Goal: Task Accomplishment & Management: Manage account settings

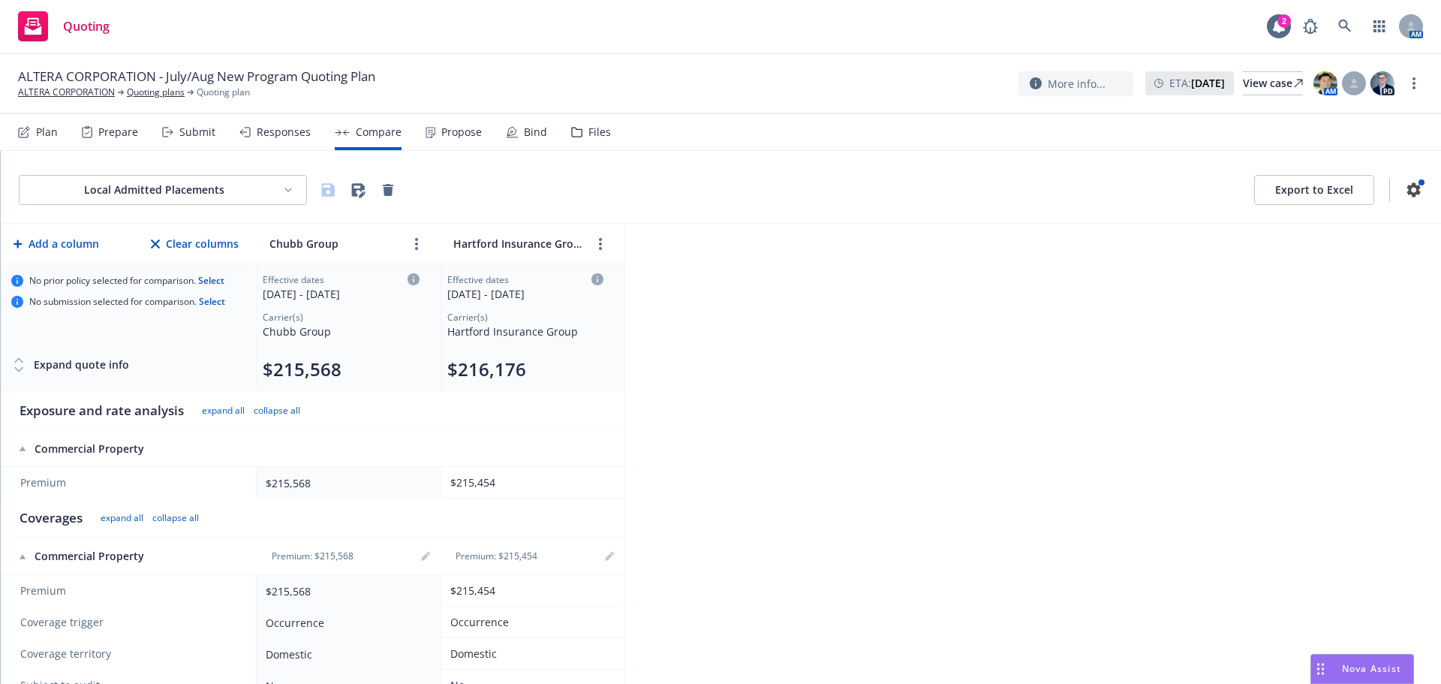
click at [269, 134] on div "Responses" at bounding box center [284, 132] width 54 height 12
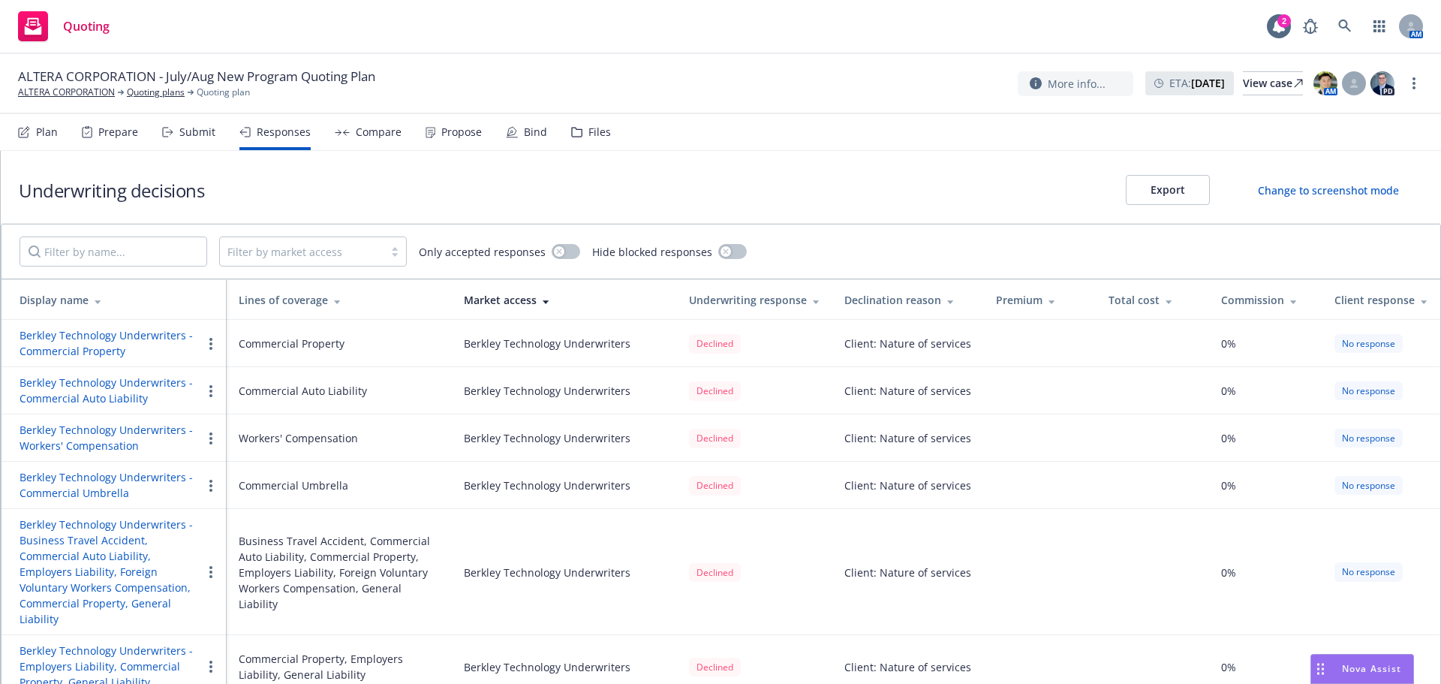
click at [199, 136] on div "Submit" at bounding box center [197, 132] width 36 height 12
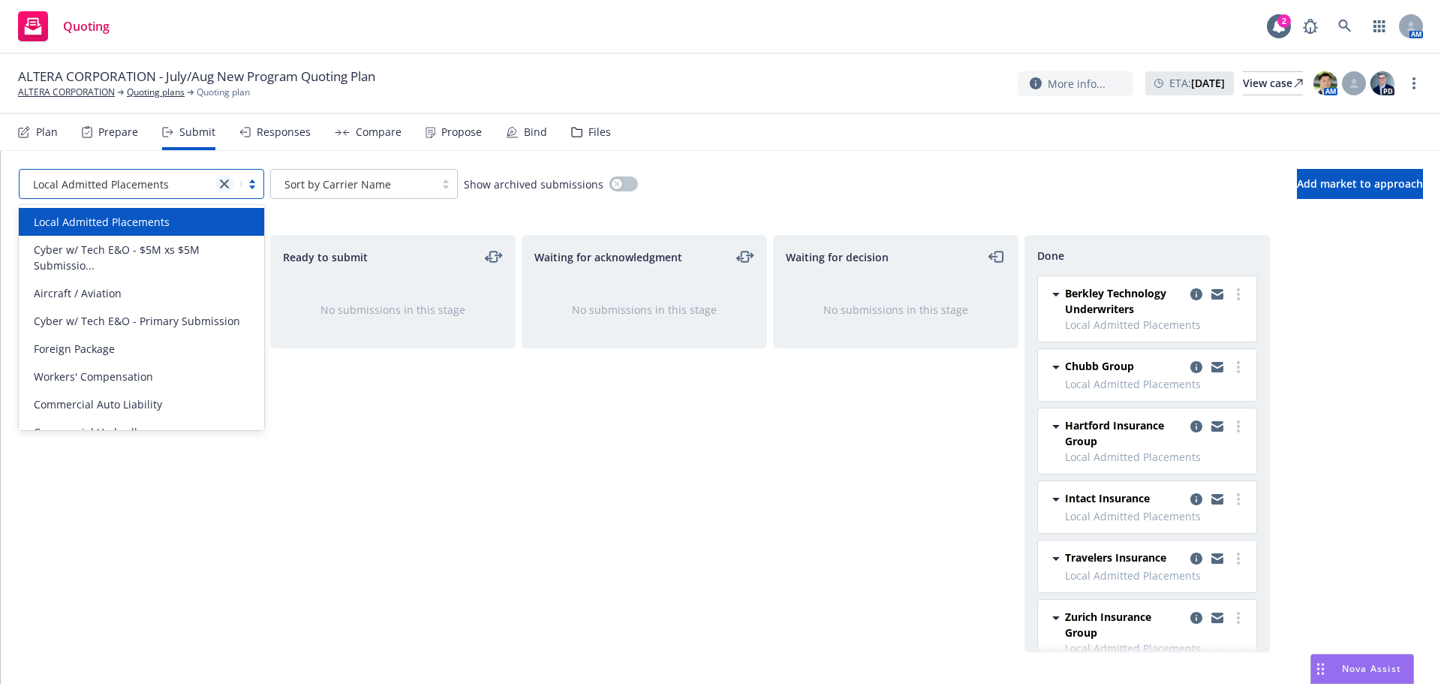
click at [220, 183] on icon "close" at bounding box center [224, 183] width 9 height 9
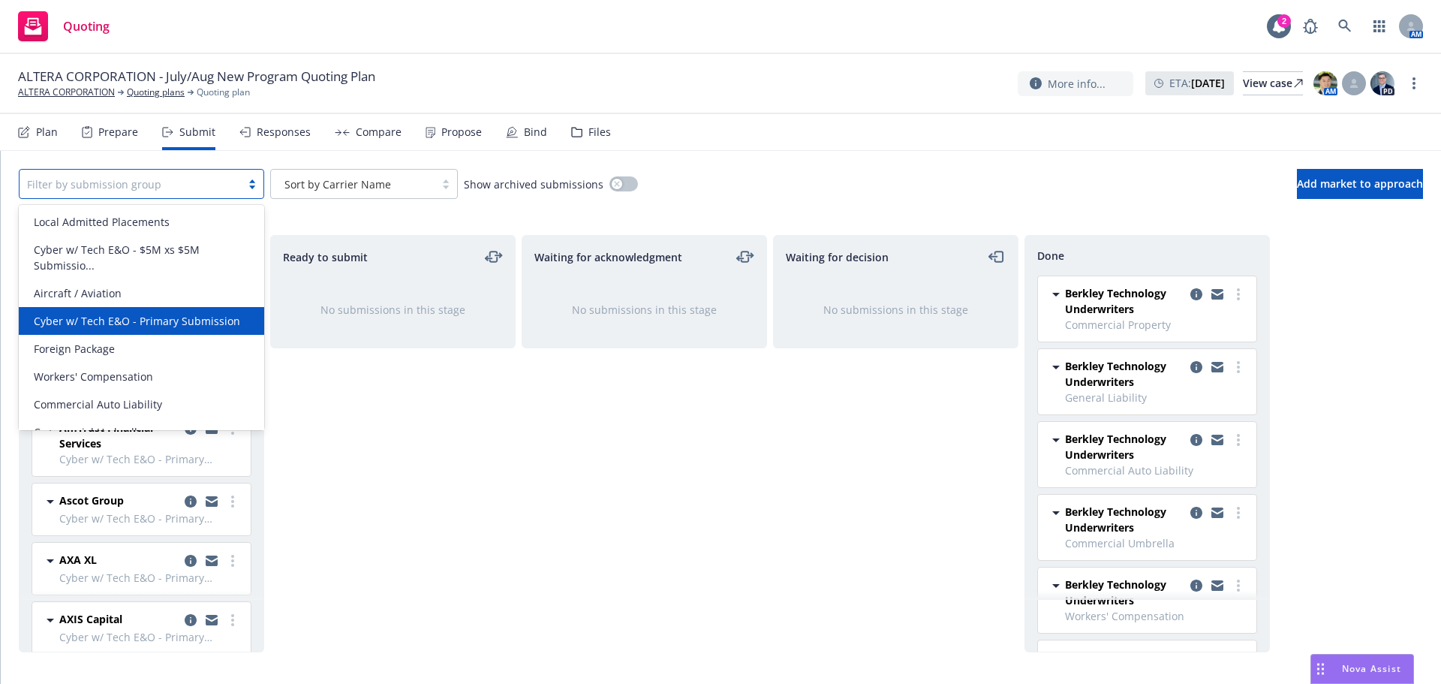
scroll to position [102, 0]
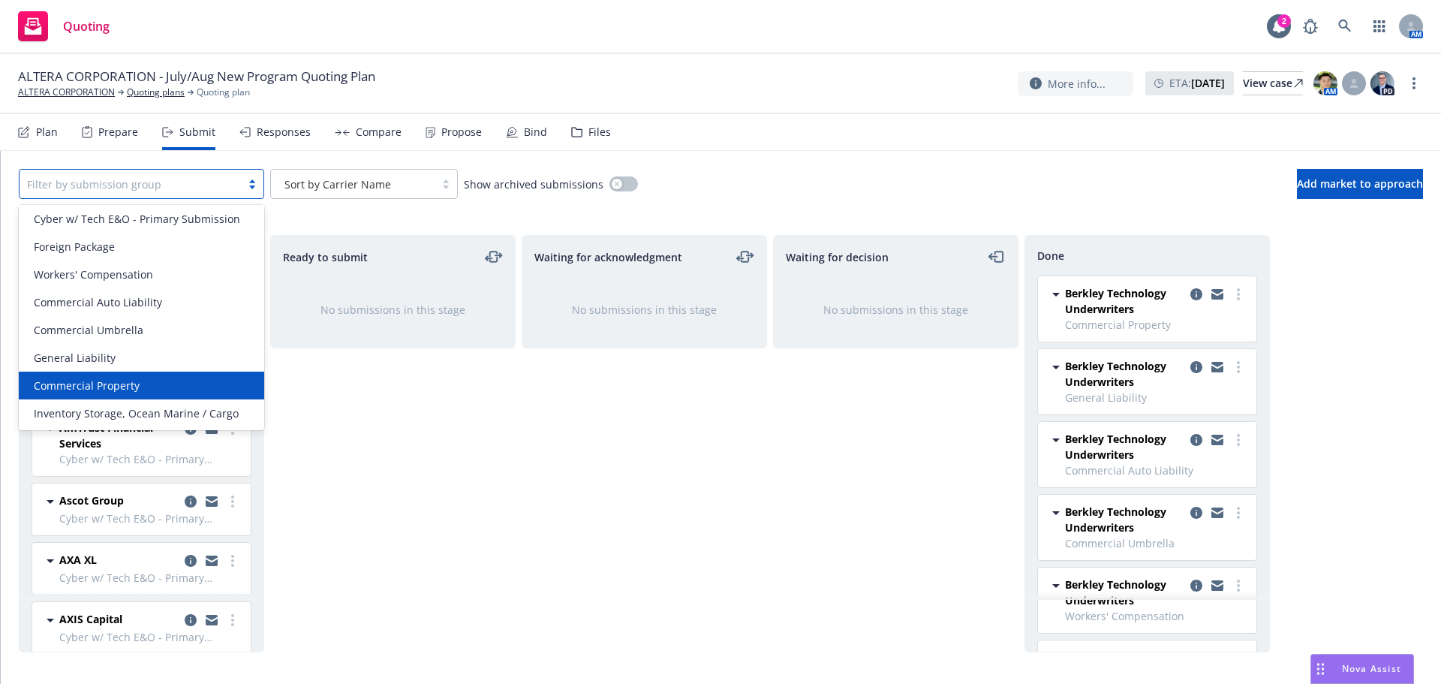
click at [128, 377] on div "Commercial Property" at bounding box center [141, 385] width 245 height 28
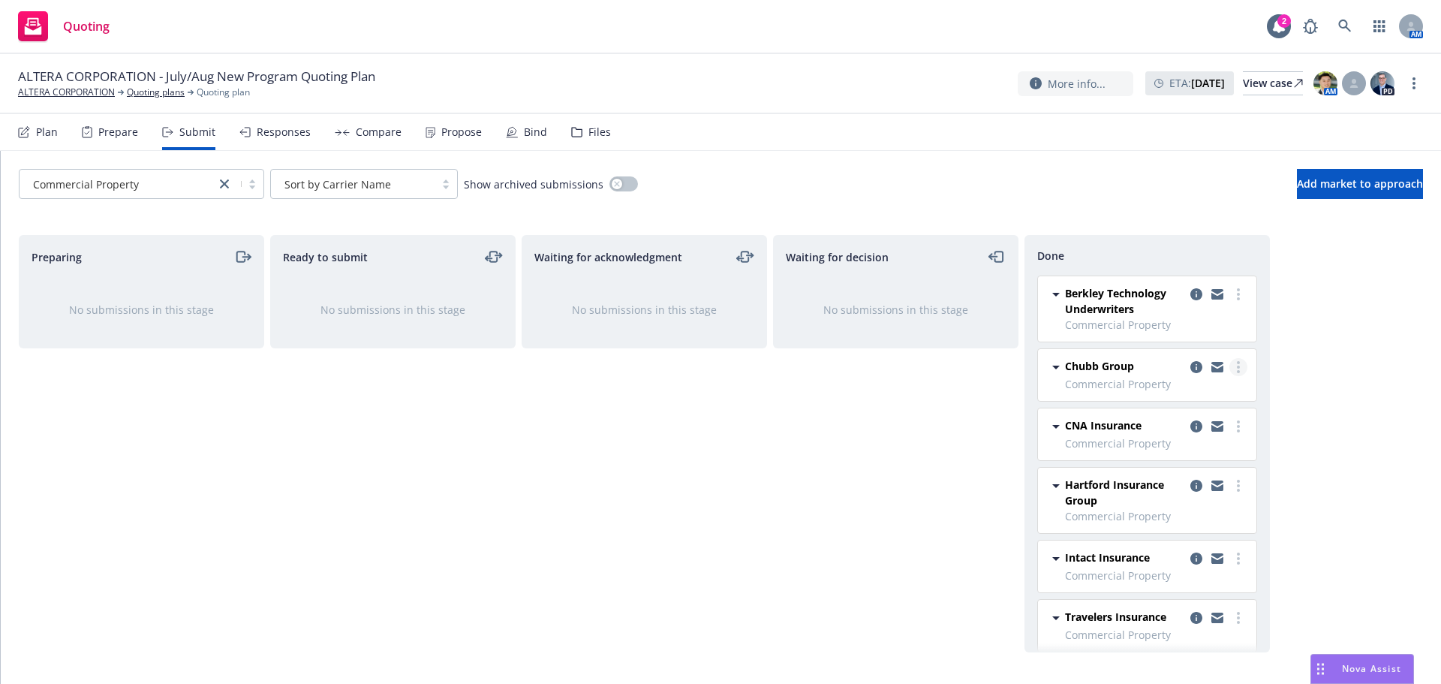
click at [1231, 368] on link "more" at bounding box center [1238, 367] width 18 height 18
click at [934, 412] on div "Waiting for decision No submissions in this stage" at bounding box center [895, 443] width 245 height 417
click at [1190, 366] on icon "copy logging email" at bounding box center [1196, 367] width 12 height 12
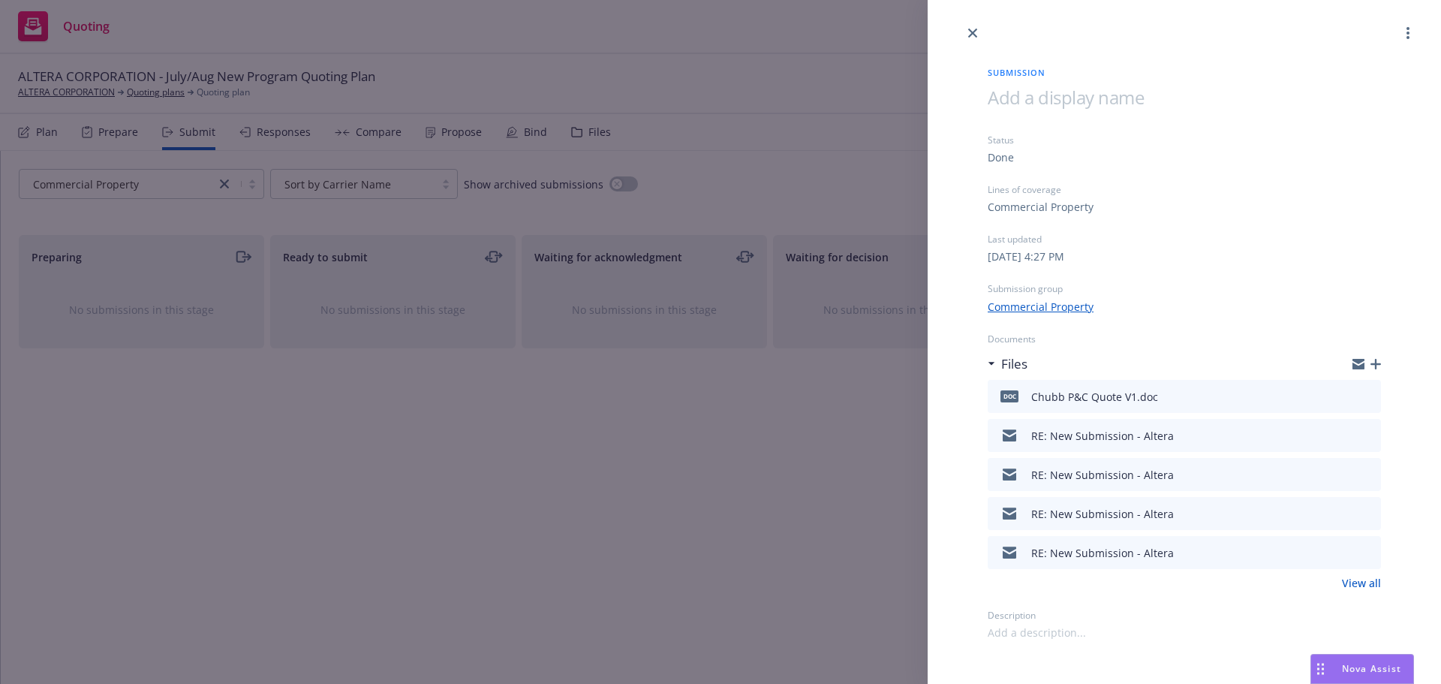
click at [1375, 366] on icon "button" at bounding box center [1375, 364] width 11 height 11
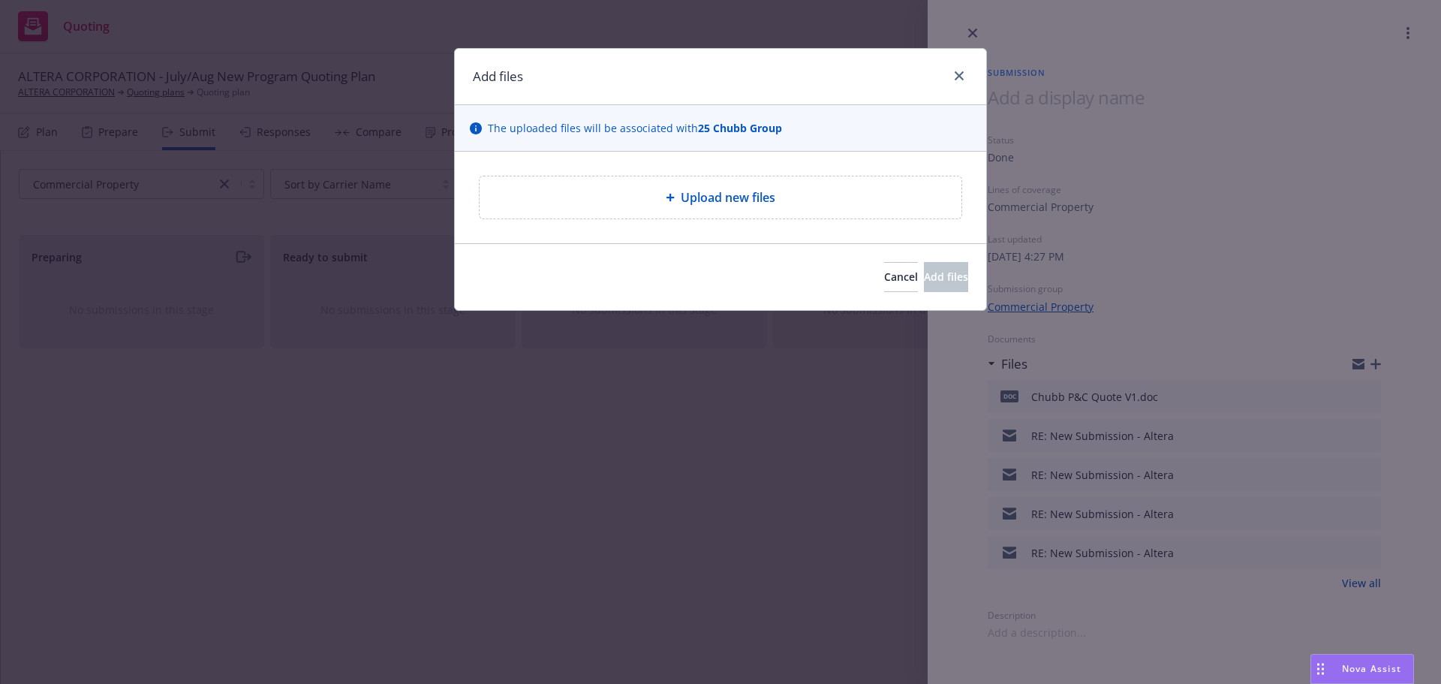
type textarea "x"
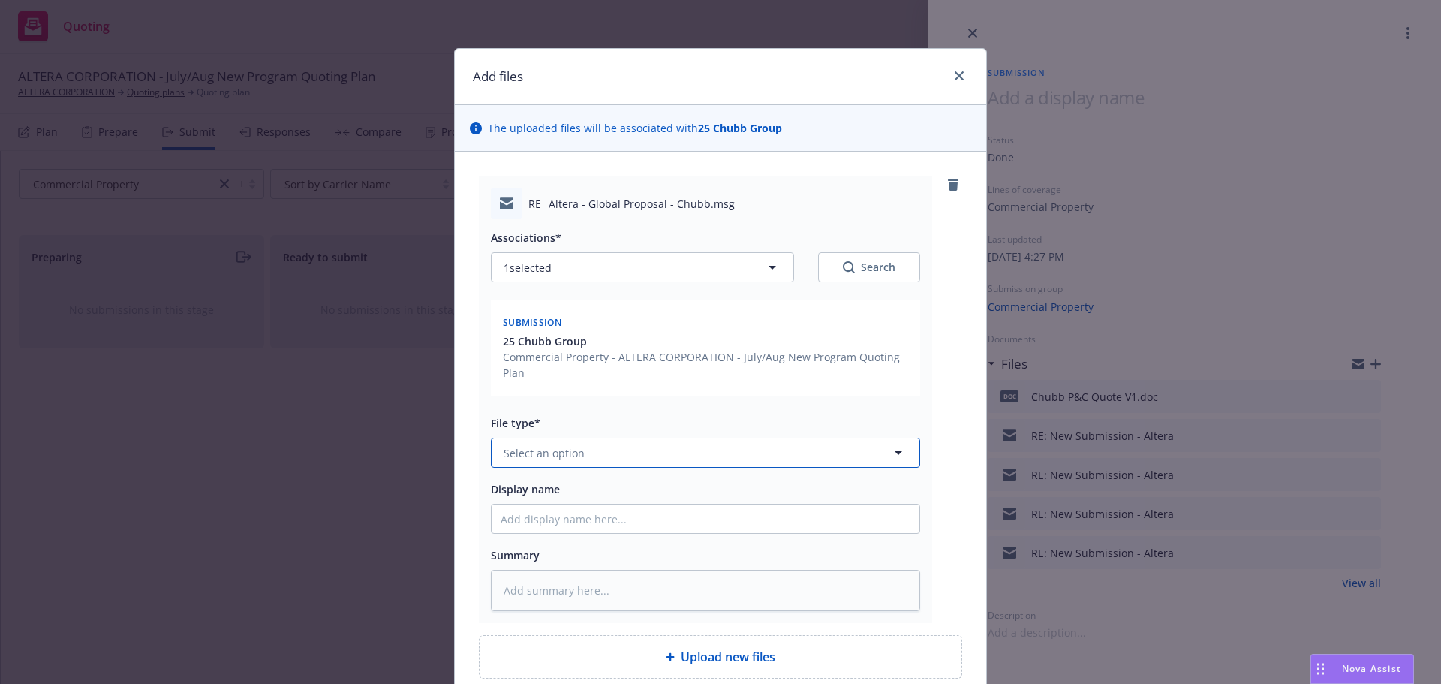
click at [583, 451] on button "Select an option" at bounding box center [705, 452] width 429 height 30
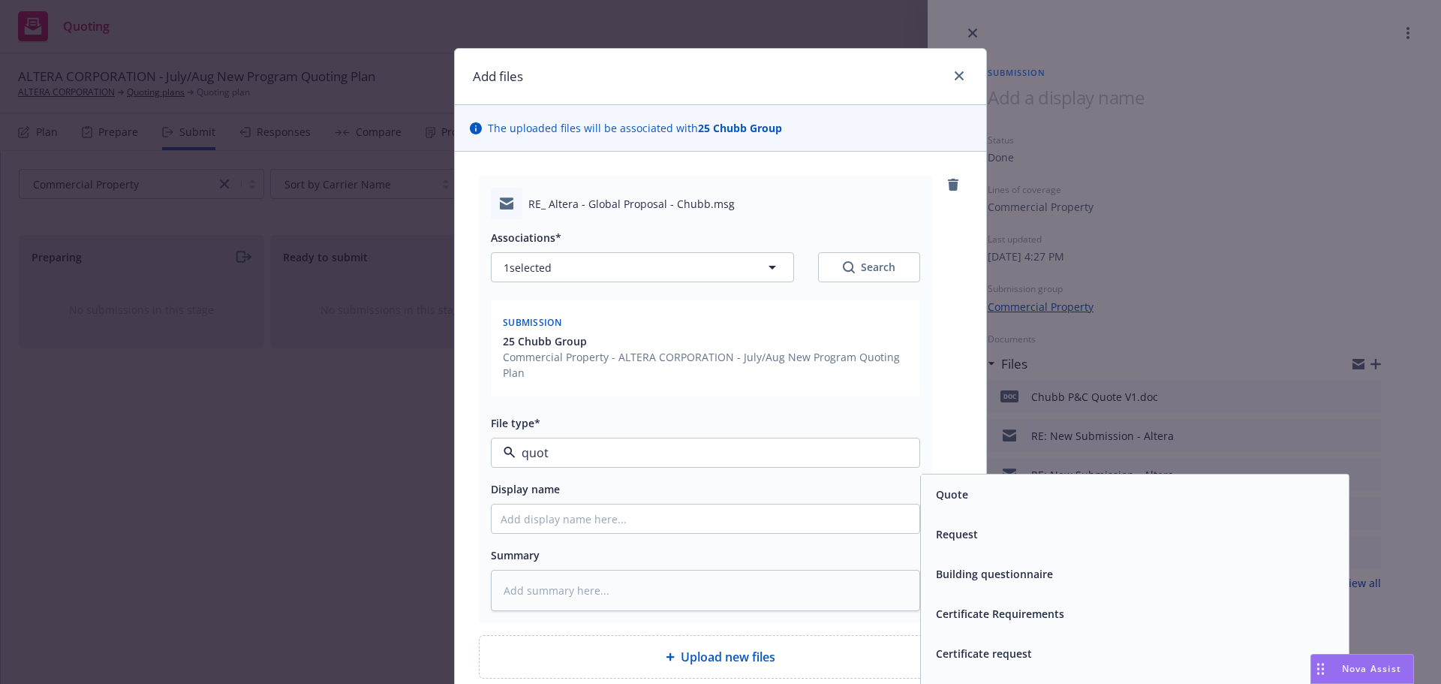
type input "quote"
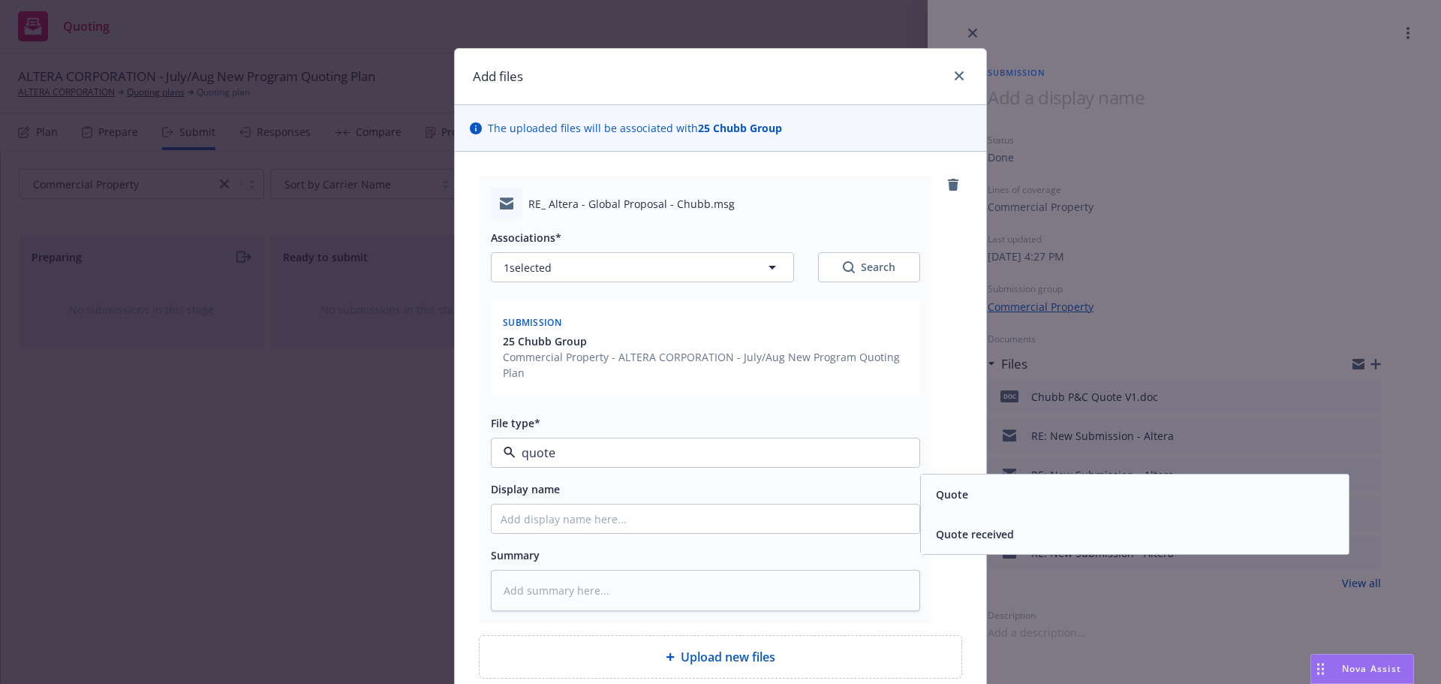
click at [949, 500] on span "Quote" at bounding box center [952, 494] width 32 height 16
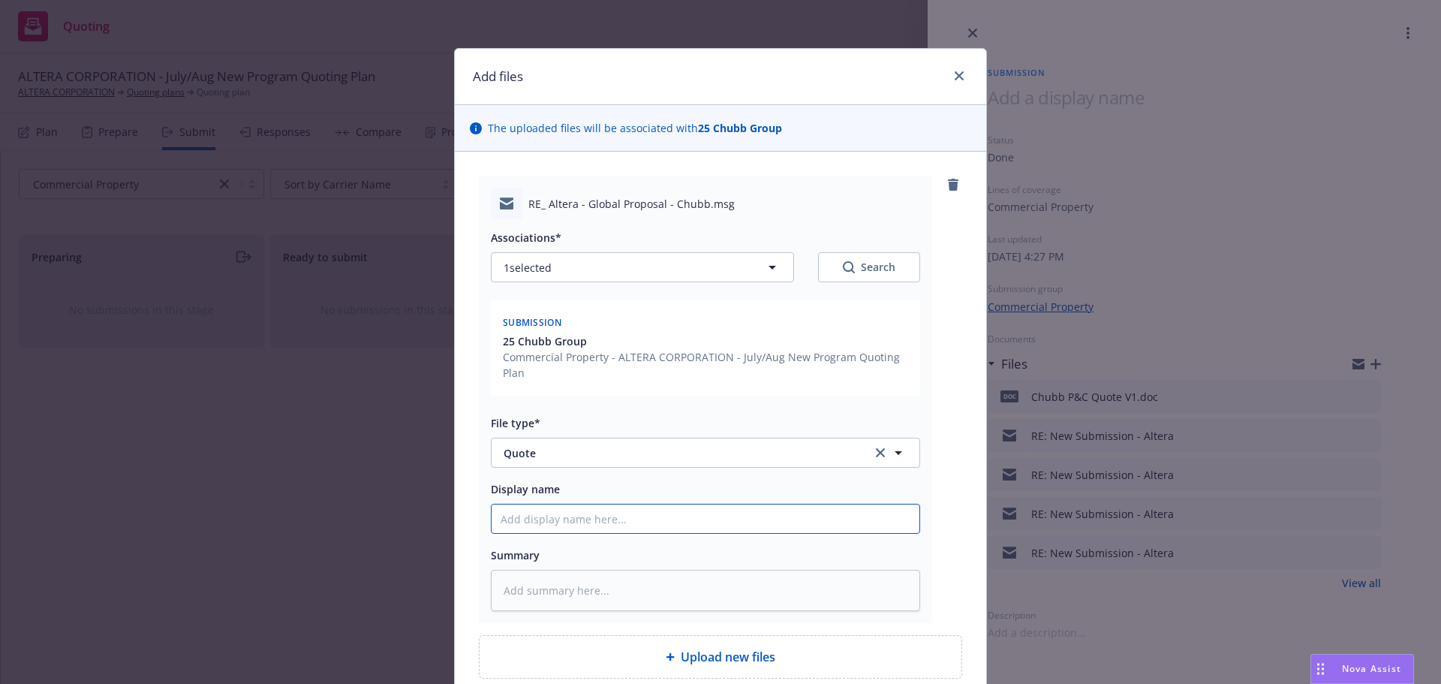
click at [726, 522] on input "Display name" at bounding box center [706, 518] width 428 height 29
type textarea "x"
type input "U"
type textarea "x"
type input "Up"
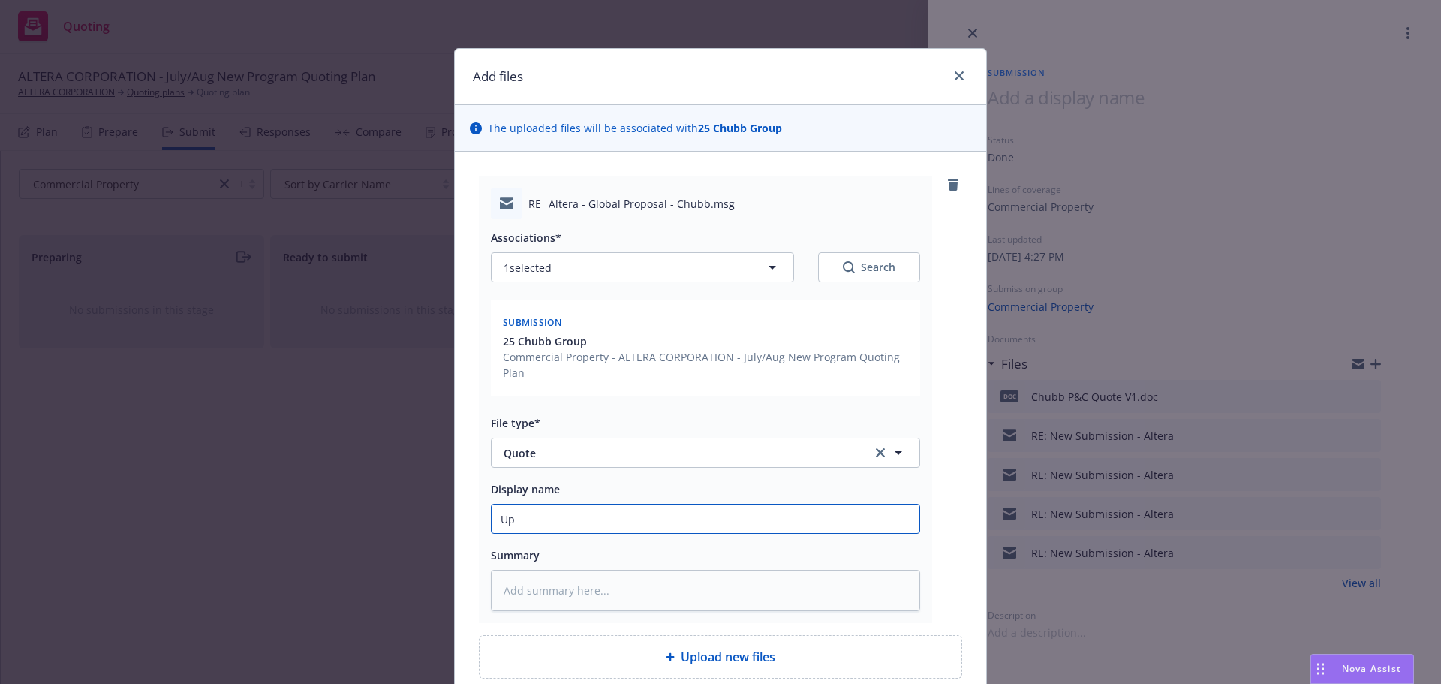
type textarea "x"
type input "Upd"
type textarea "x"
type input "Upda"
type textarea "x"
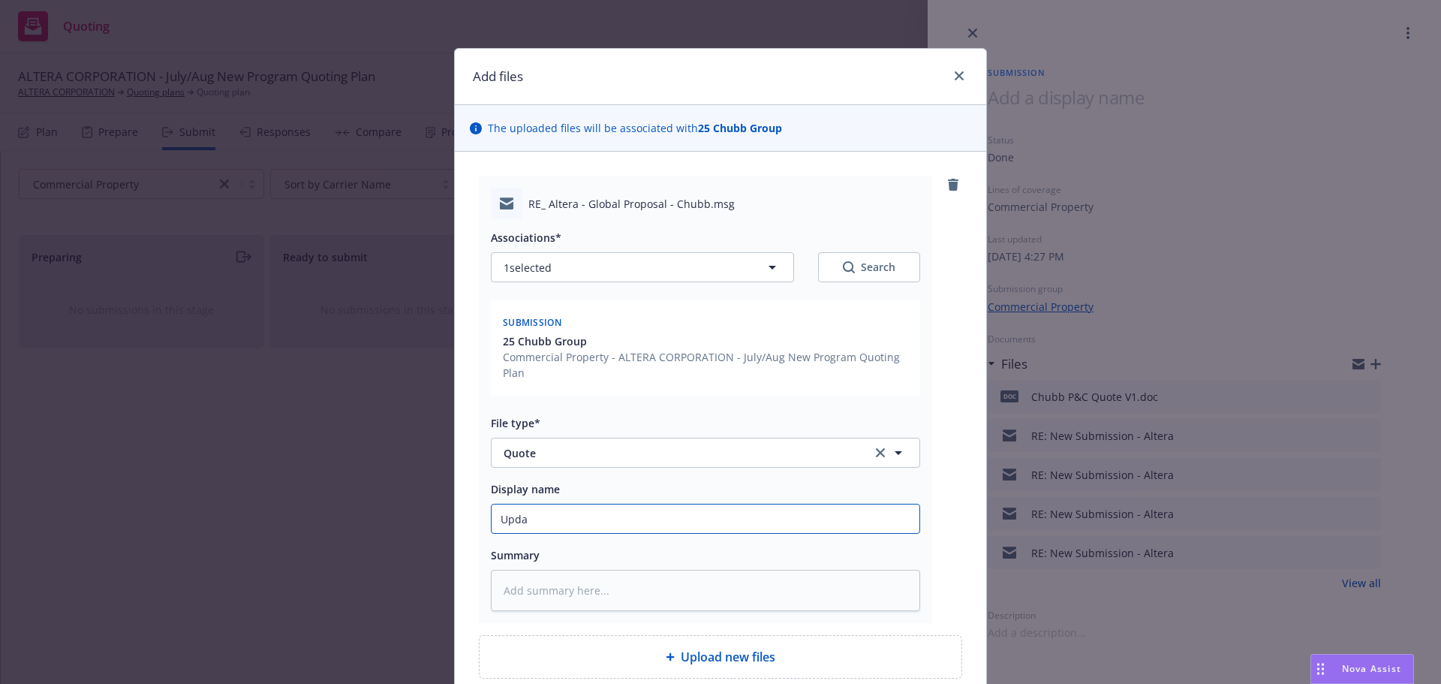
type input "Updat"
type textarea "x"
type input "Update"
type textarea "x"
type input "Updated"
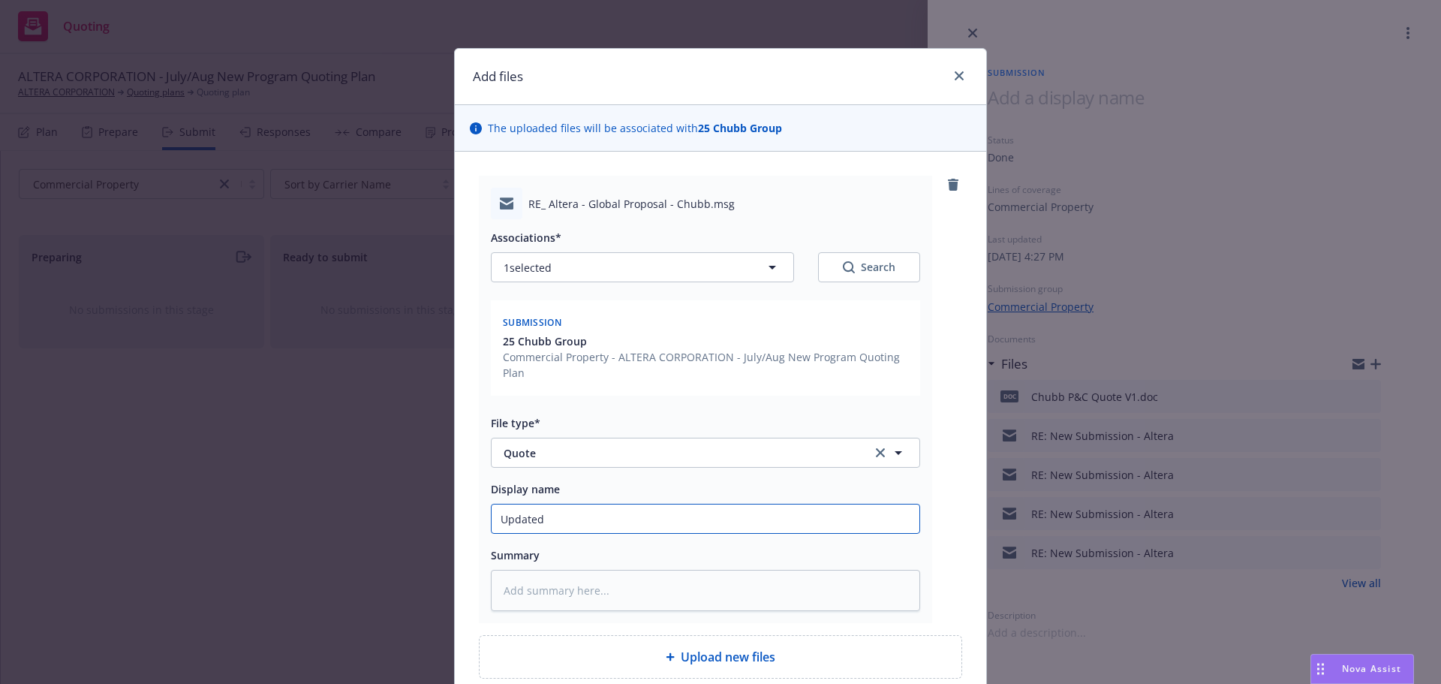
type textarea "x"
type input "Updated"
type textarea "x"
type input "Updated q"
type textarea "x"
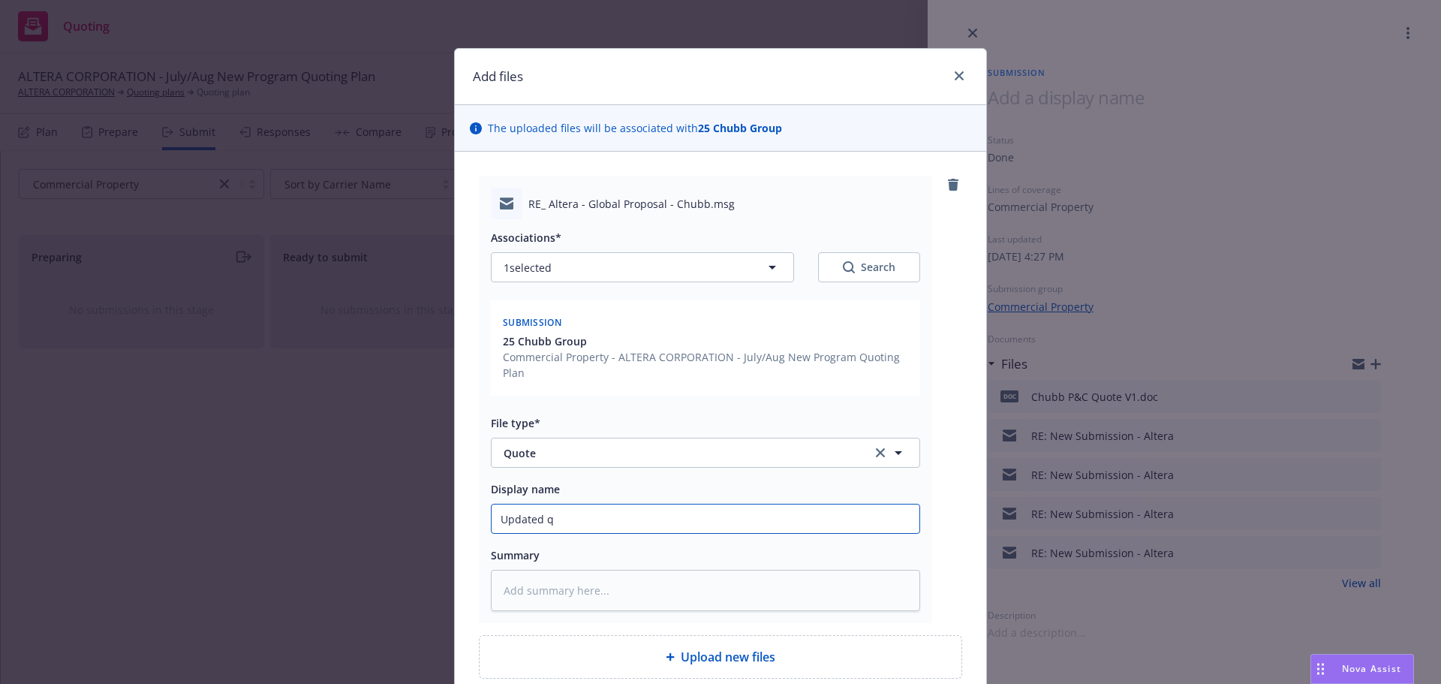
type input "Updated qu"
type textarea "x"
type input "Updated quo"
type textarea "x"
type input "Updated quot"
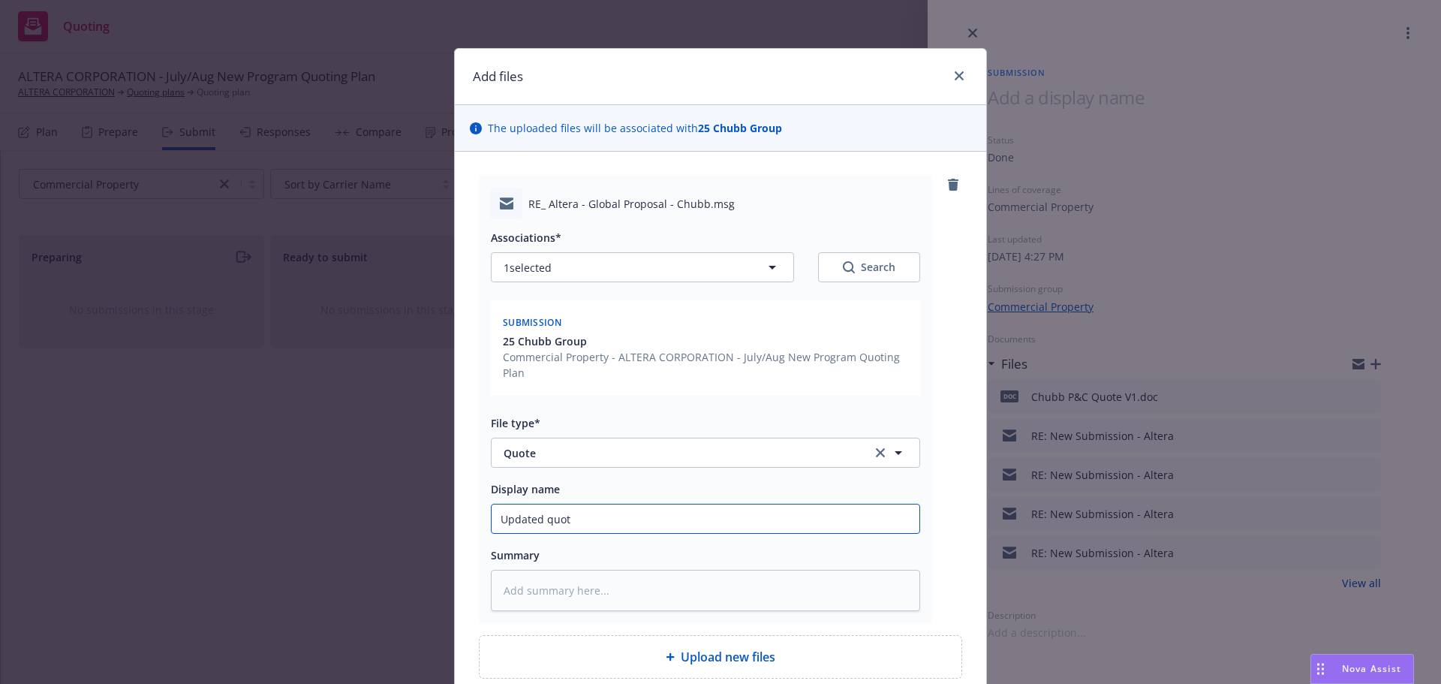
type textarea "x"
type input "Updated quote"
type textarea "x"
type input "Updated quote"
type textarea "x"
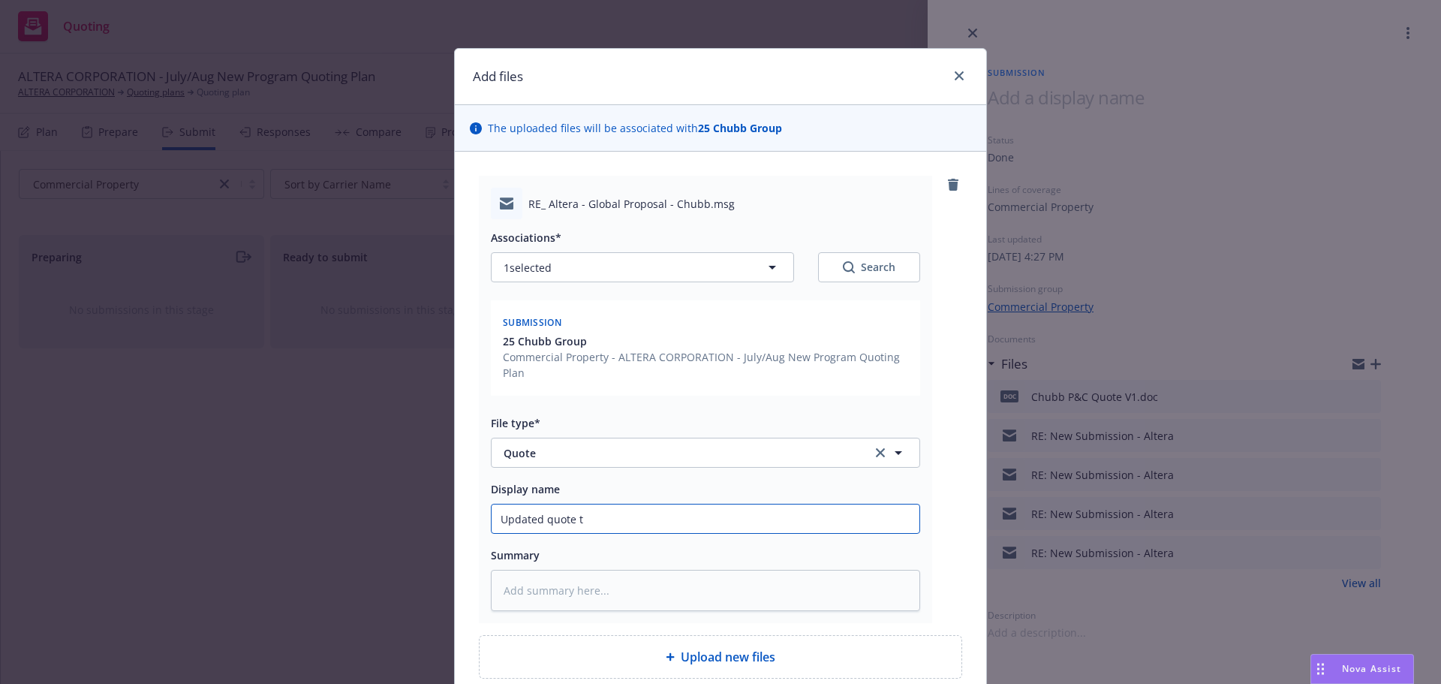
type input "Updated quote te"
type textarea "x"
type input "Updated quote ter"
type textarea "x"
type input "Updated quote term"
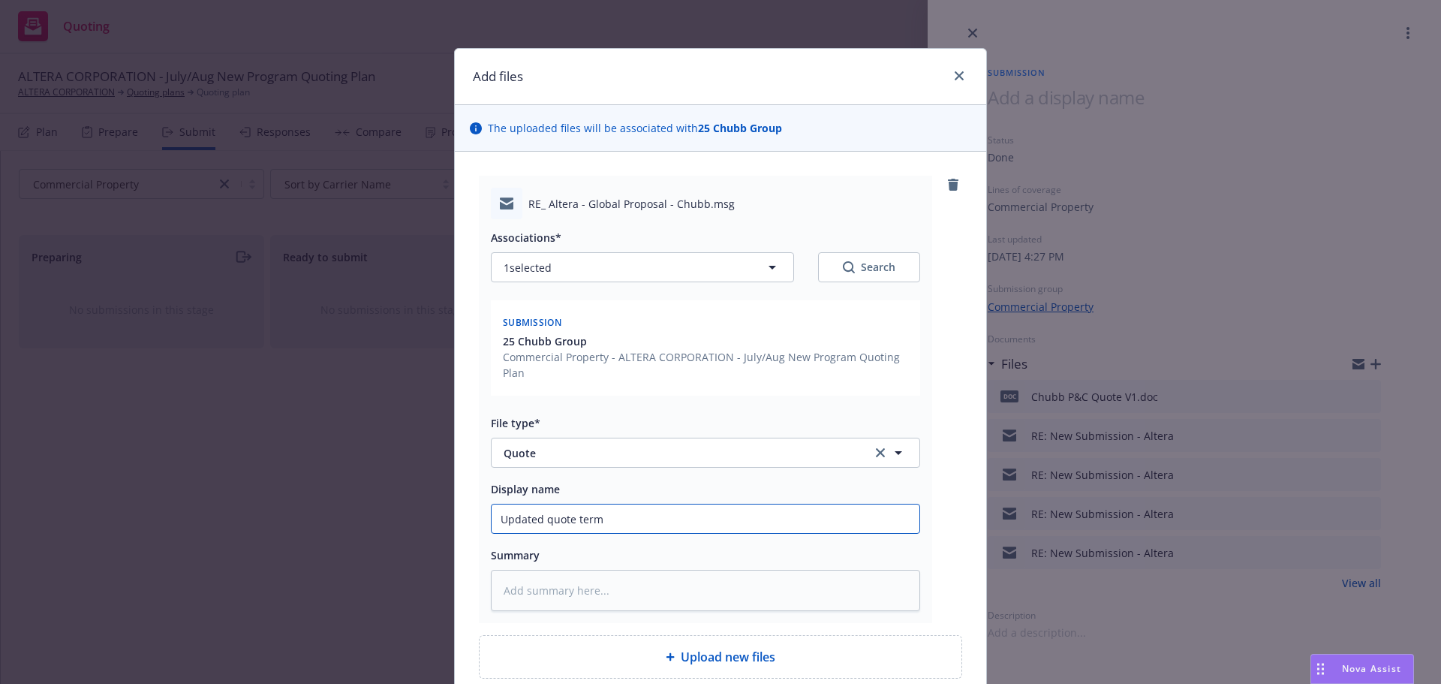
type textarea "x"
type input "Updated quote terms"
type textarea "x"
type input "Updated quote terms/p"
type textarea "x"
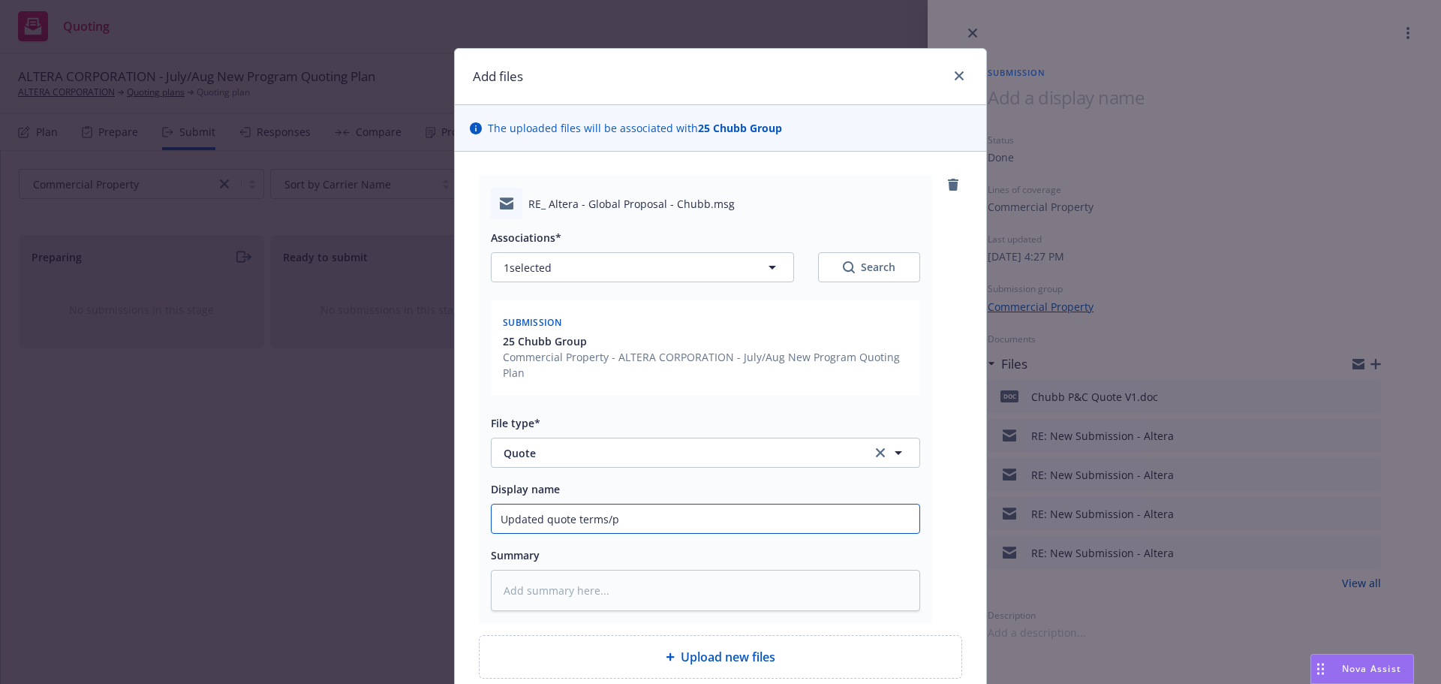
type input "Updated quote terms/po"
type textarea "x"
type input "Updated quote terms/por"
type textarea "x"
type input "Updated quote terms/porem"
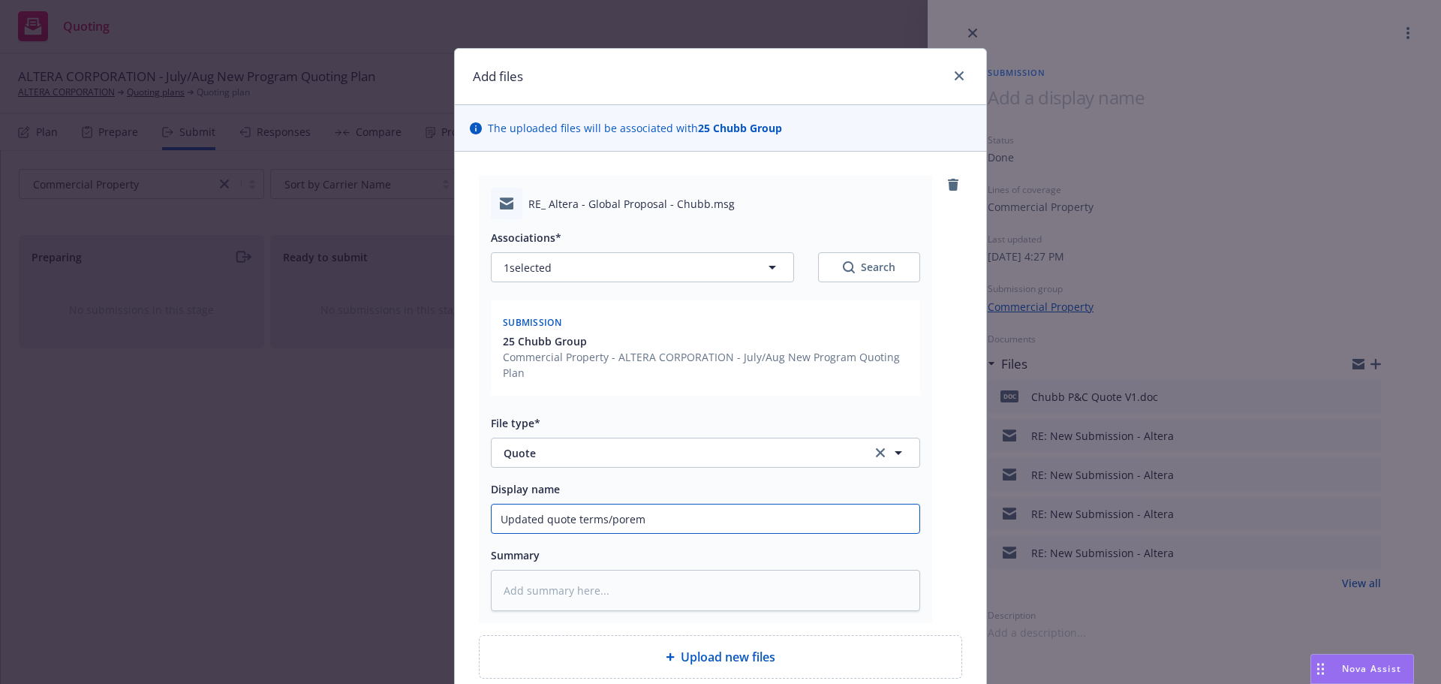
type textarea "x"
type input "Updated quote terms/pore"
type textarea "x"
type input "Updated quote terms/por"
type textarea "x"
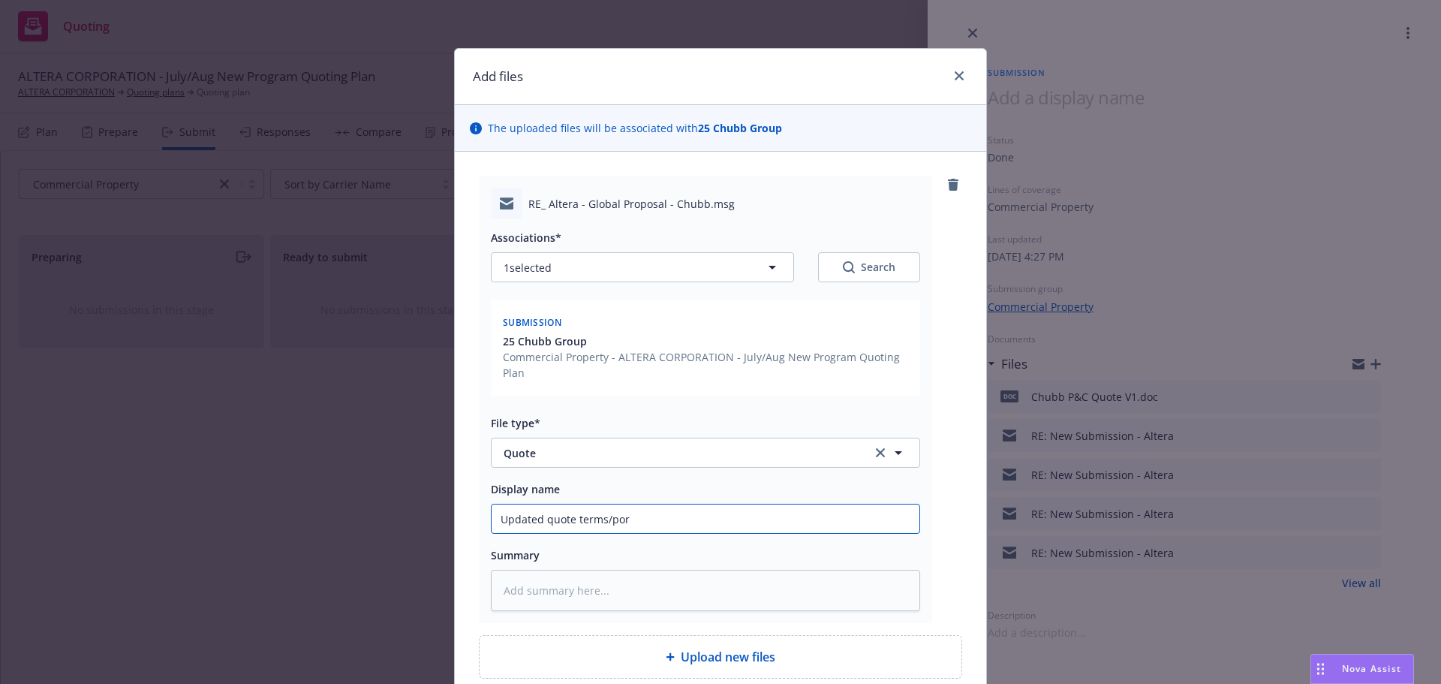
type input "Updated quote terms/po"
type textarea "x"
type input "Updated quote terms/p"
type textarea "x"
type input "Updated quote terms/pr"
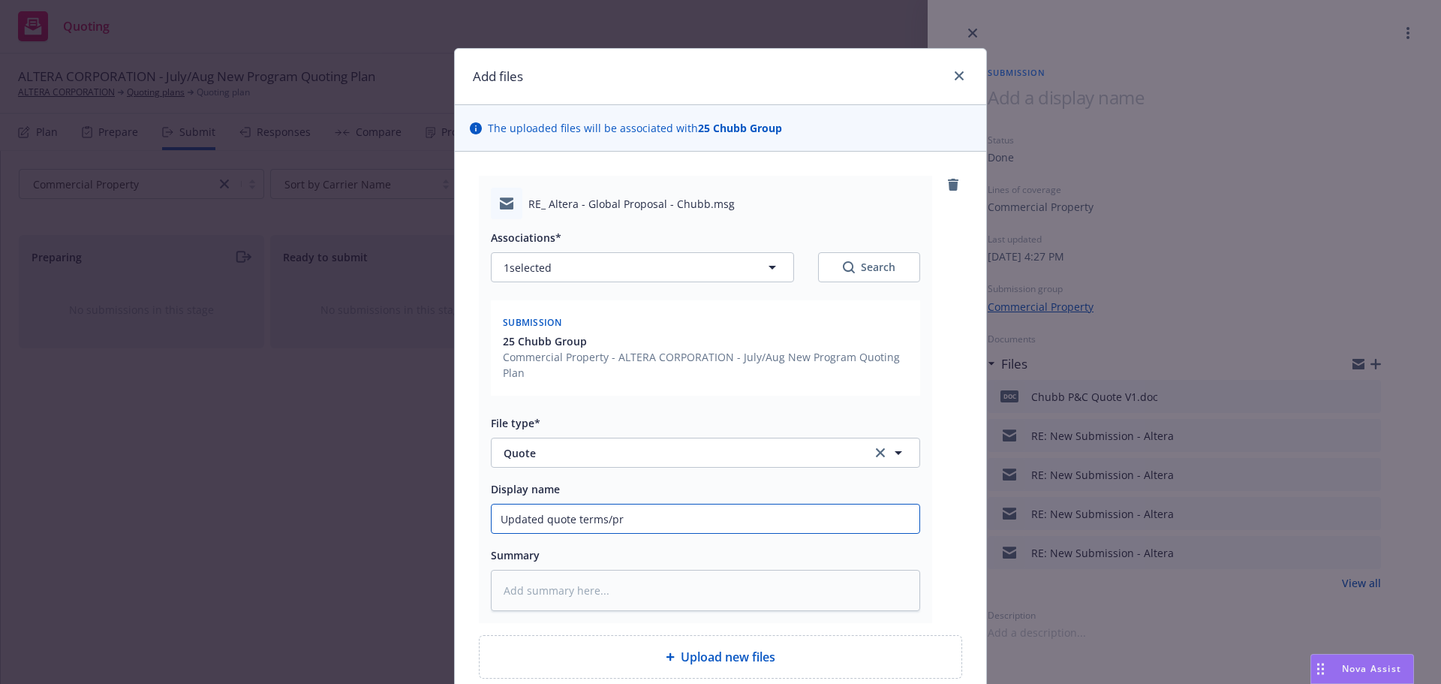
type textarea "x"
type input "Updated quote terms/pre"
type textarea "x"
type input "Updated quote terms/premi"
type textarea "x"
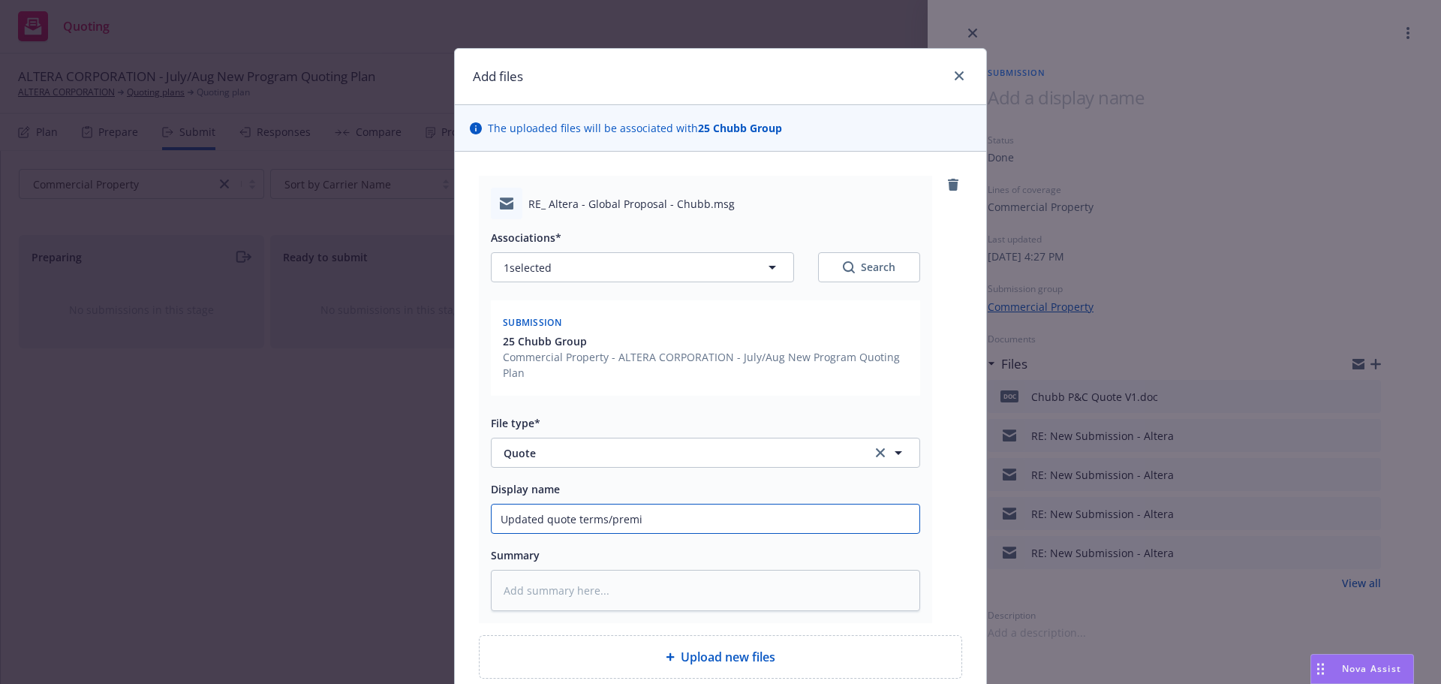
type input "Updated quote terms/premiu"
type textarea "x"
type input "Updated quote terms/premium"
type textarea "x"
type input "Updated quote terms/premiums"
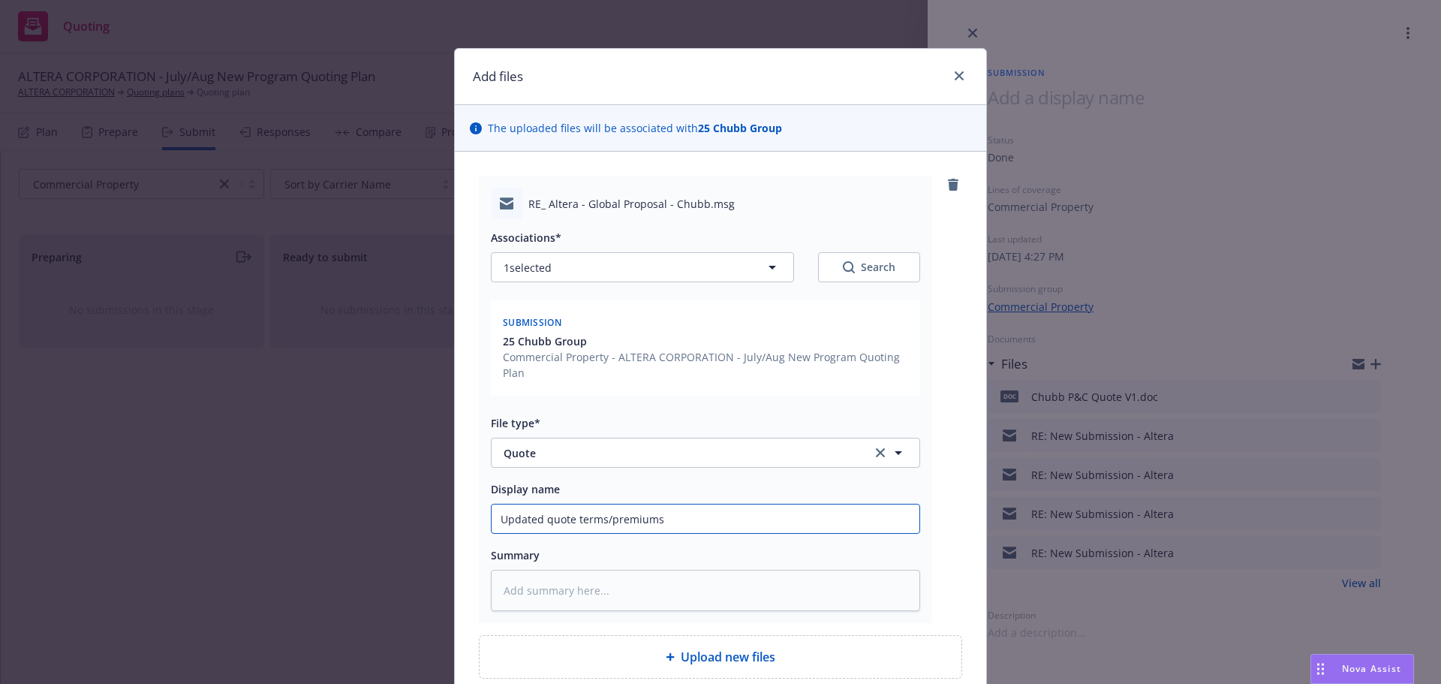
type textarea "x"
type input "Updated quote terms/premiums"
type textarea "x"
type input "Updated quote terms/premiums"
type textarea "x"
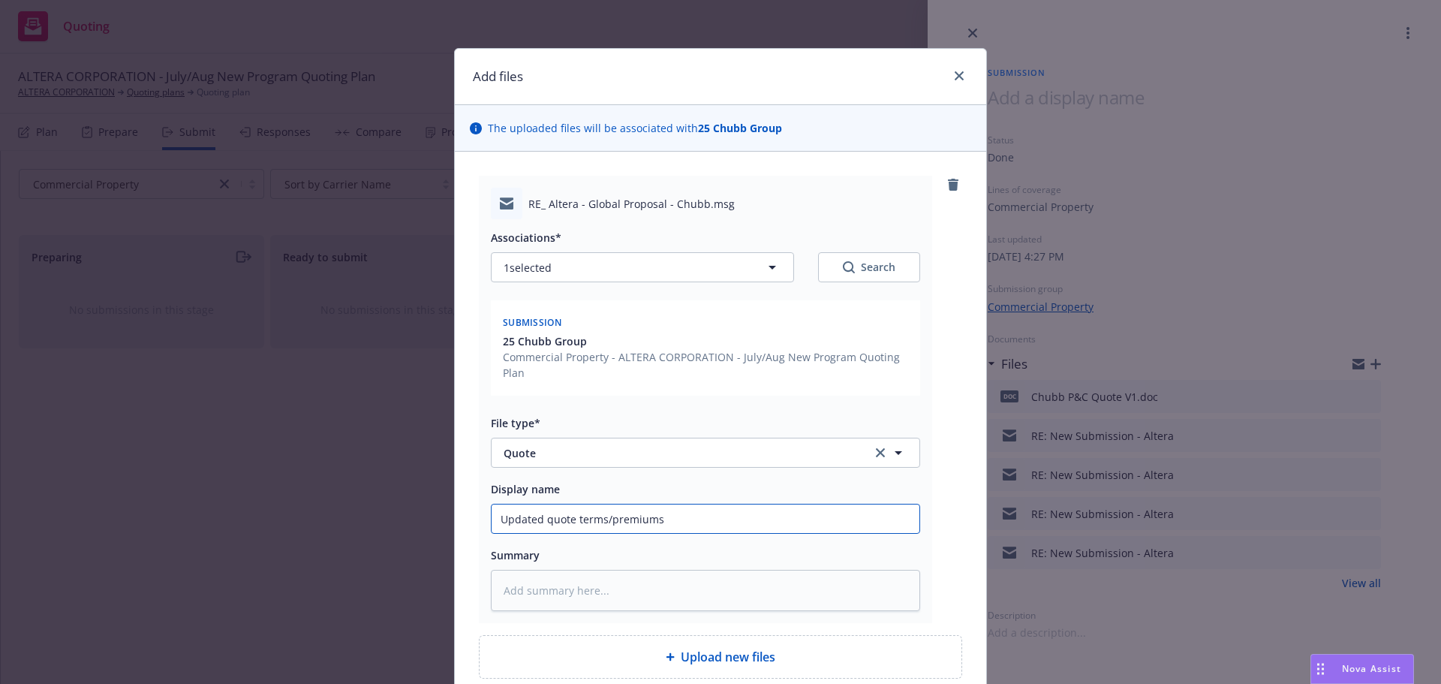
type input "Updated quote terms/premium"
type textarea "x"
type input "Updated quote terms/premiu"
type textarea "x"
type input "Updated quote terms/premi"
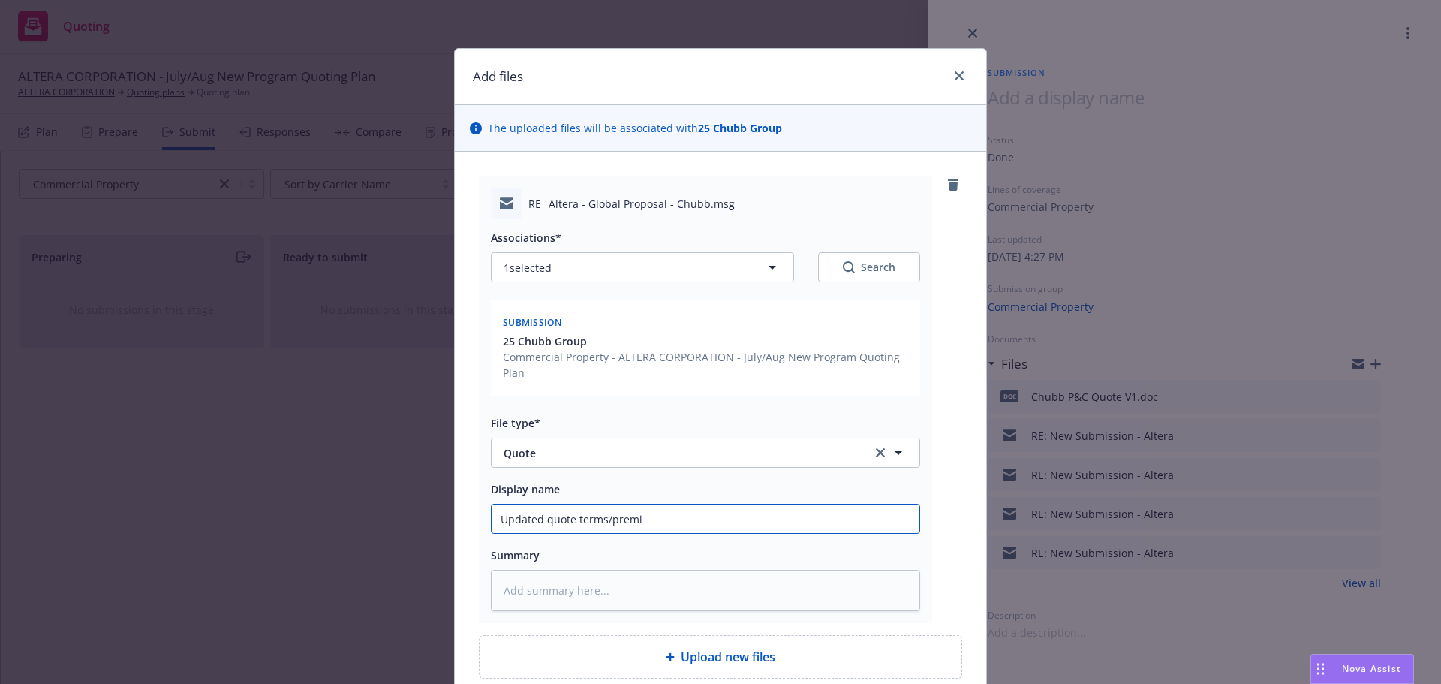
type textarea "x"
type input "Updated quote terms/prem"
type textarea "x"
type input "Updated quote terms/pre"
type textarea "x"
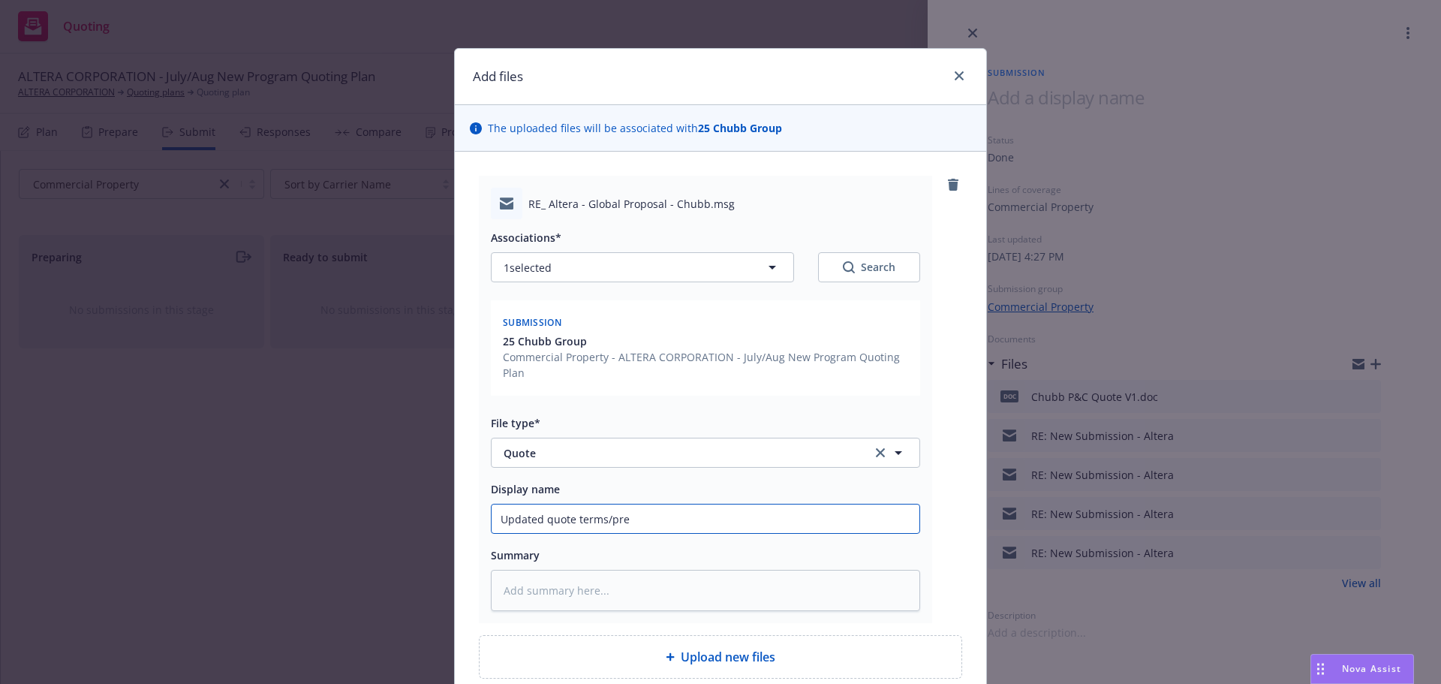
type input "Updated quote terms/pr"
type textarea "x"
type input "Updated quote terms/p"
type textarea "x"
type input "Updated quote terms/"
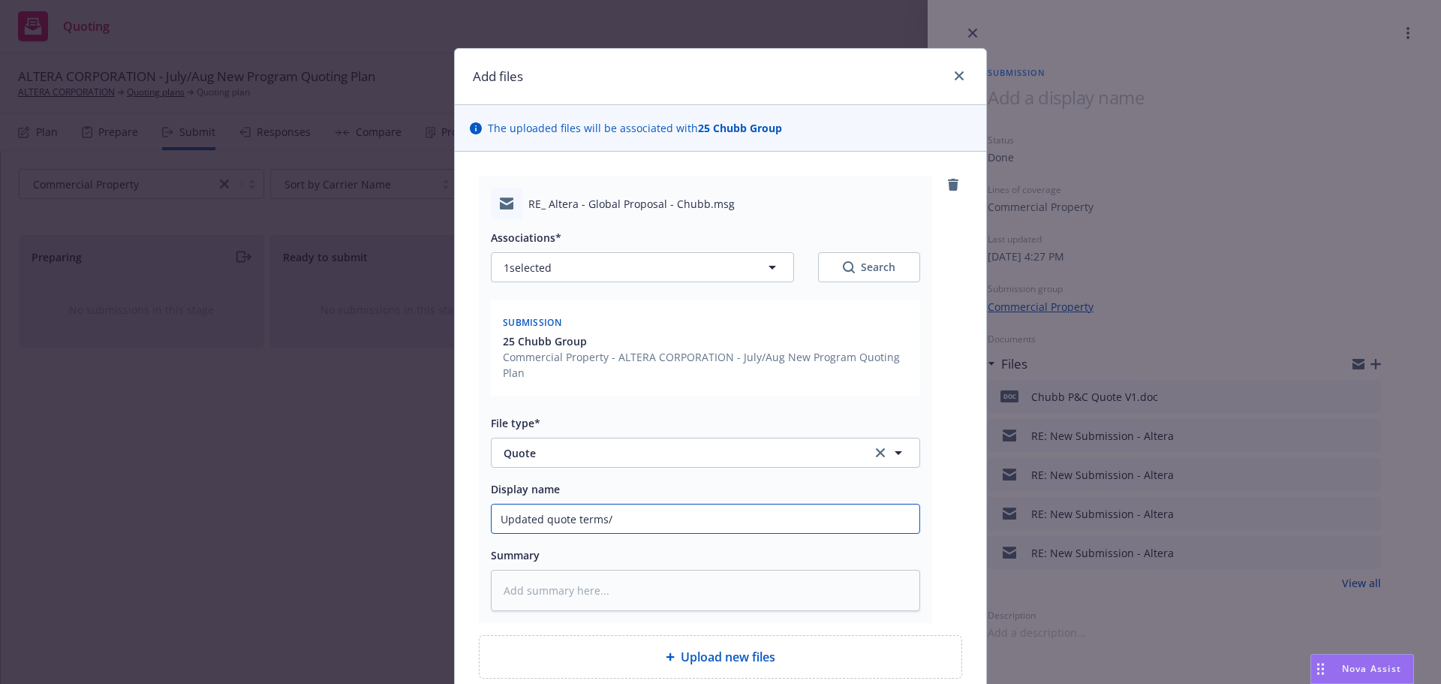
type textarea "x"
type input "Updated quote term"
type textarea "x"
type input "Updated quote ter"
type textarea "x"
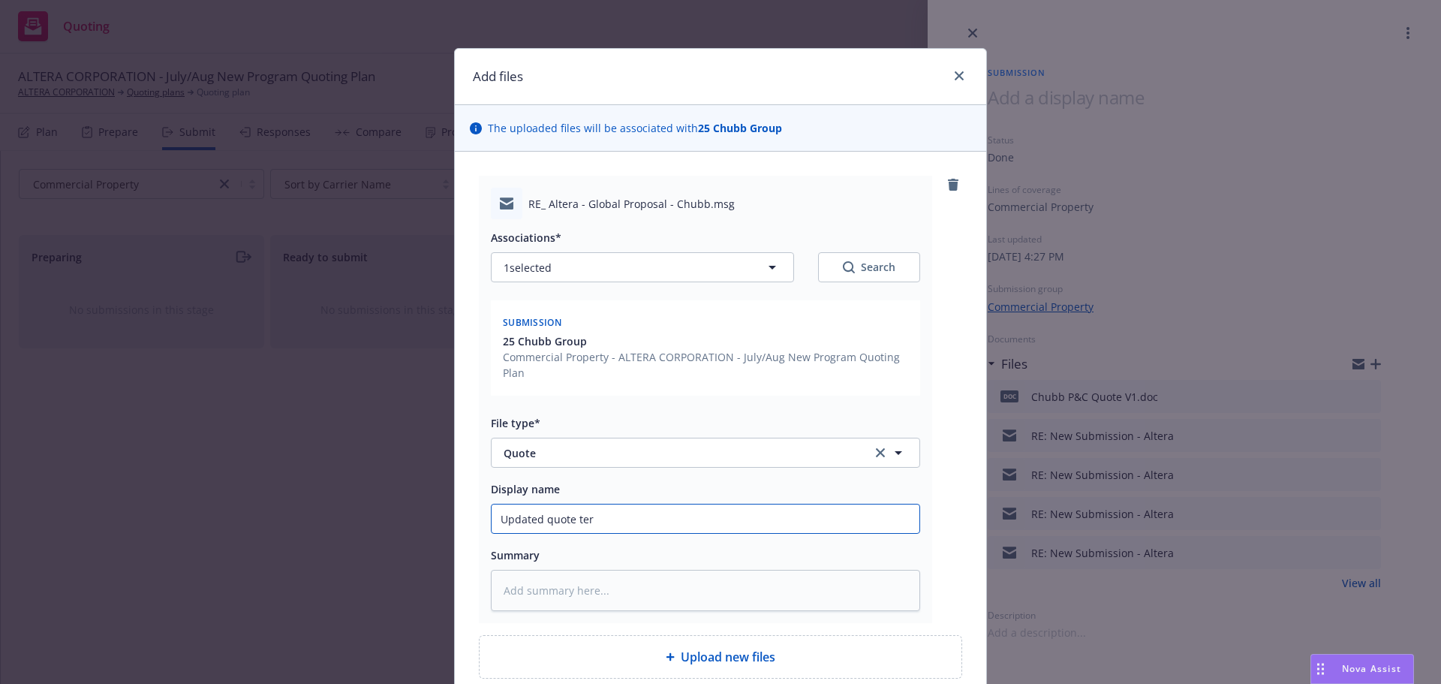
type input "Updated quote te"
type textarea "x"
type input "Updated quote t"
type textarea "x"
type input "Updated quote"
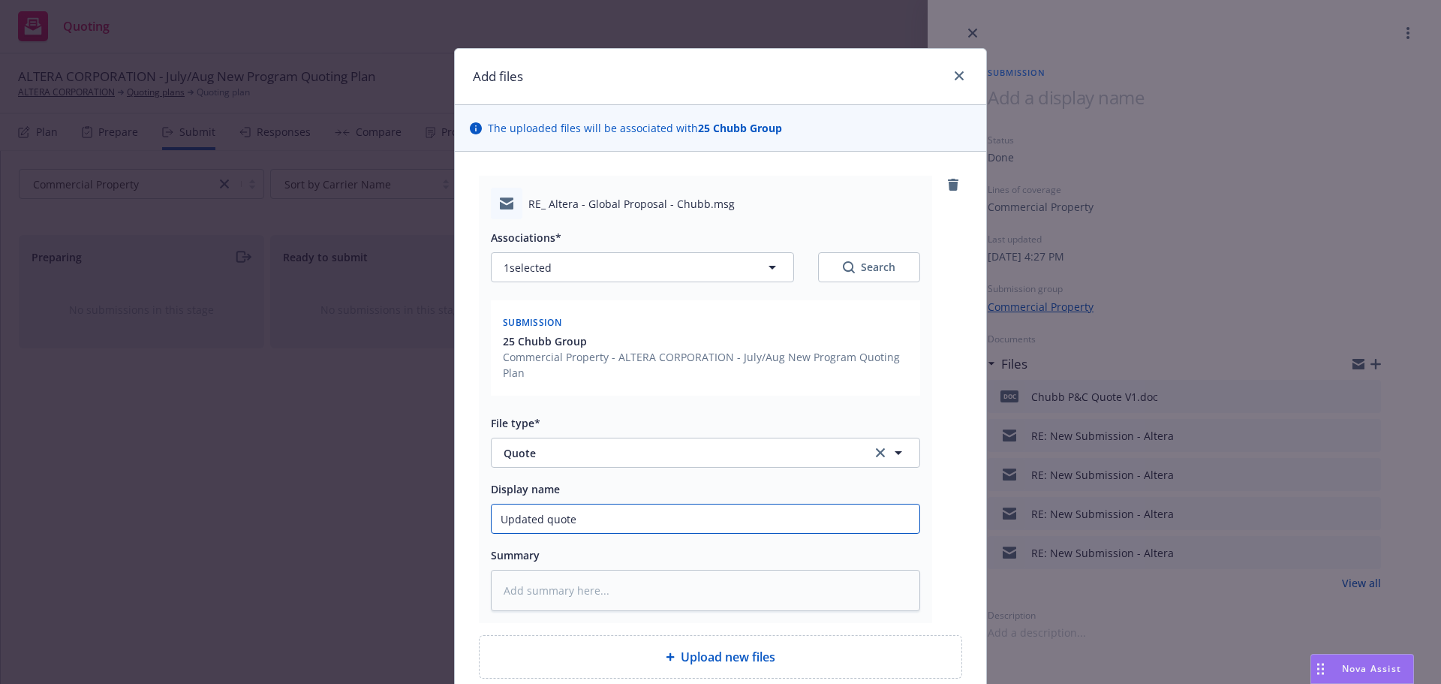
type textarea "x"
type input "Updated quote"
type textarea "x"
type input "Updated quot"
type textarea "x"
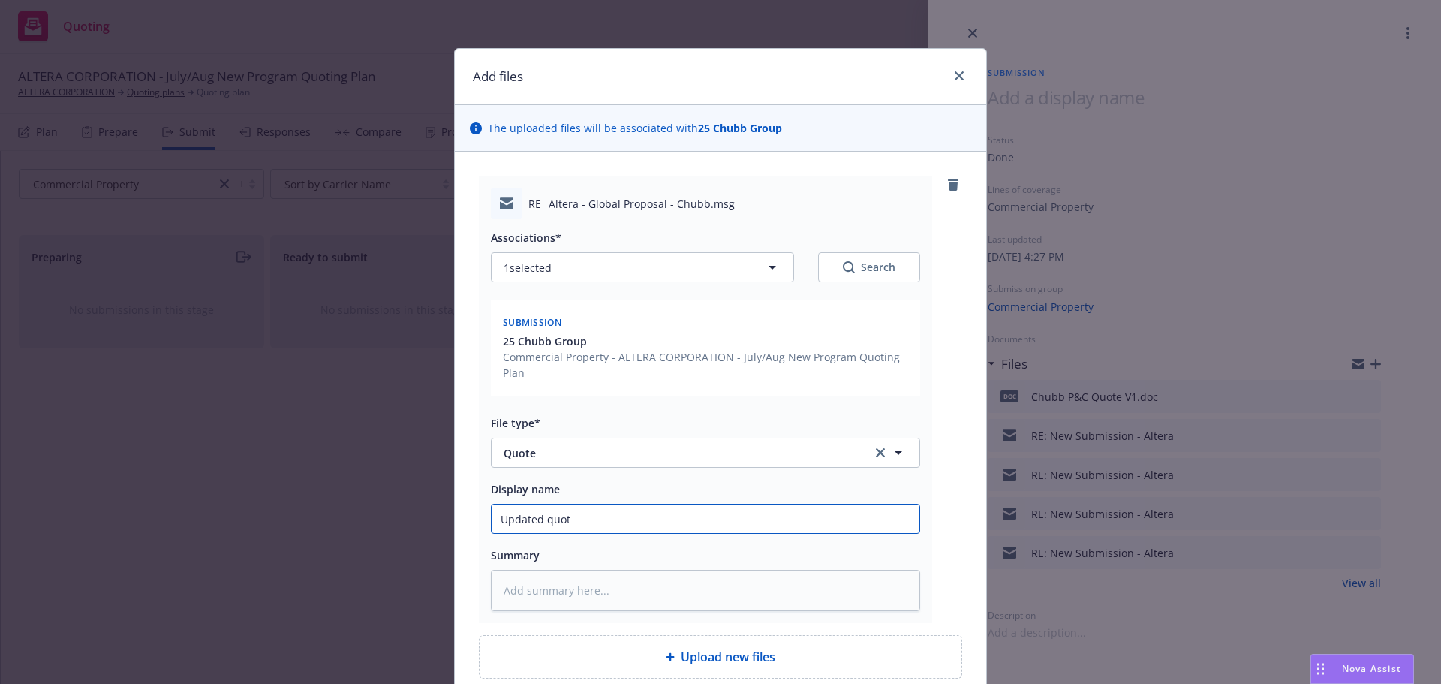
type input "Updated quo"
type textarea "x"
type input "Updated qu"
type textarea "x"
type input "Updated q"
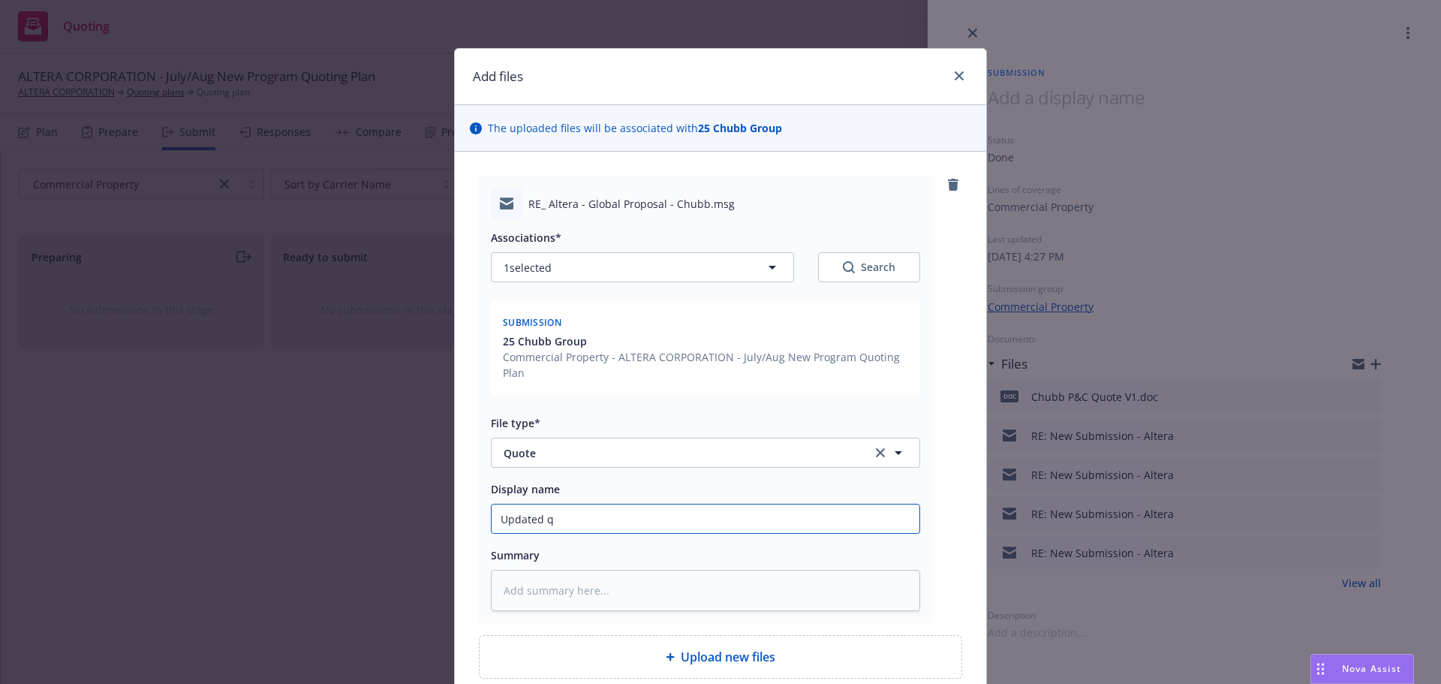
type textarea "x"
type input "Updated"
type textarea "x"
type input "Updated"
type textarea "x"
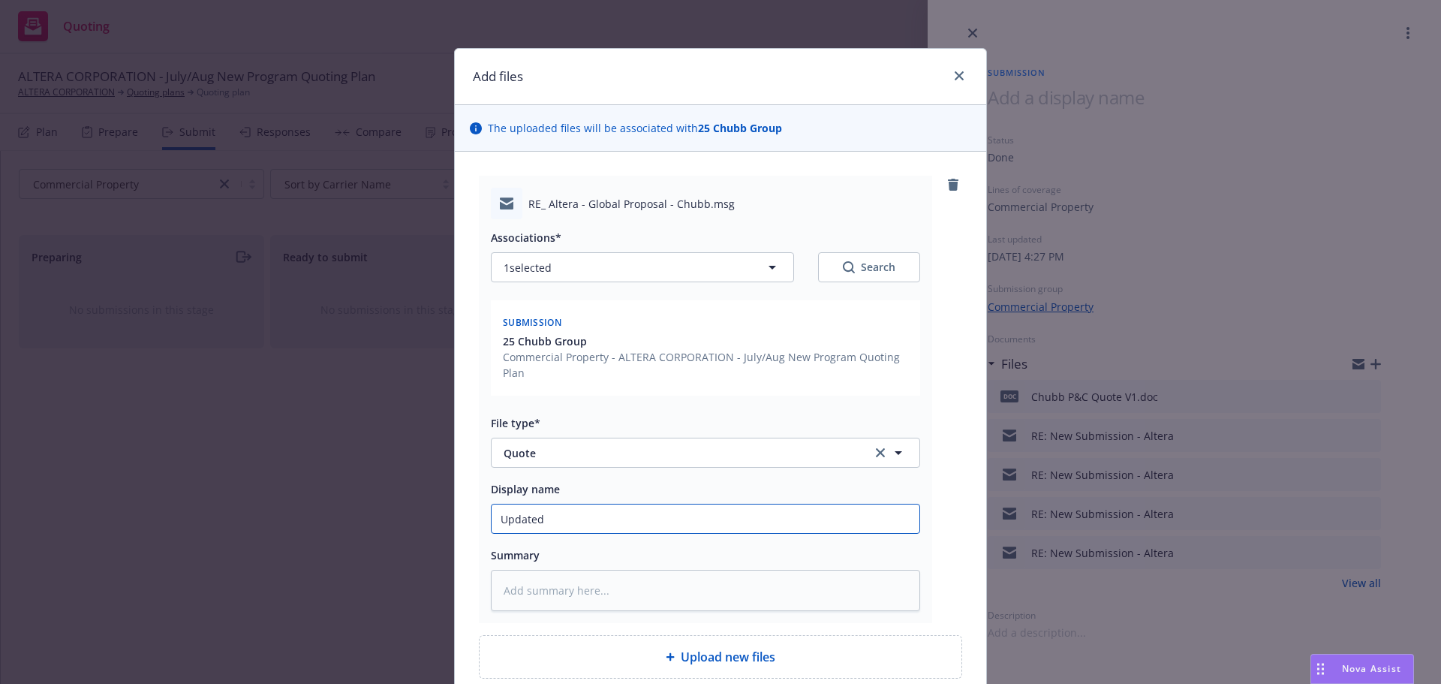
type input "Update"
type textarea "x"
type input "Updat"
type textarea "x"
type input "Upda"
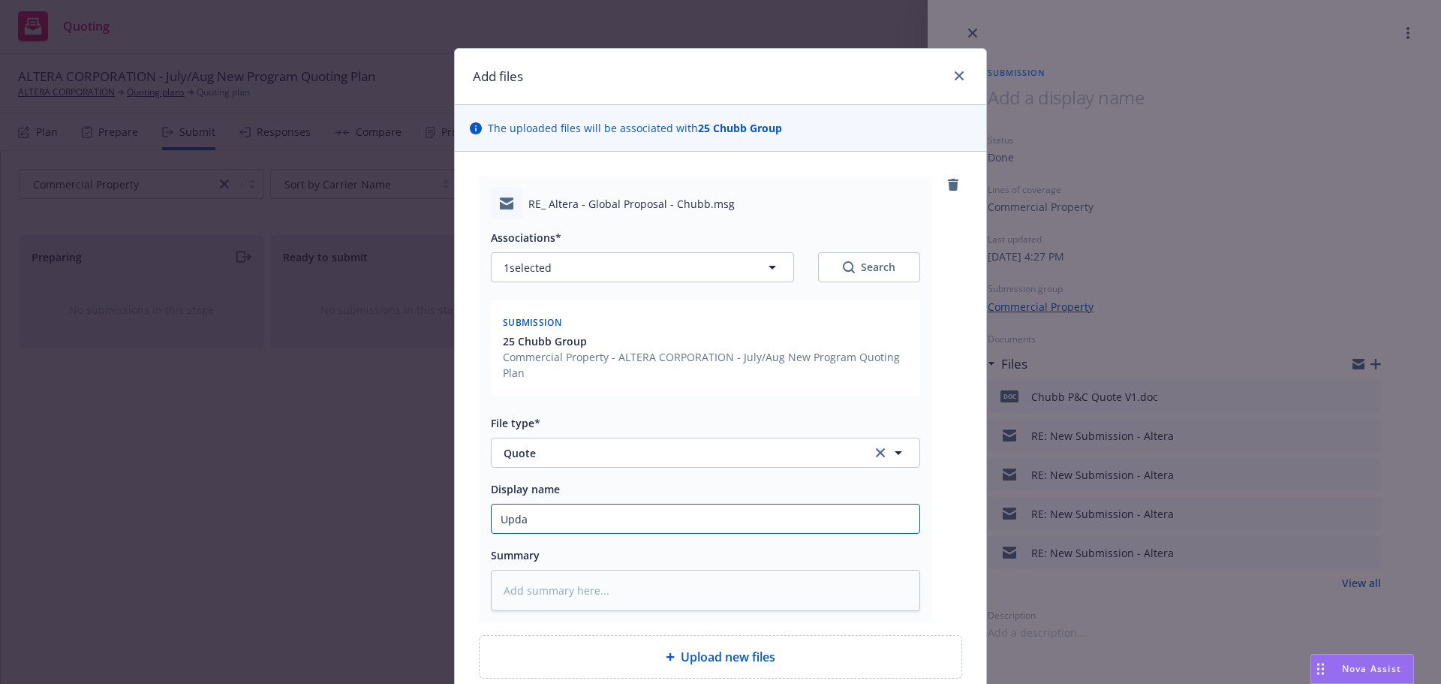
type textarea "x"
type input "Upd"
type textarea "x"
type input "Up"
type textarea "x"
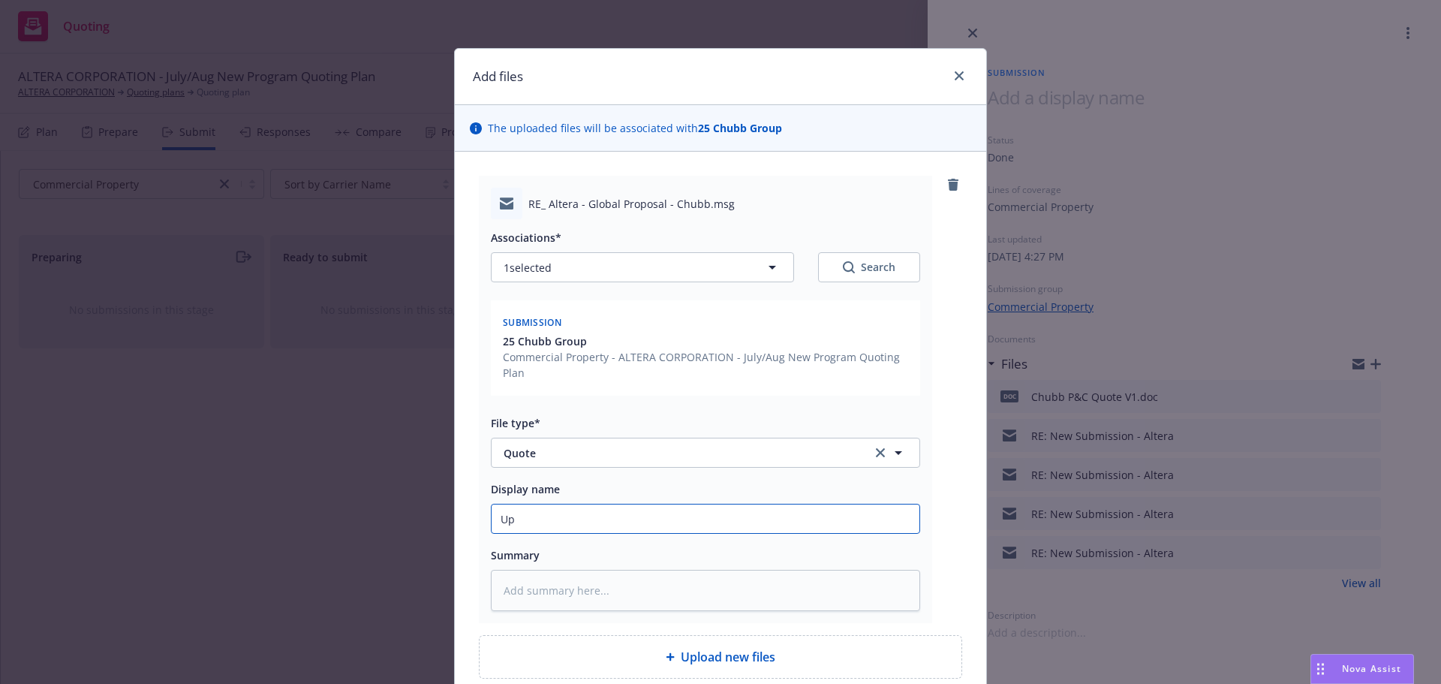
type input "U"
type textarea "x"
type input "C"
type textarea "x"
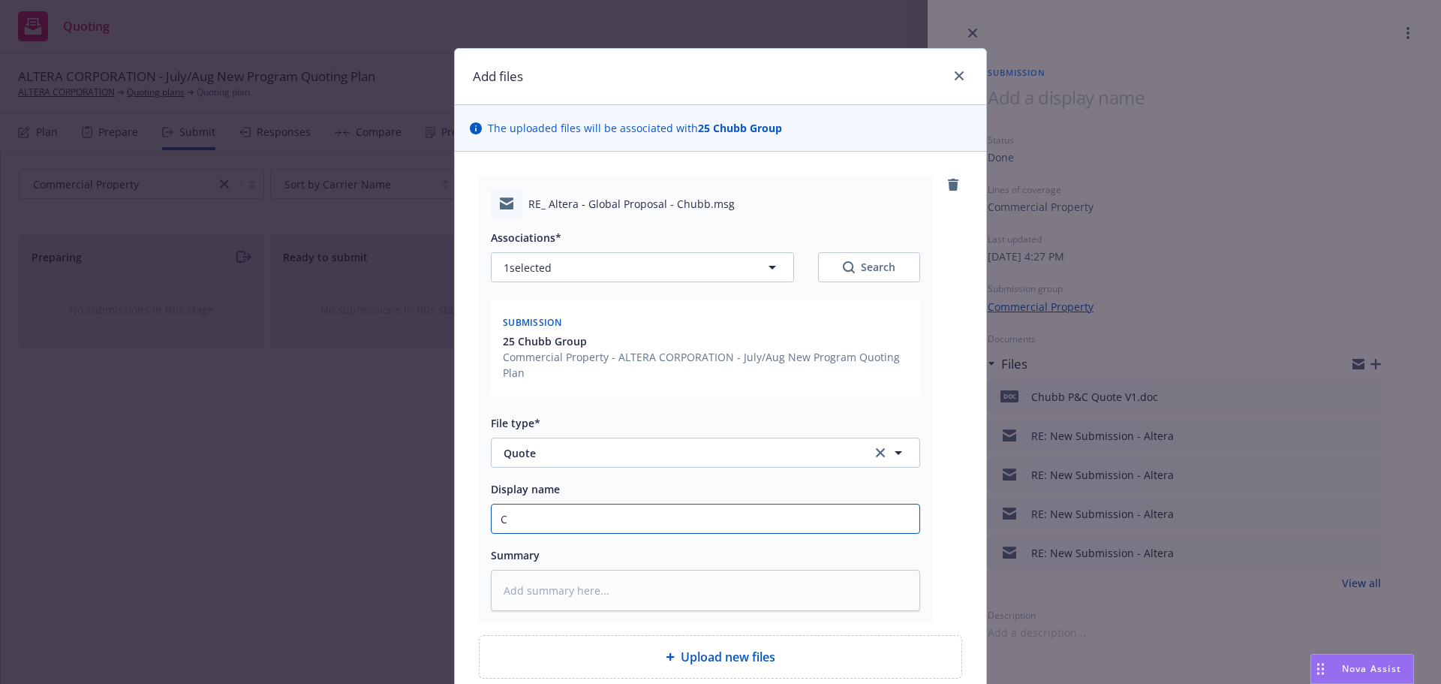
type input "Ch"
type textarea "x"
type input "[PERSON_NAME]"
type textarea "x"
type input "Chub"
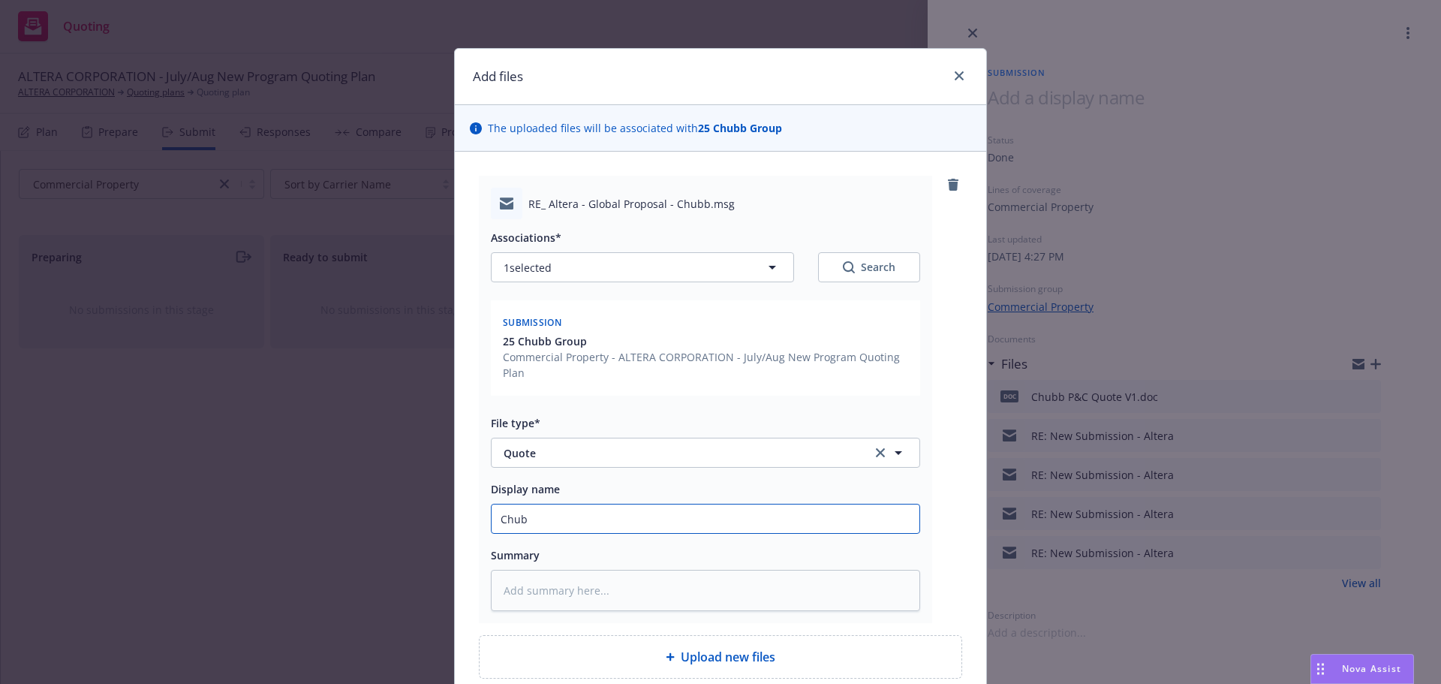
type textarea "x"
type input "Chubb"
type textarea "x"
type input "Chubb P"
type textarea "x"
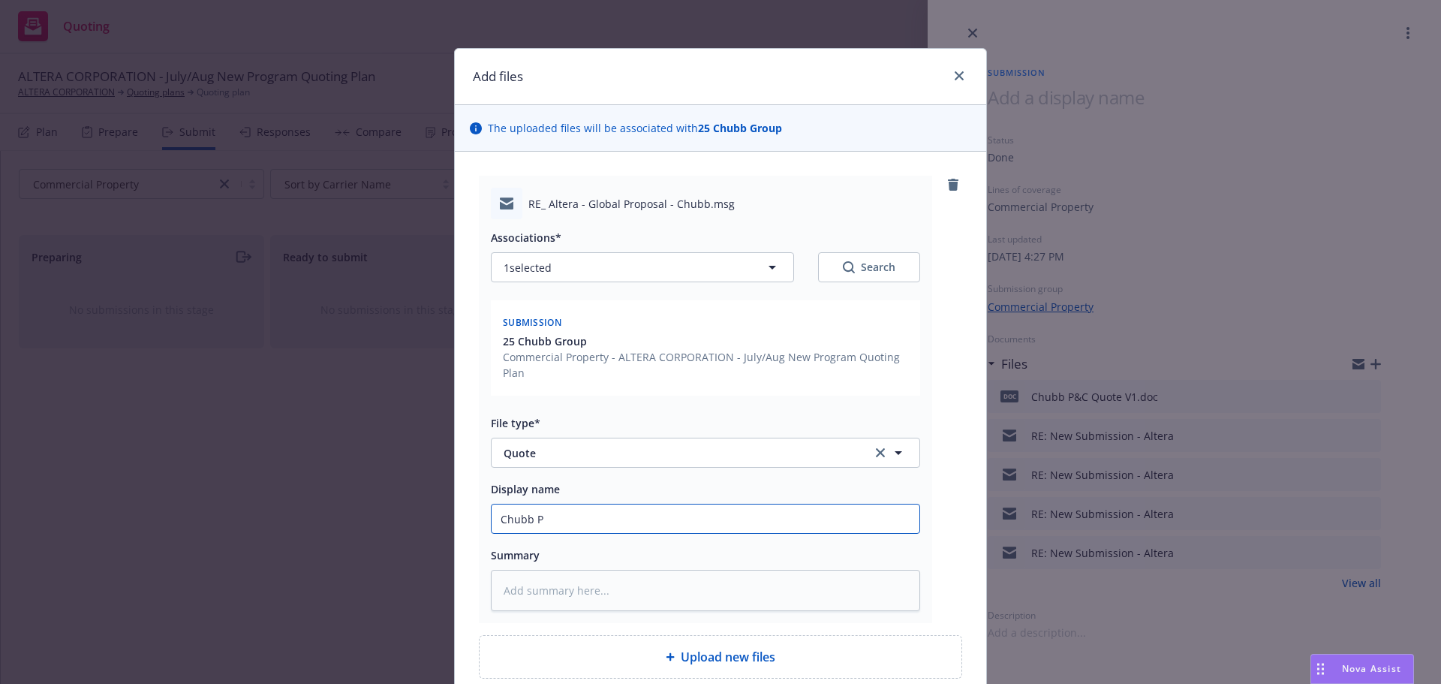
type input "Chubb P&"
type textarea "x"
type input "Chubb P&C"
type textarea "x"
type input "Chubb P&C"
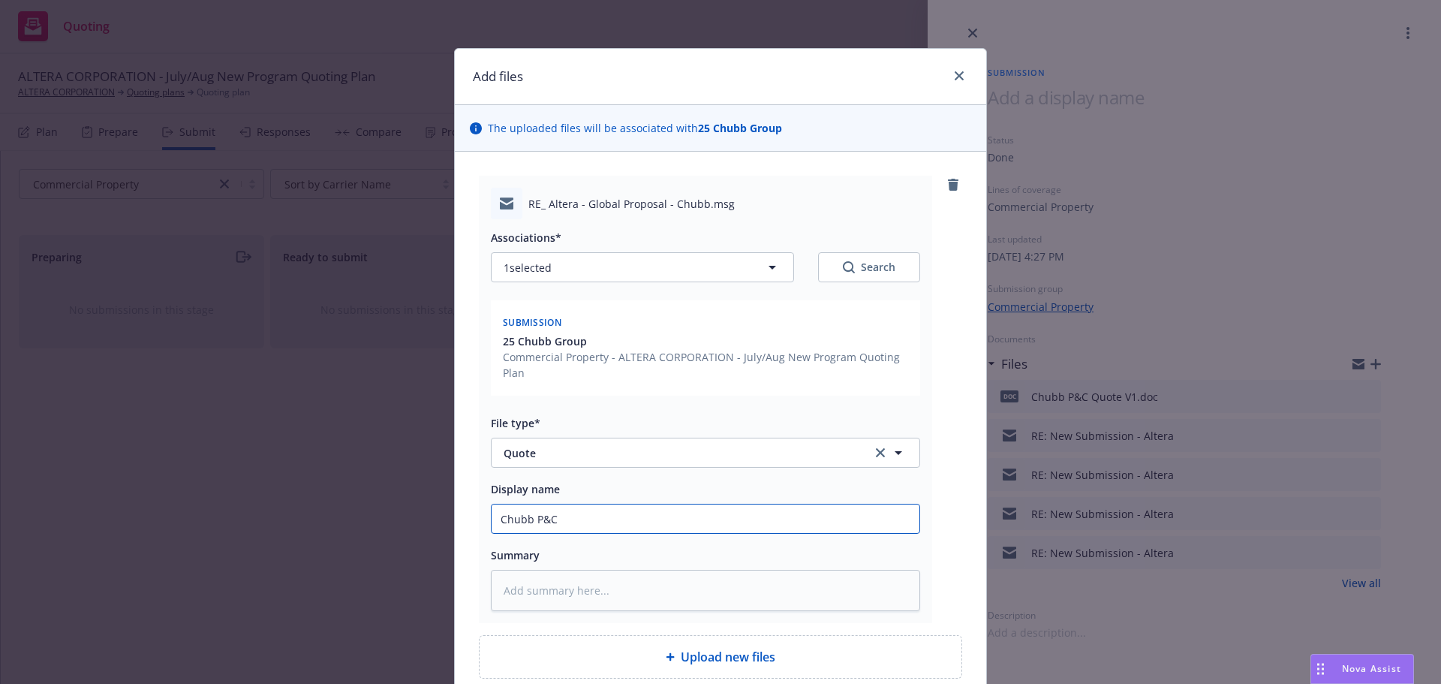
type textarea "x"
type input "Chubb P&C Qu"
type textarea "x"
type input "Chubb P&C Quo"
type textarea "x"
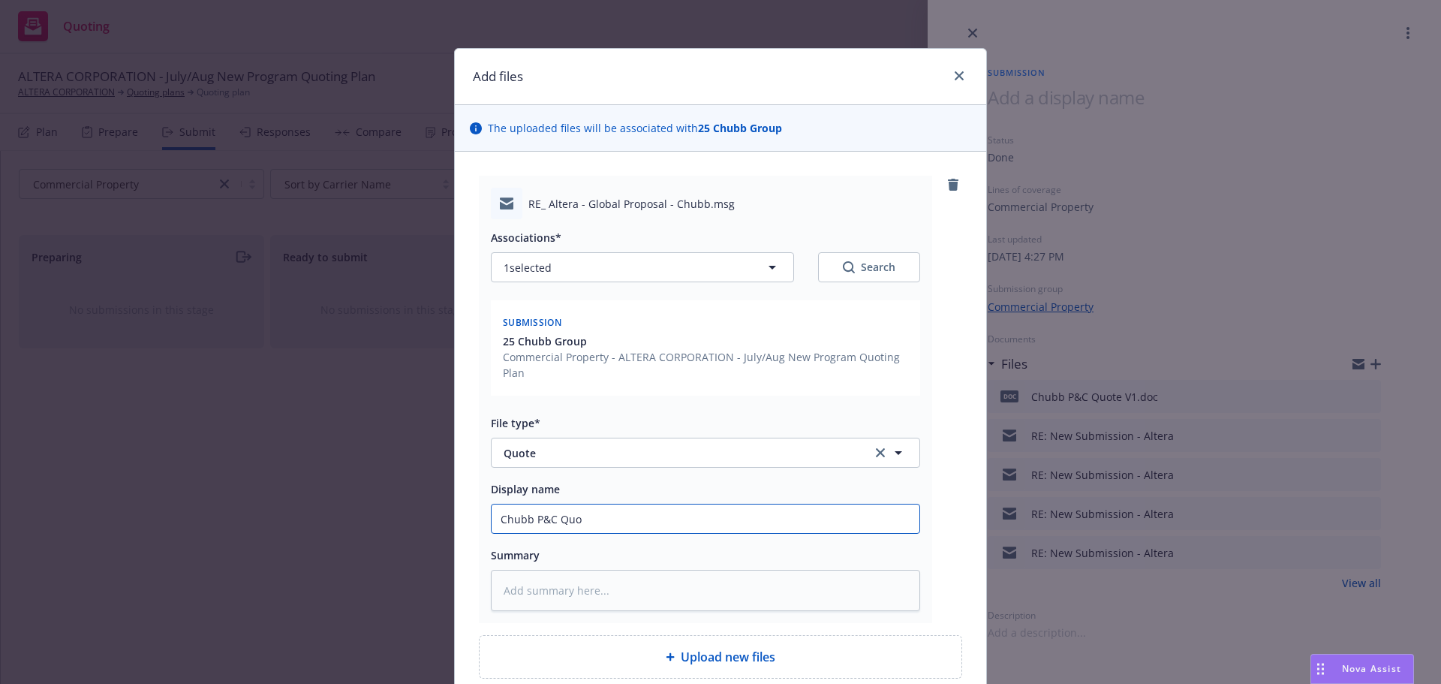
type input "Chubb P&C Quot"
type textarea "x"
type input "Chubb P&C Quote"
type textarea "x"
type input "Chubb P&C Quote"
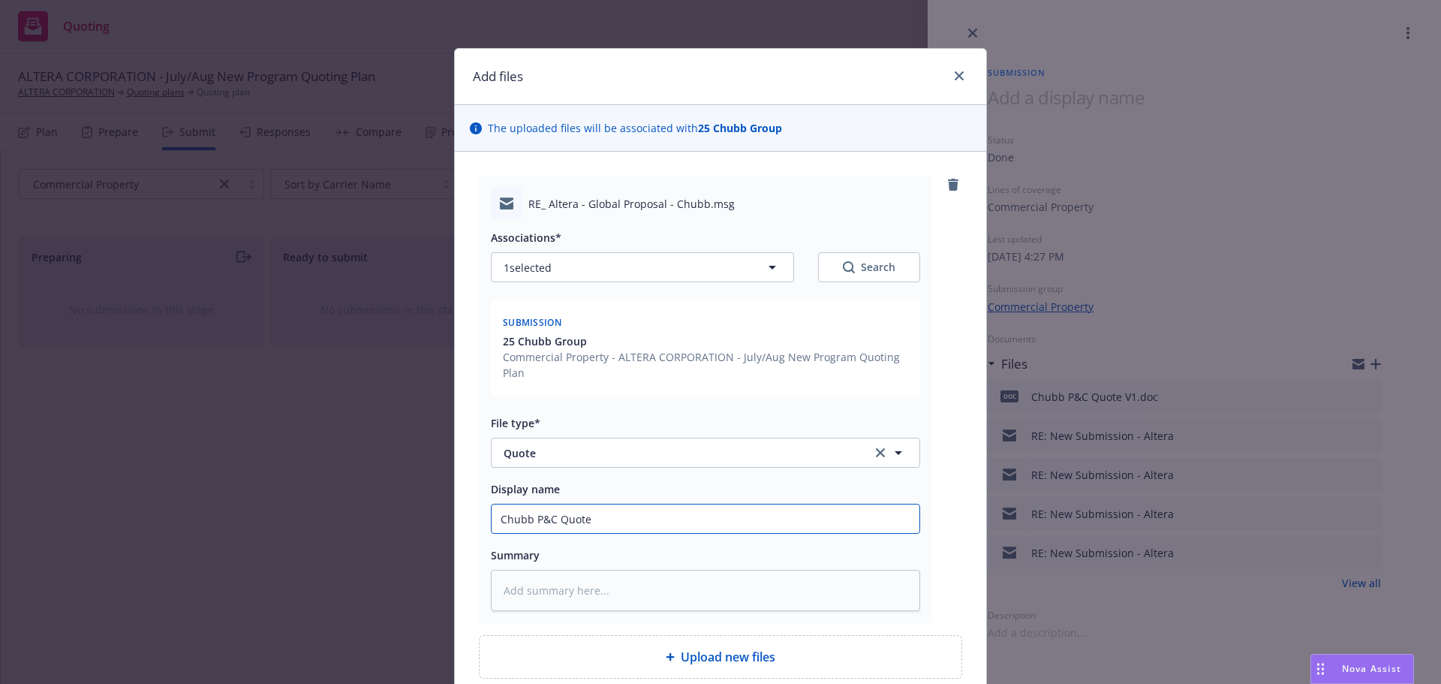
type textarea "x"
type input "Chubb P&C Quote V"
type textarea "x"
type input "Chubb P&C Quote V1"
type textarea "x"
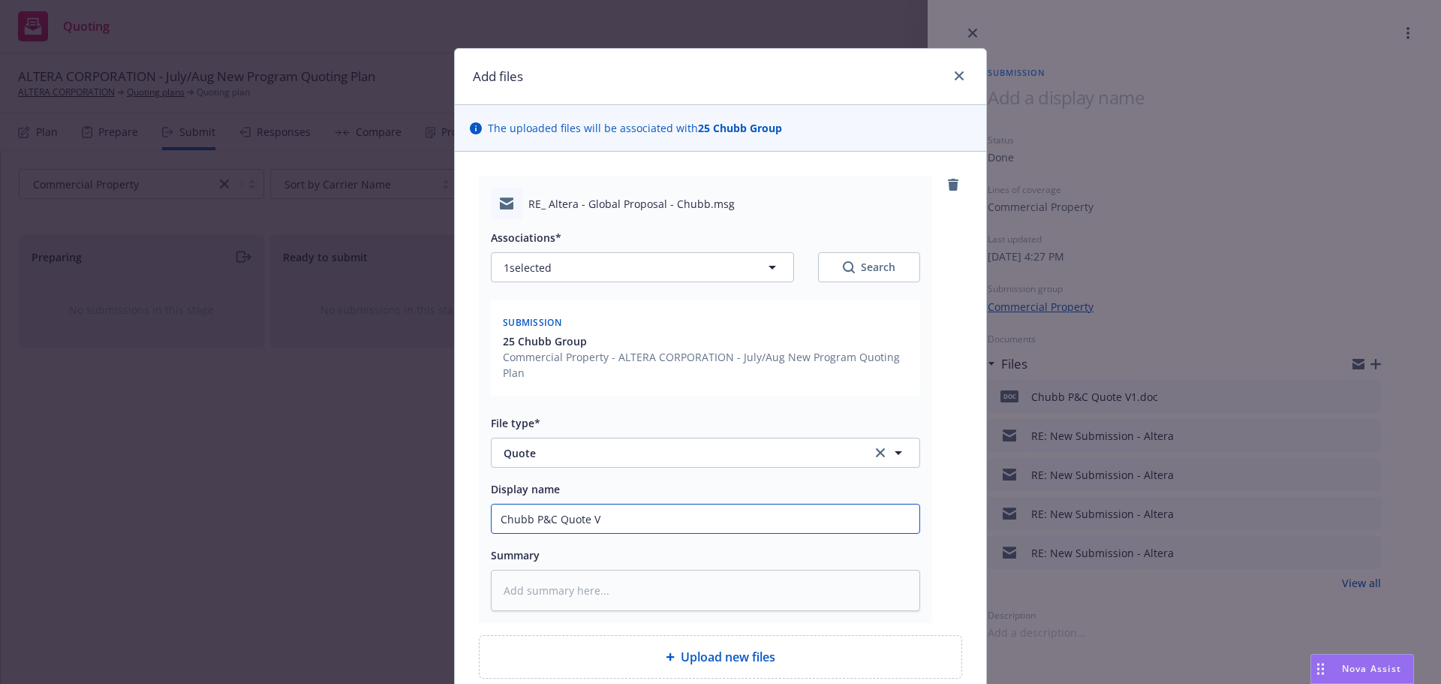
type input "Chubb P&C Quote V2"
type textarea "x"
type input "Chubb P&C Quote V2"
type textarea "x"
type input "Chubb P&C Quote V2 ("
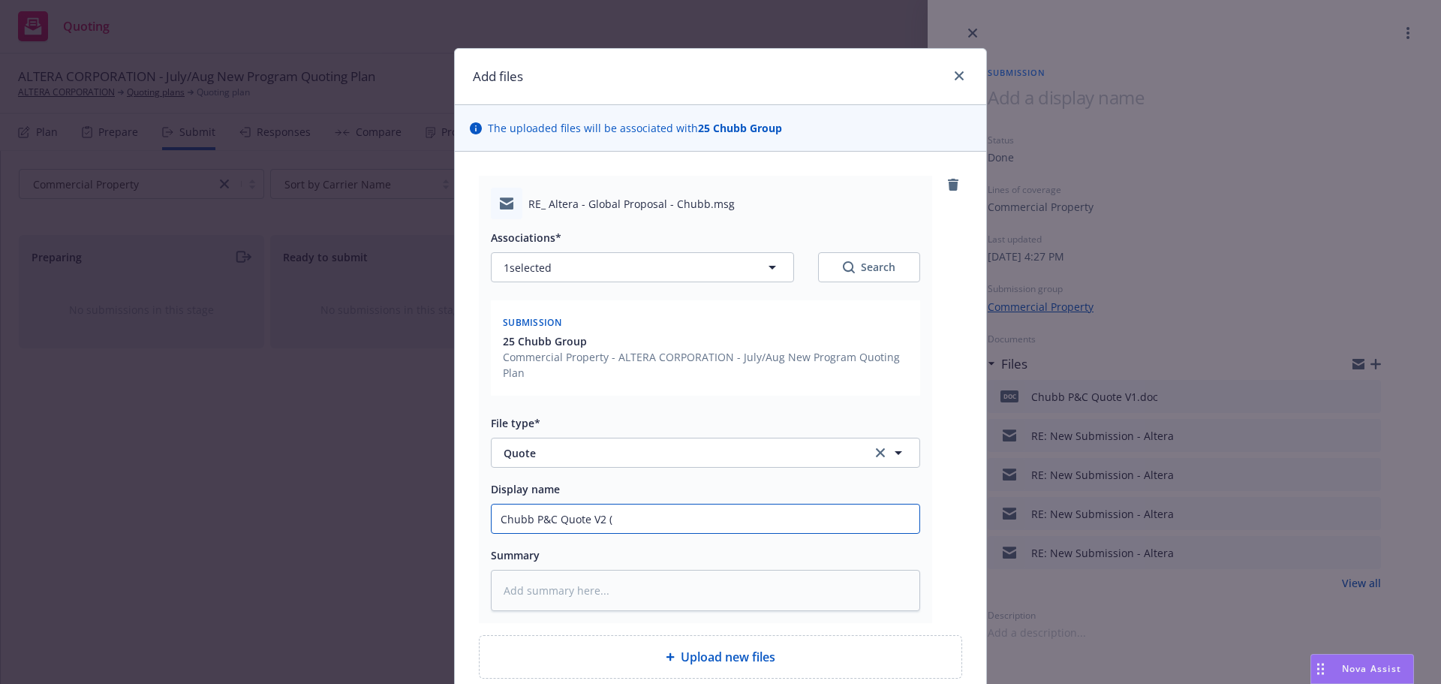
type textarea "x"
type input "Chubb P&C Quote V2 (pe"
type textarea "x"
type input "Chubb P&C Quote V2 (pen"
type textarea "x"
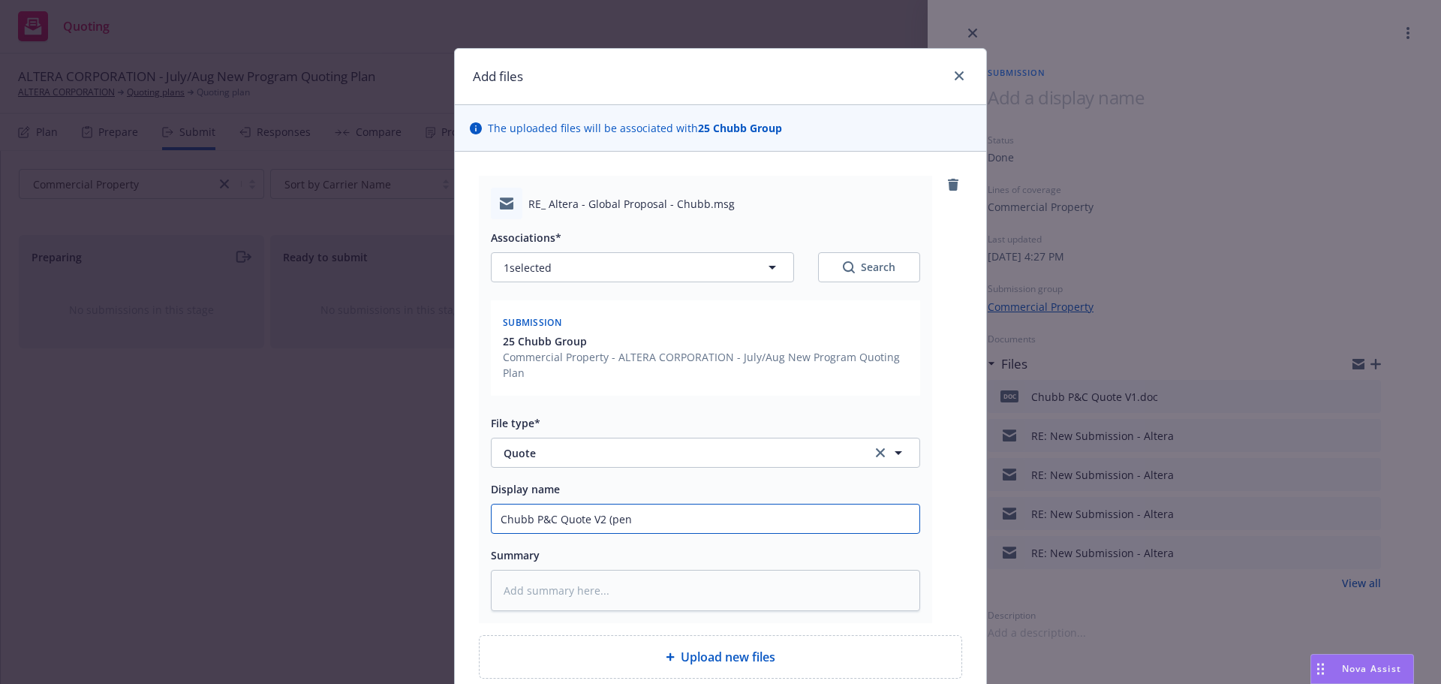
type input "Chubb P&C Quote V2 (pend"
type textarea "x"
type input "Chubb P&C Quote V2 (pendi"
type textarea "x"
type input "Chubb P&C Quote V2 (pendin"
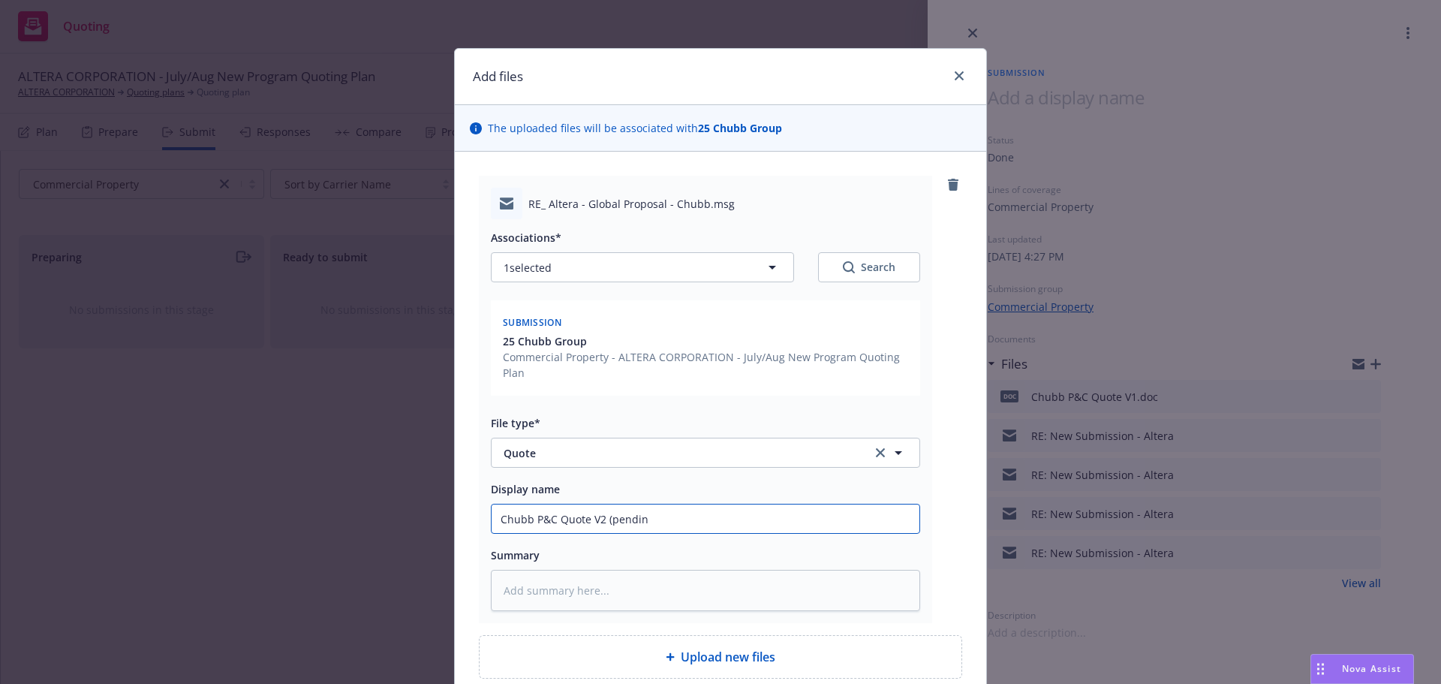
type textarea "x"
type input "Chubb P&C Quote V2 (pending"
type textarea "x"
type input "Chubb P&C Quote V2 (pending a"
type textarea "x"
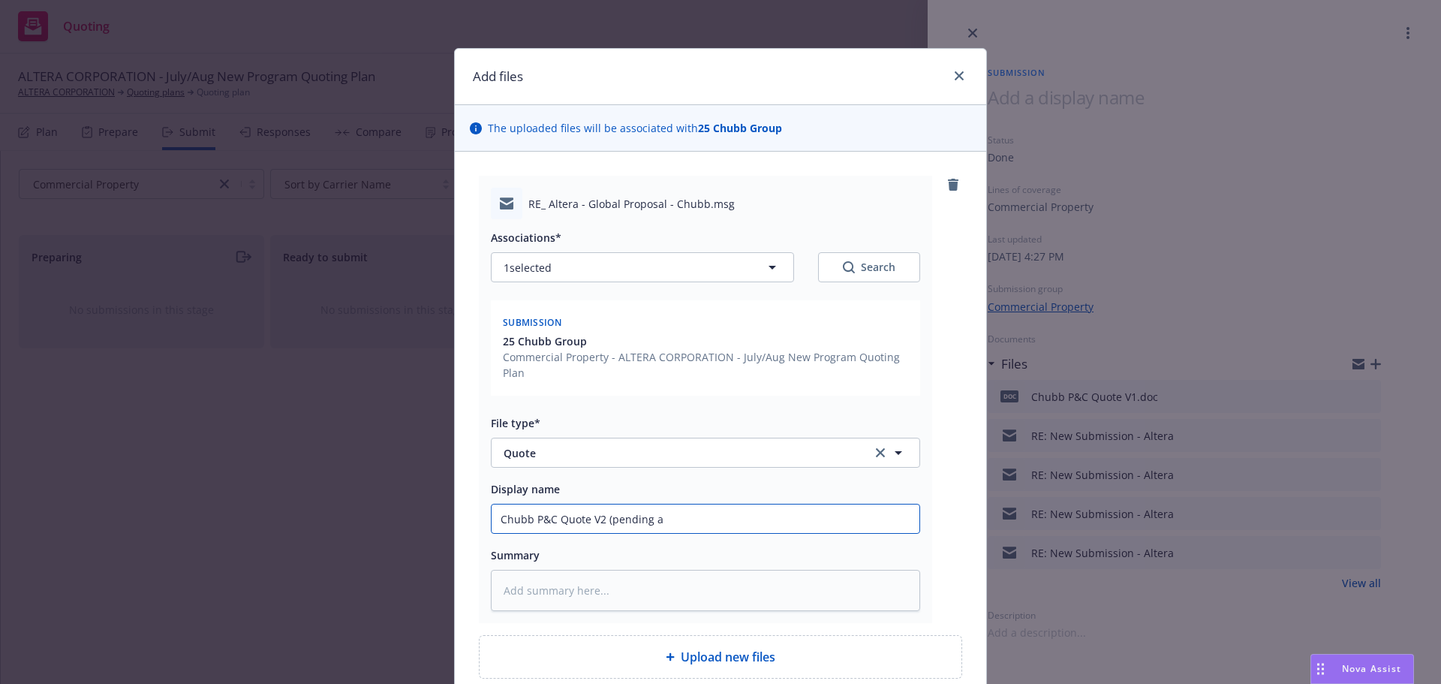
type input "Chubb P&C Quote V2 (pending ac"
type textarea "x"
type input "Chubb P&C Quote V2 (pending act"
type textarea "x"
type input "Chubb P&C Quote V2 (pending actua"
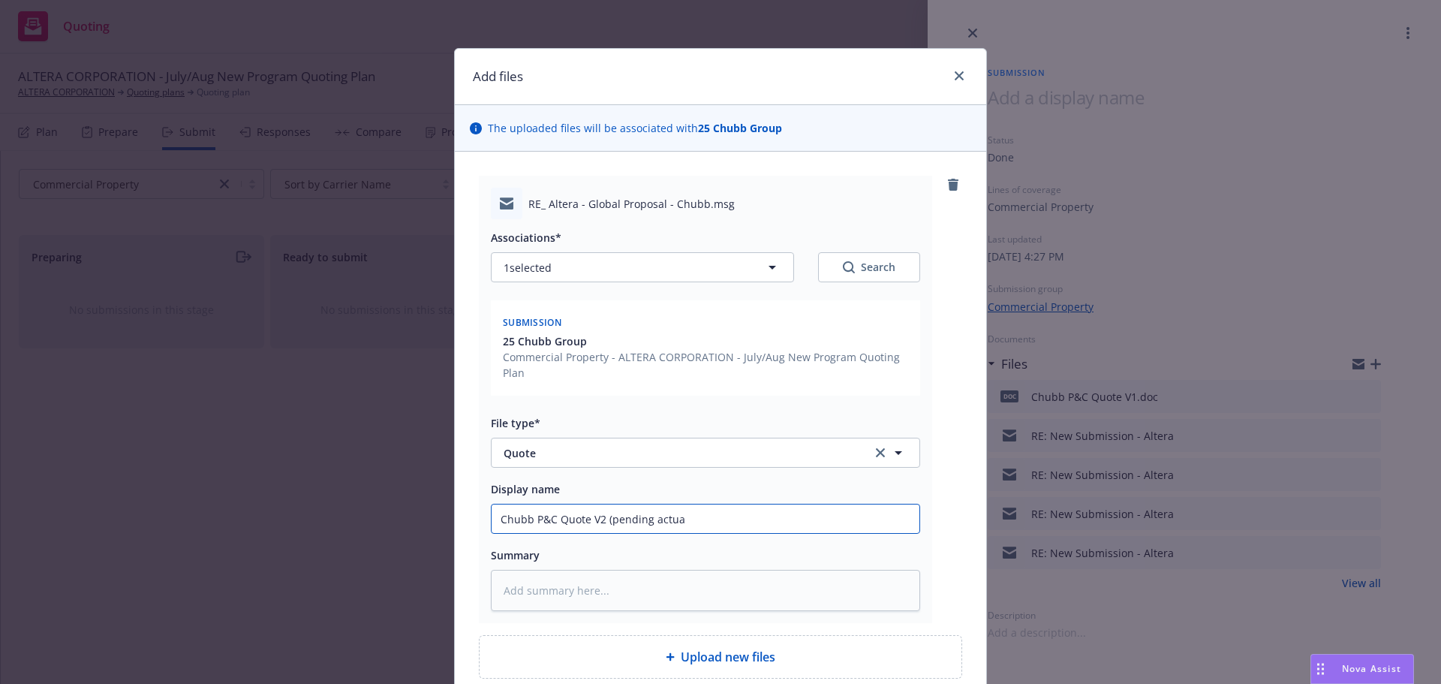
type textarea "x"
type input "Chubb P&C Quote V2 (pending actual"
type textarea "x"
type input "Chubb P&C Quote V2 (pending actual d"
type textarea "x"
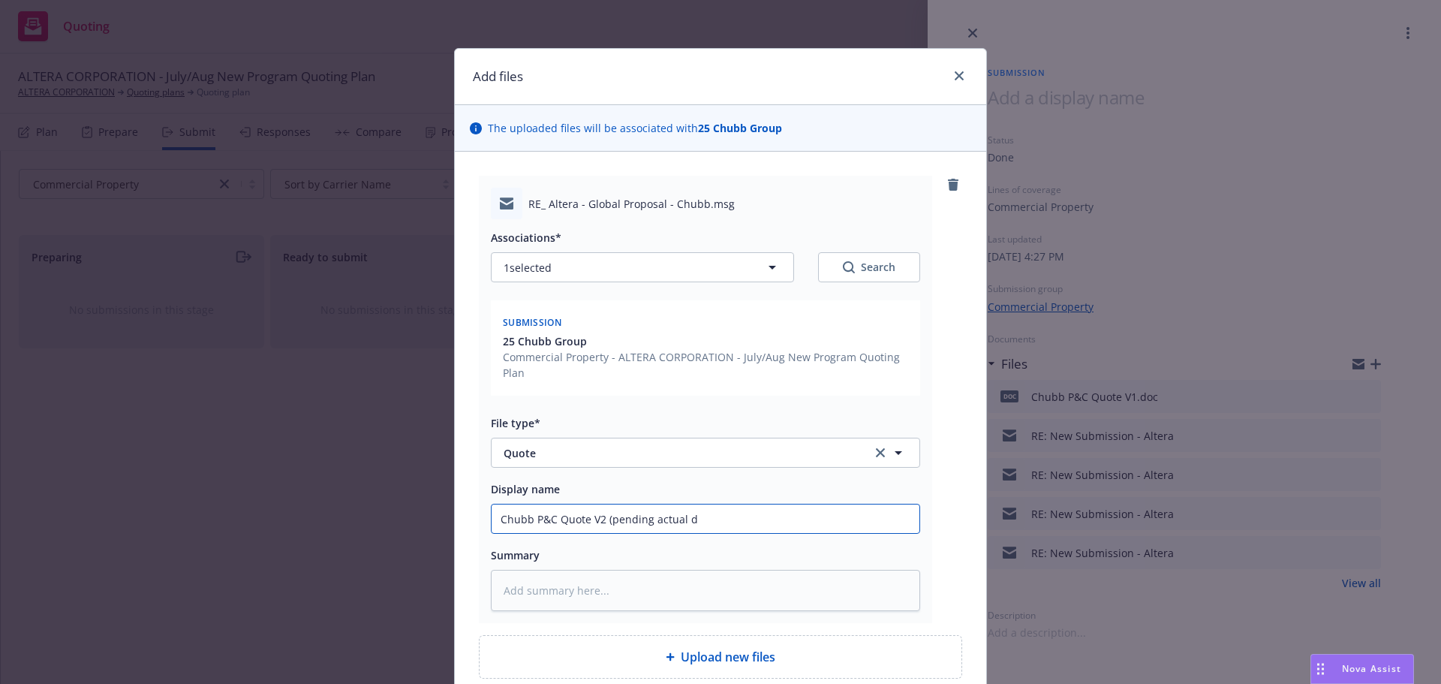
type input "Chubb P&C Quote V2 (pending actual do"
type textarea "x"
type input "Chubb P&C Quote V2 (pending actual doc"
type textarea "x"
type input "Chubb P&C Quote V2 (pending actual docu"
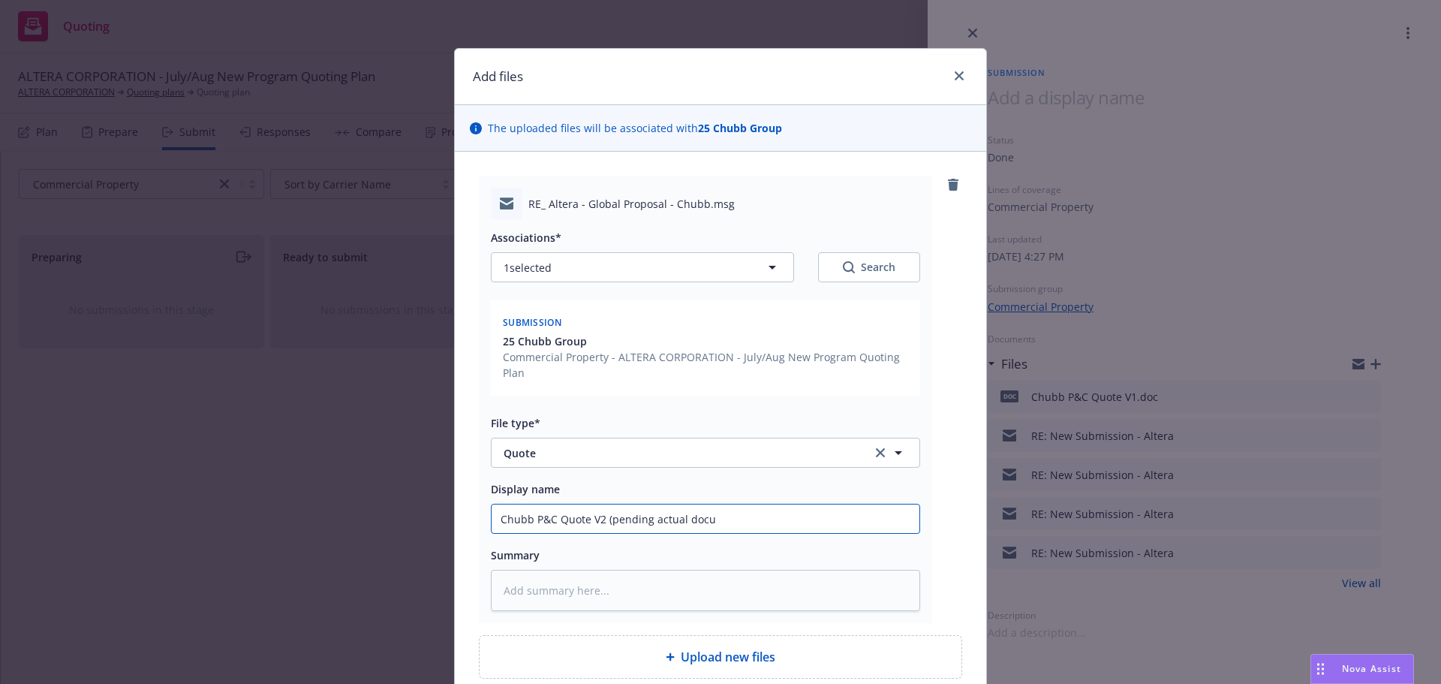
type textarea "x"
type input "Chubb P&C Quote V2 (pending actual docum"
type textarea "x"
type input "Chubb P&C Quote V2 (pending actual docume"
type textarea "x"
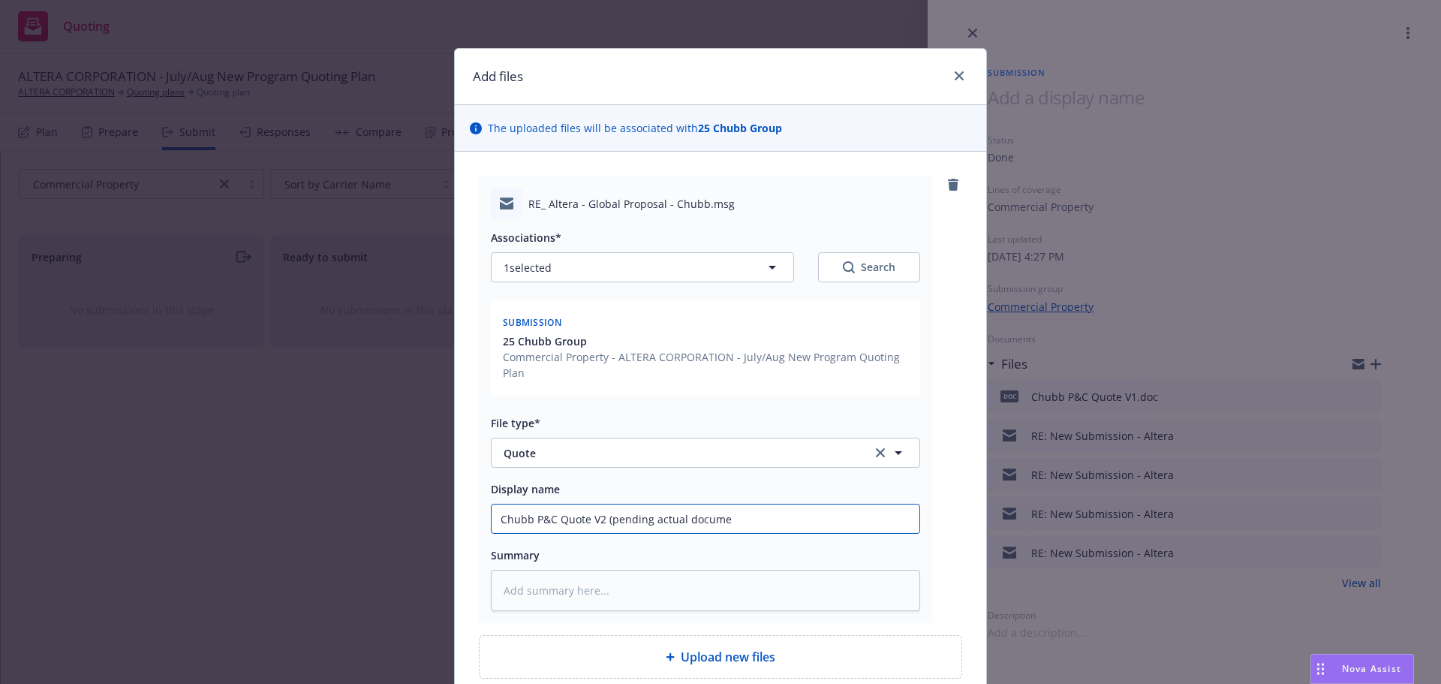
type input "Chubb P&C Quote V2 (pending actual documen"
type textarea "x"
type input "Chubb P&C Quote V2 (pending actual document"
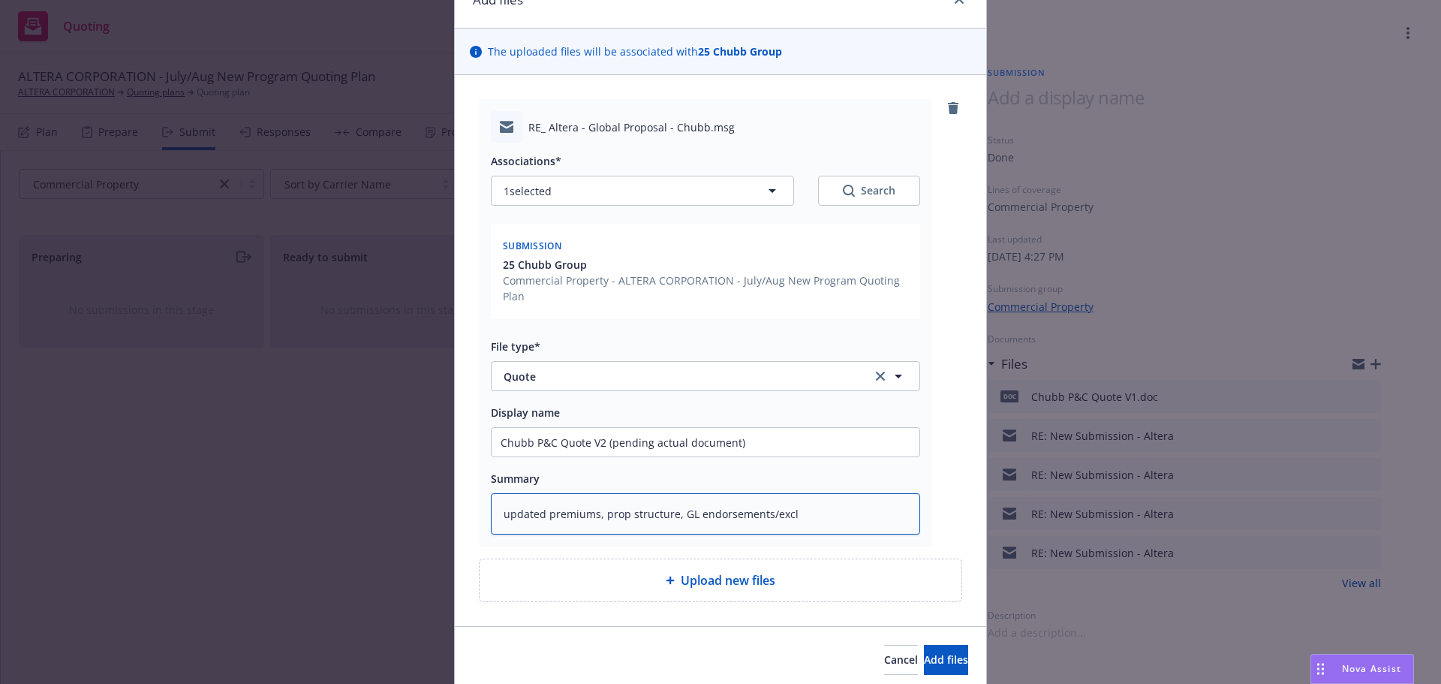
scroll to position [134, 0]
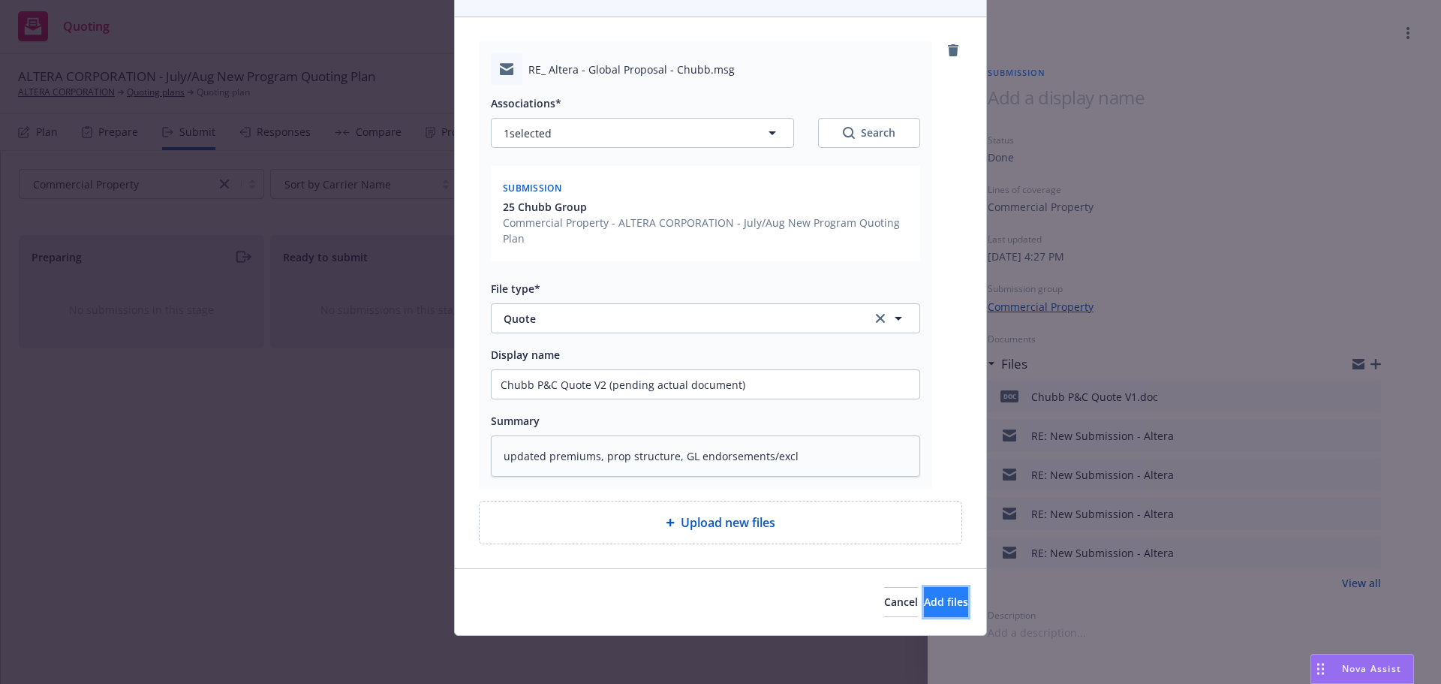
click at [924, 599] on span "Add files" at bounding box center [946, 601] width 44 height 14
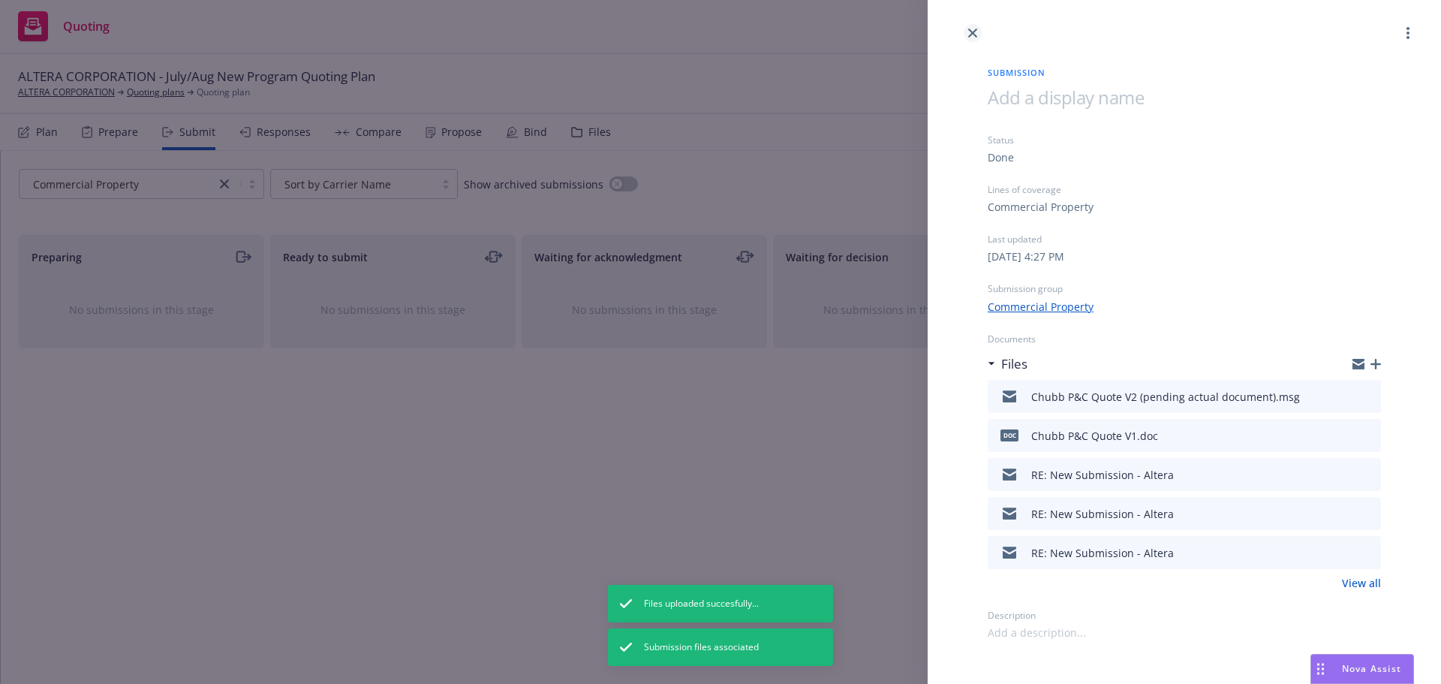
click at [972, 32] on icon "close" at bounding box center [972, 33] width 9 height 9
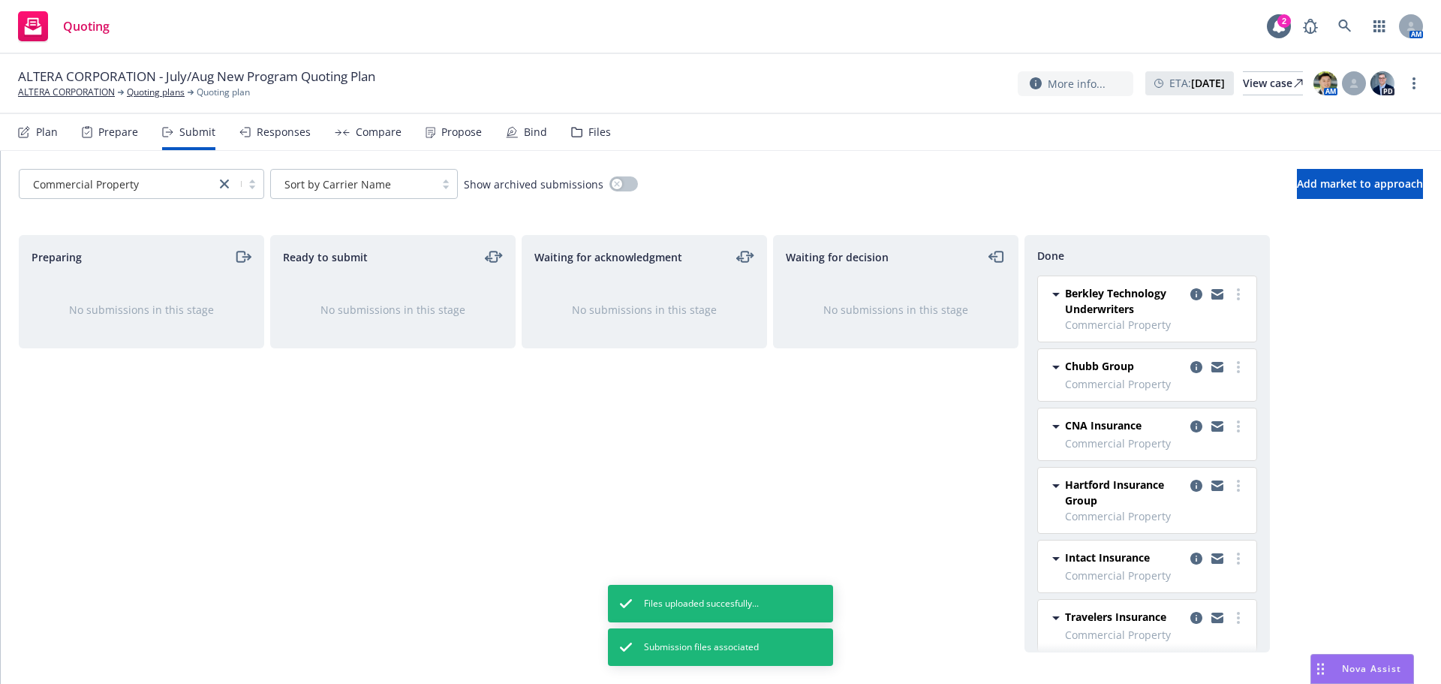
click at [293, 135] on div "Responses" at bounding box center [284, 132] width 54 height 12
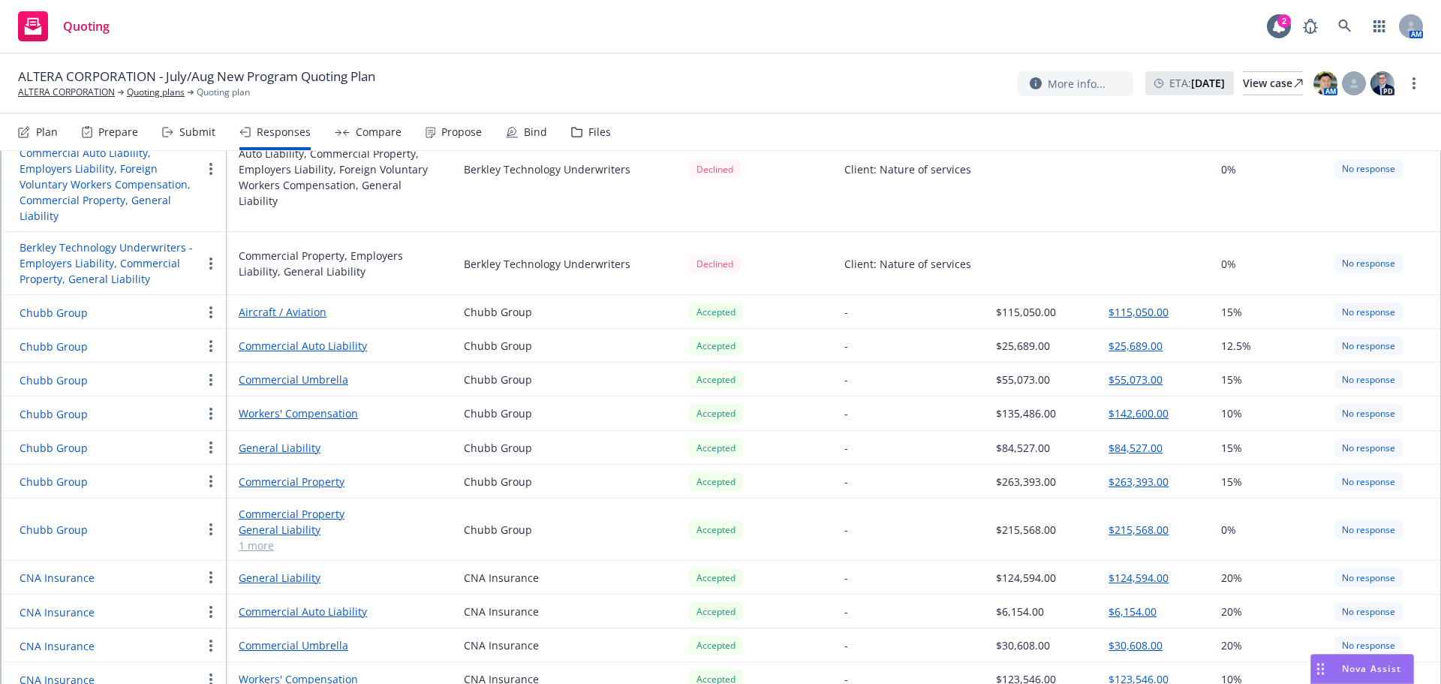
scroll to position [387, 0]
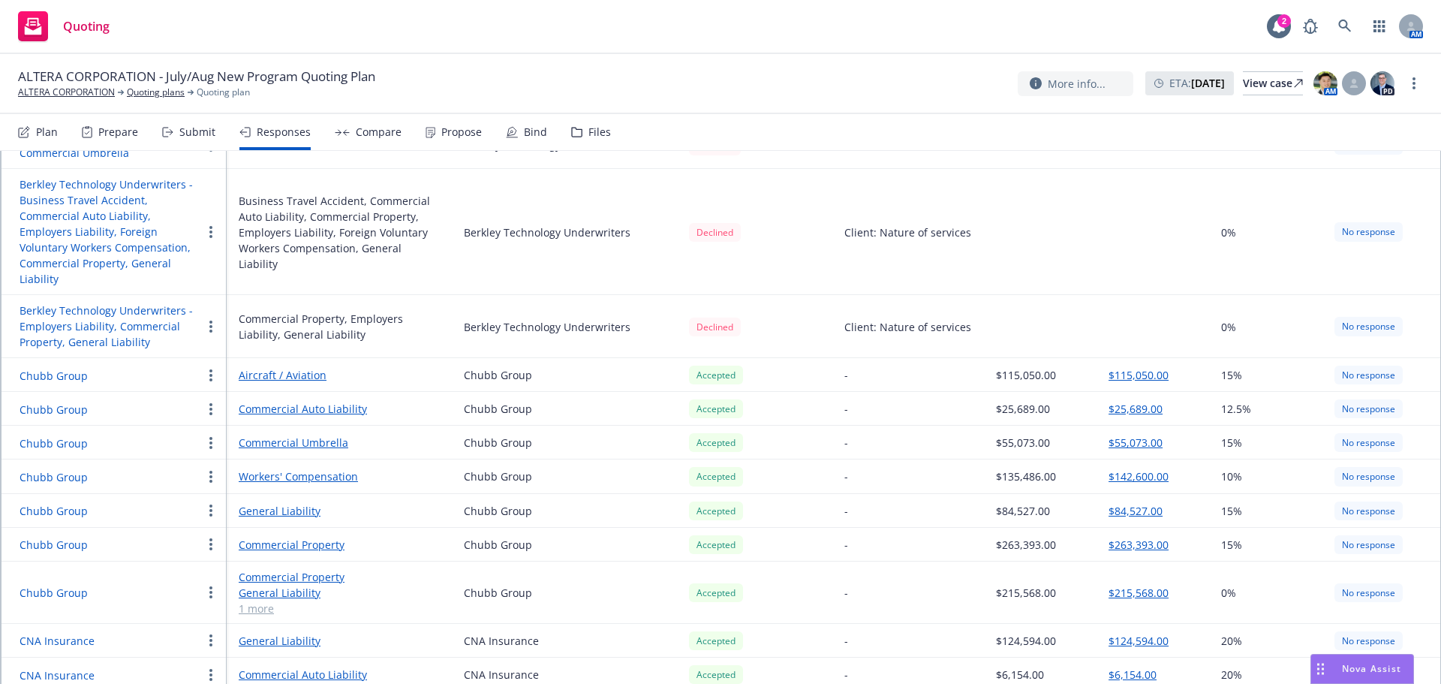
drag, startPoint x: 54, startPoint y: 496, endPoint x: 60, endPoint y: 501, distance: 8.0
click at [54, 503] on button "Chubb Group" at bounding box center [54, 511] width 68 height 16
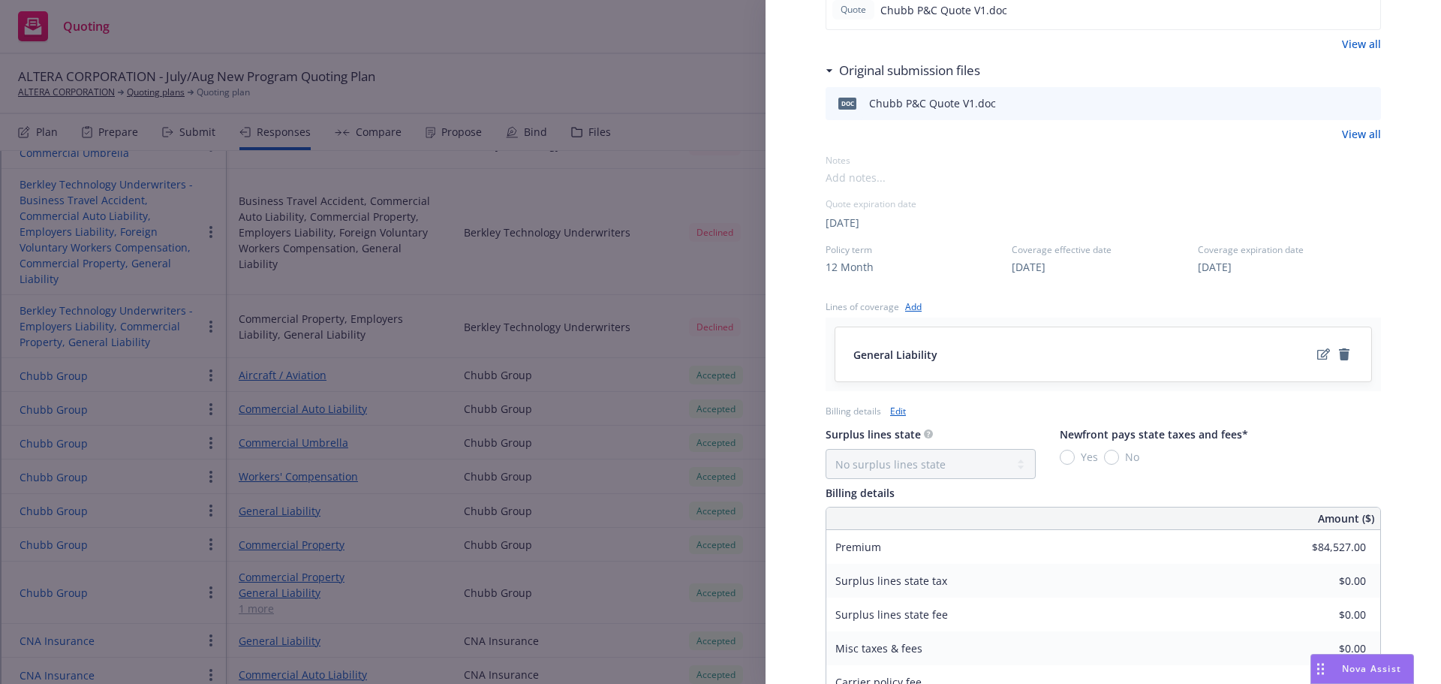
scroll to position [525, 0]
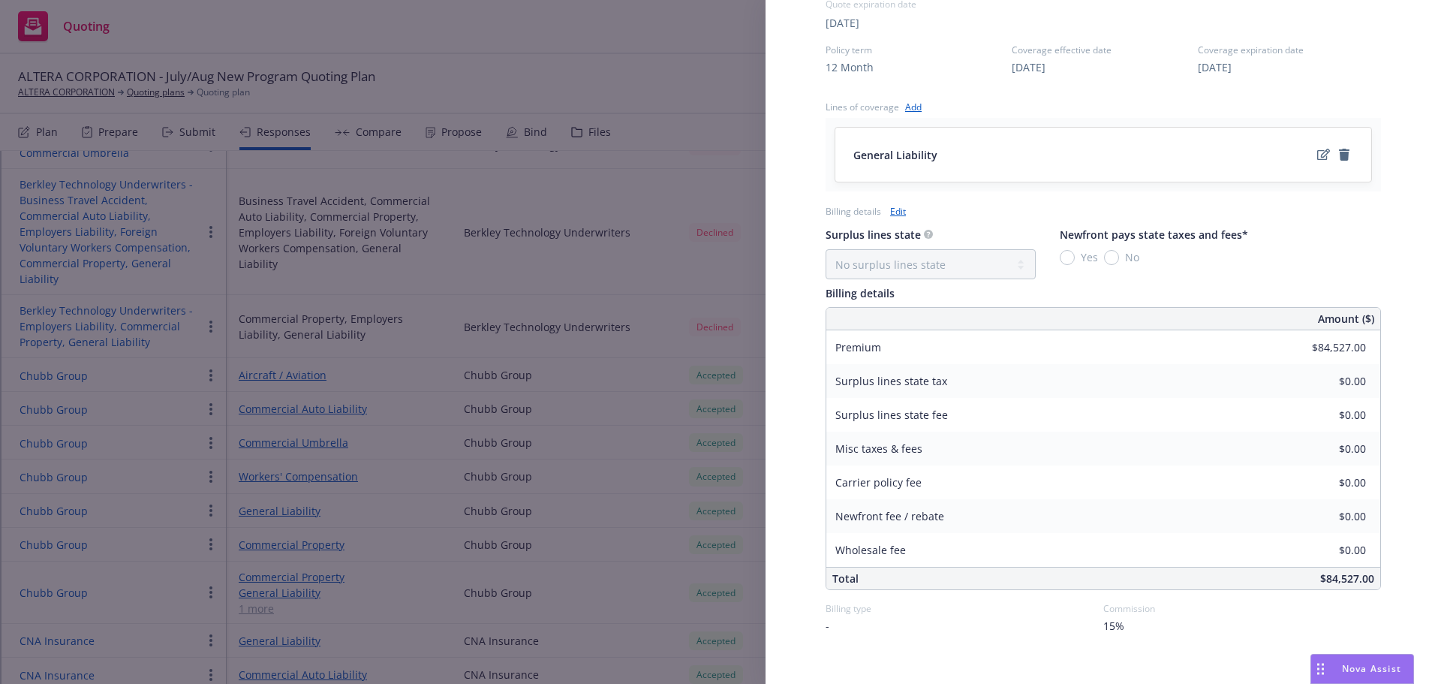
click at [898, 212] on link "Edit" at bounding box center [898, 211] width 16 height 16
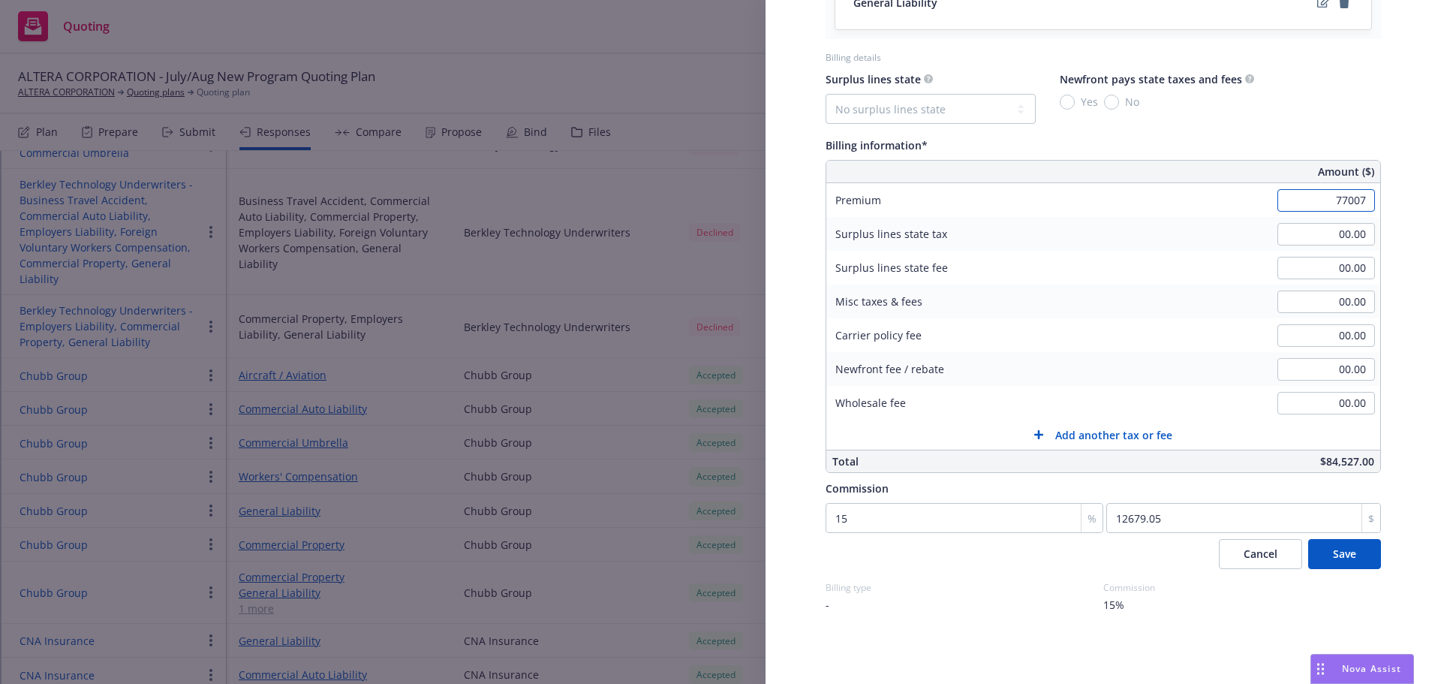
scroll to position [678, 0]
click at [992, 578] on div "Display Name Chubb Group Carrier Chubb Group Writing company Federal Insurance …" at bounding box center [1102, 0] width 555 height 1224
click at [1333, 549] on span "Save" at bounding box center [1344, 553] width 23 height 14
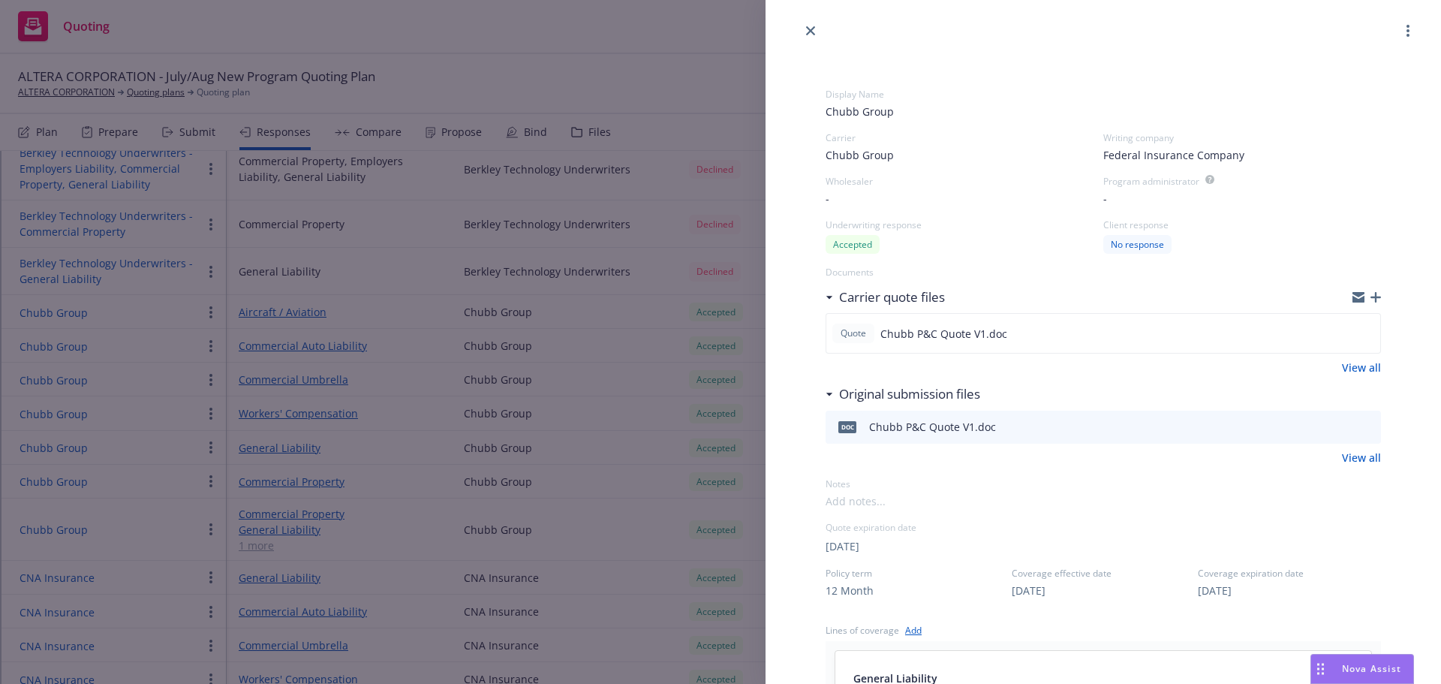
scroll to position [0, 0]
click at [813, 31] on icon "close" at bounding box center [810, 33] width 9 height 9
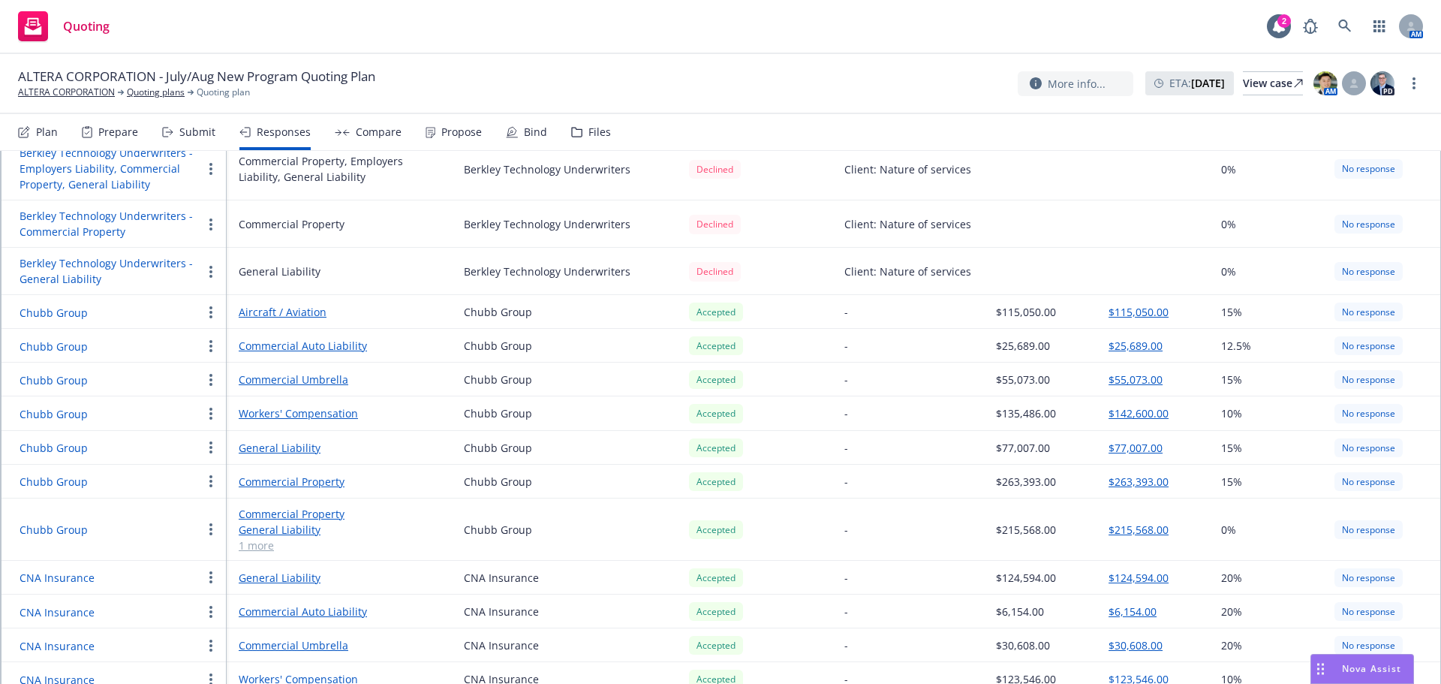
click at [290, 440] on link "General Liability" at bounding box center [339, 448] width 201 height 16
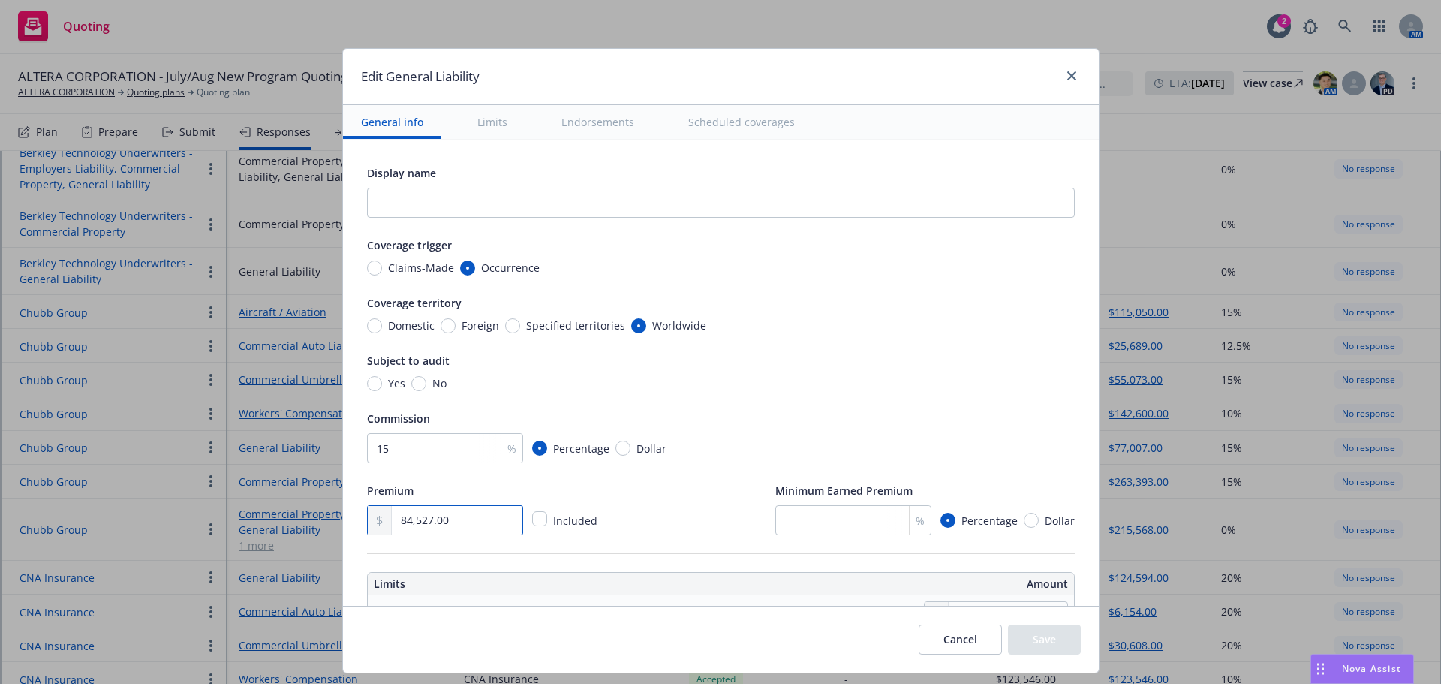
drag, startPoint x: 375, startPoint y: 517, endPoint x: 254, endPoint y: 501, distance: 122.7
click at [260, 514] on div "Edit General Liability General info Limits Endorsements Scheduled coverages Dis…" at bounding box center [720, 342] width 1441 height 684
click at [1031, 645] on button "Save" at bounding box center [1044, 639] width 73 height 30
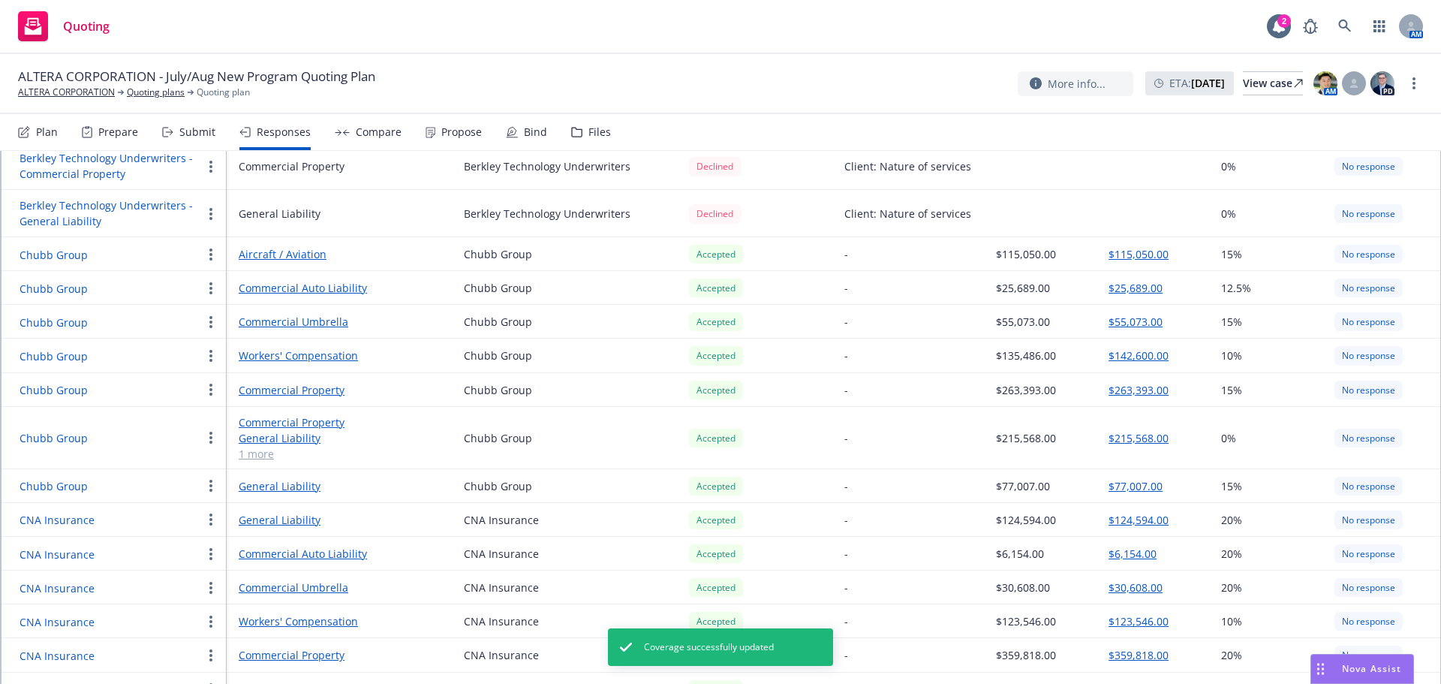
scroll to position [525, 0]
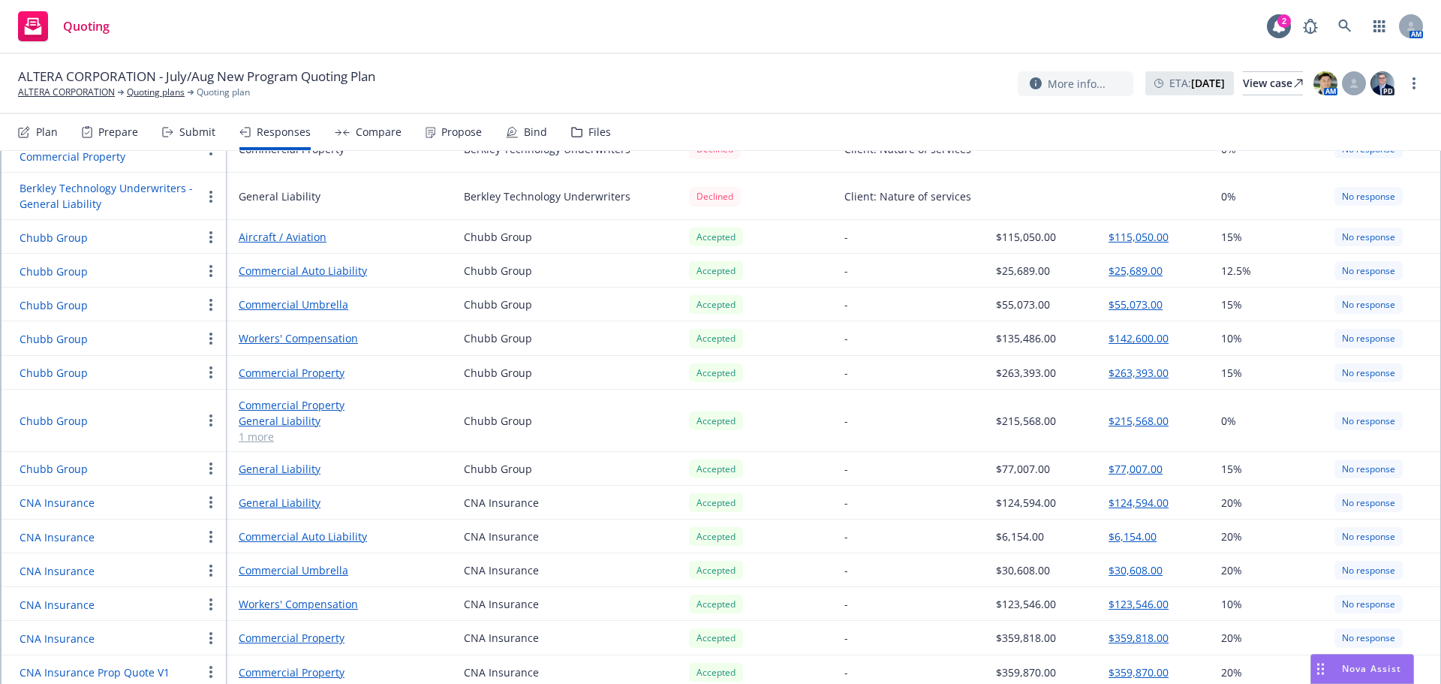
click at [71, 413] on button "Chubb Group" at bounding box center [54, 421] width 68 height 16
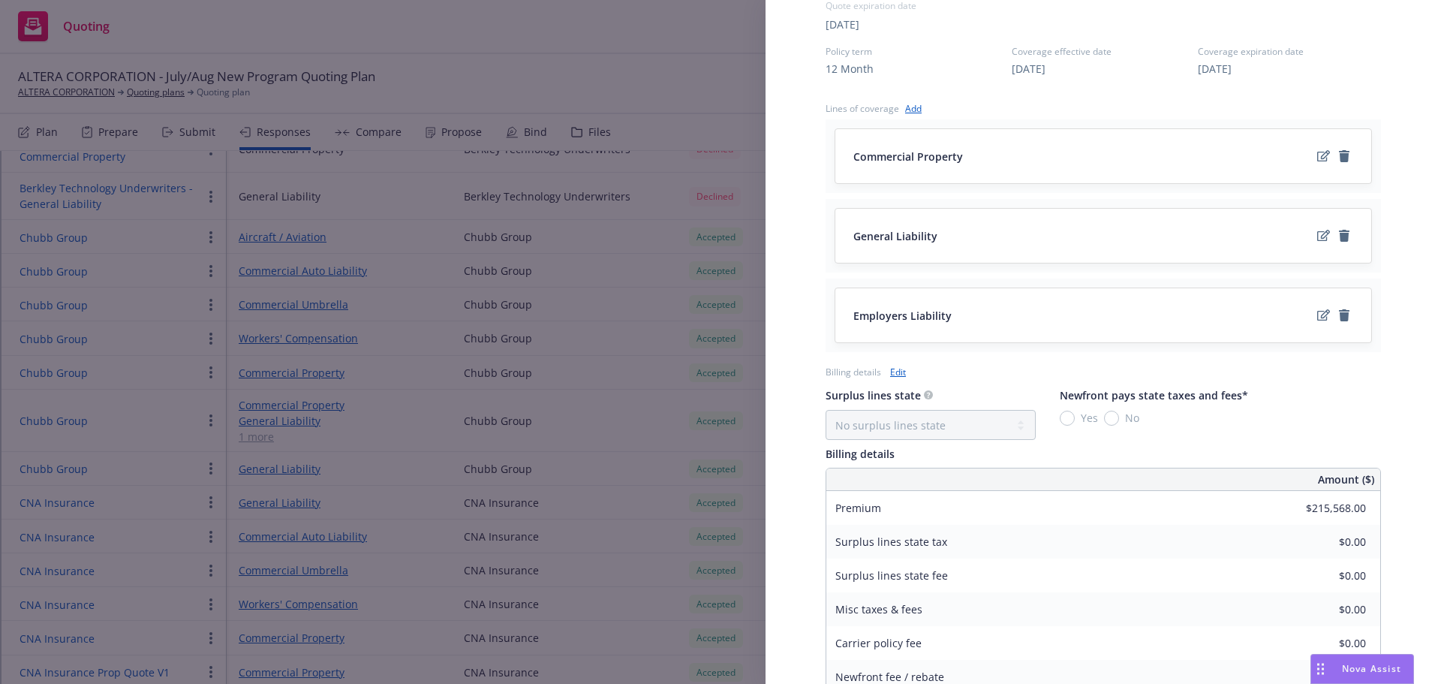
scroll to position [525, 0]
click at [895, 368] on link "Edit" at bounding box center [898, 370] width 16 height 16
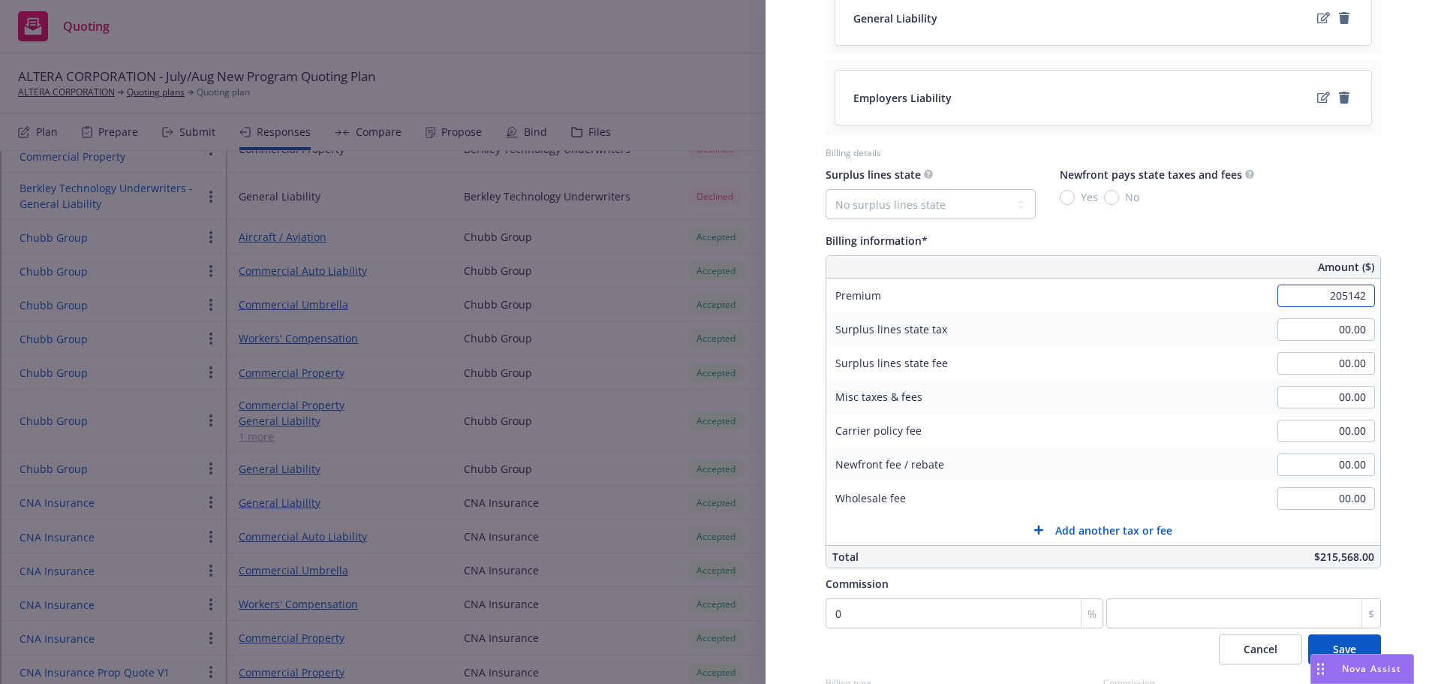
scroll to position [750, 0]
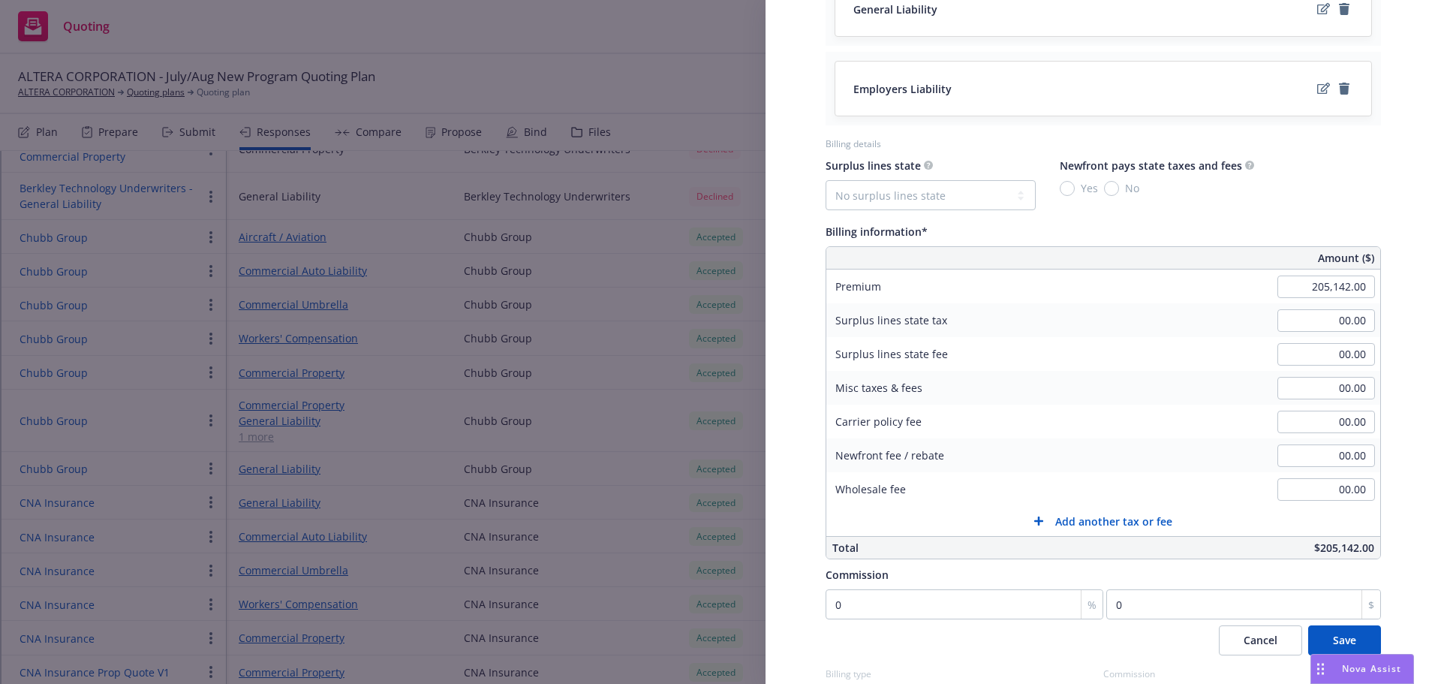
click at [1237, 574] on div "Commission" at bounding box center [1102, 574] width 555 height 18
click at [1333, 637] on span "Save" at bounding box center [1344, 640] width 23 height 14
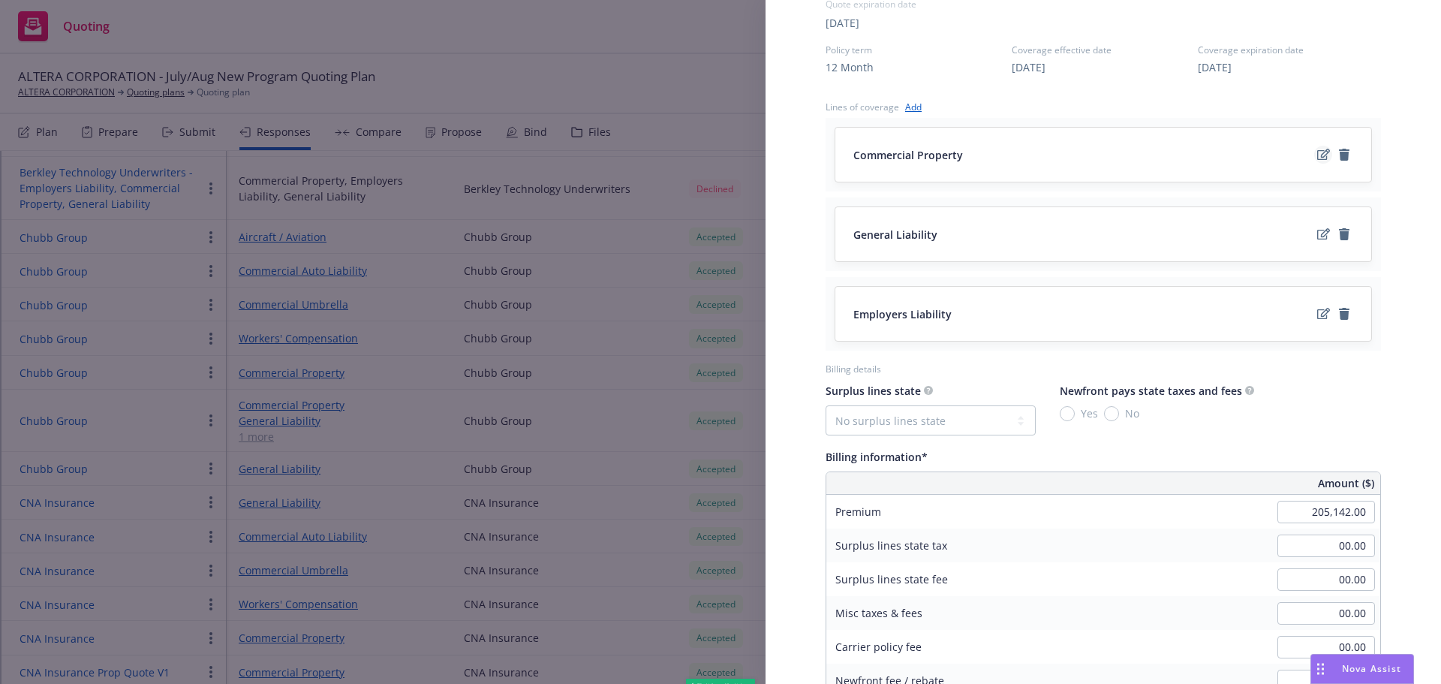
scroll to position [446, 0]
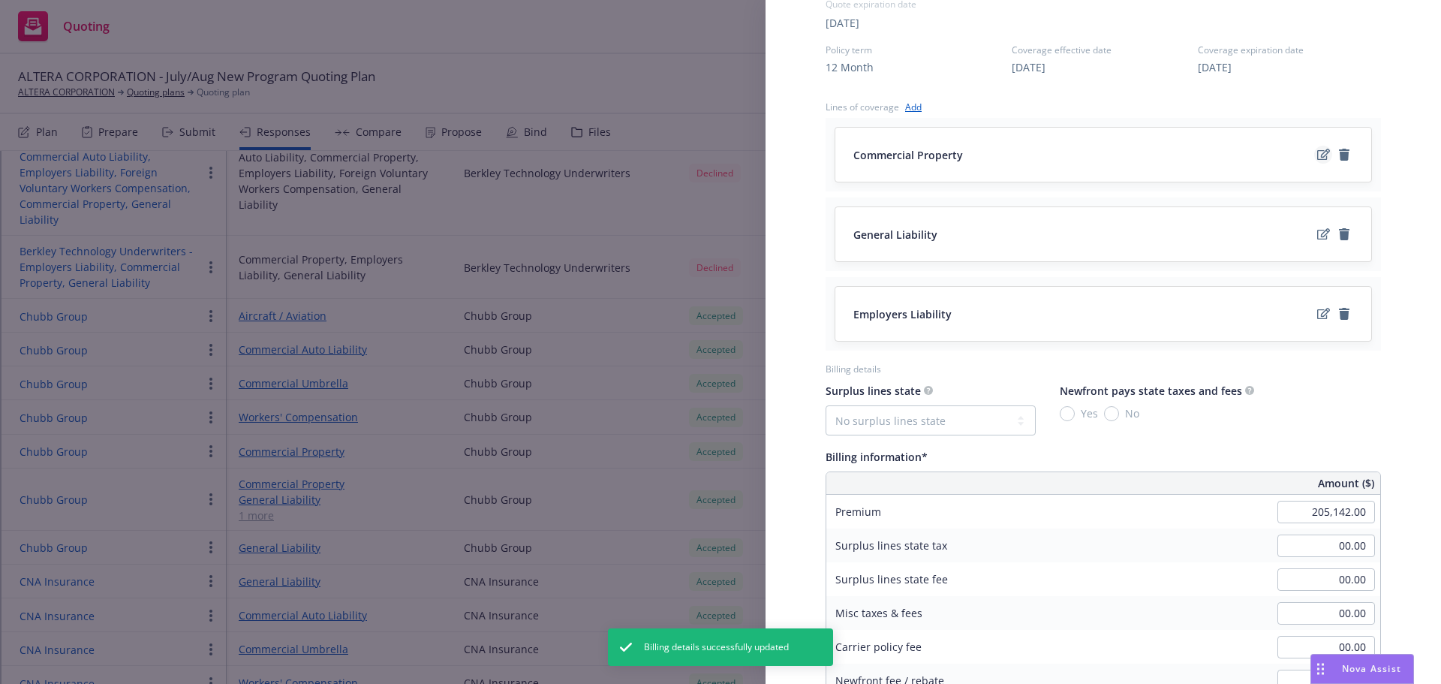
click at [1317, 158] on icon "edit" at bounding box center [1323, 155] width 13 height 12
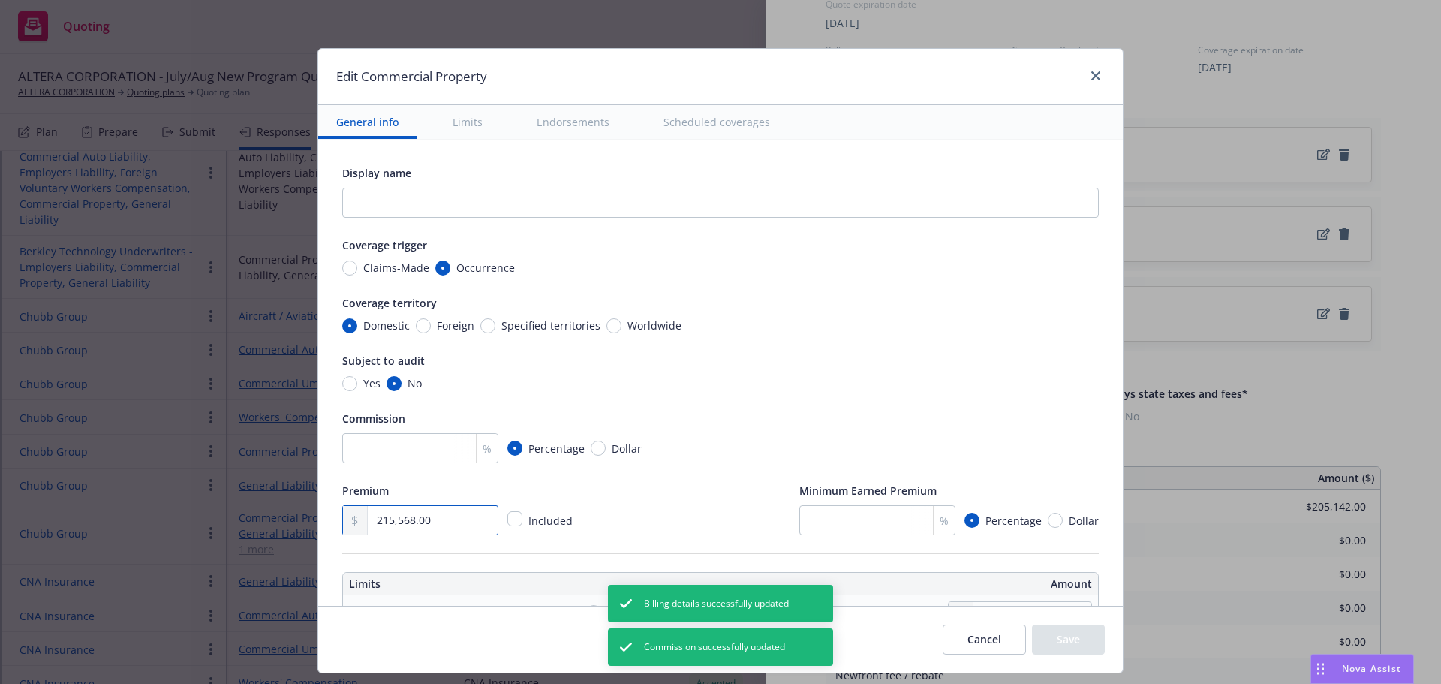
drag, startPoint x: 337, startPoint y: 522, endPoint x: 310, endPoint y: 525, distance: 27.1
click at [1064, 636] on button "Save" at bounding box center [1068, 639] width 73 height 30
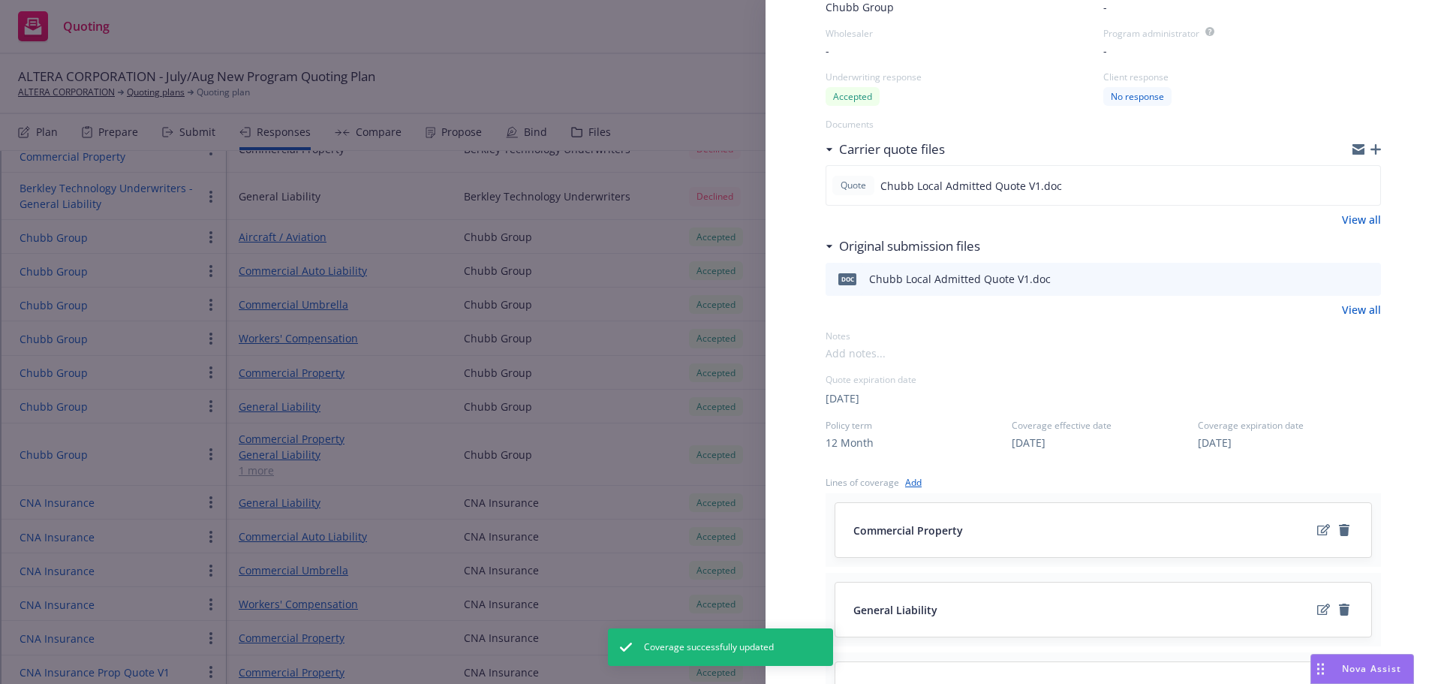
scroll to position [0, 0]
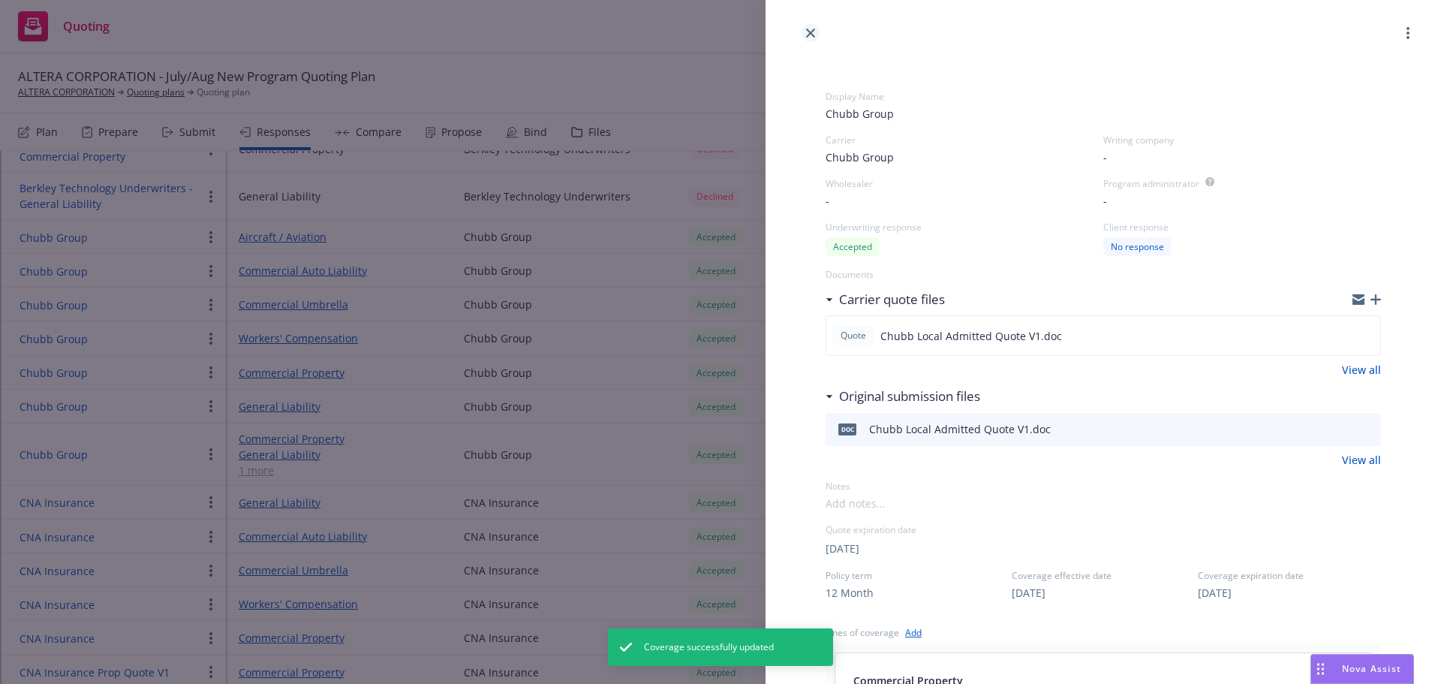
click at [810, 35] on icon "close" at bounding box center [810, 33] width 9 height 9
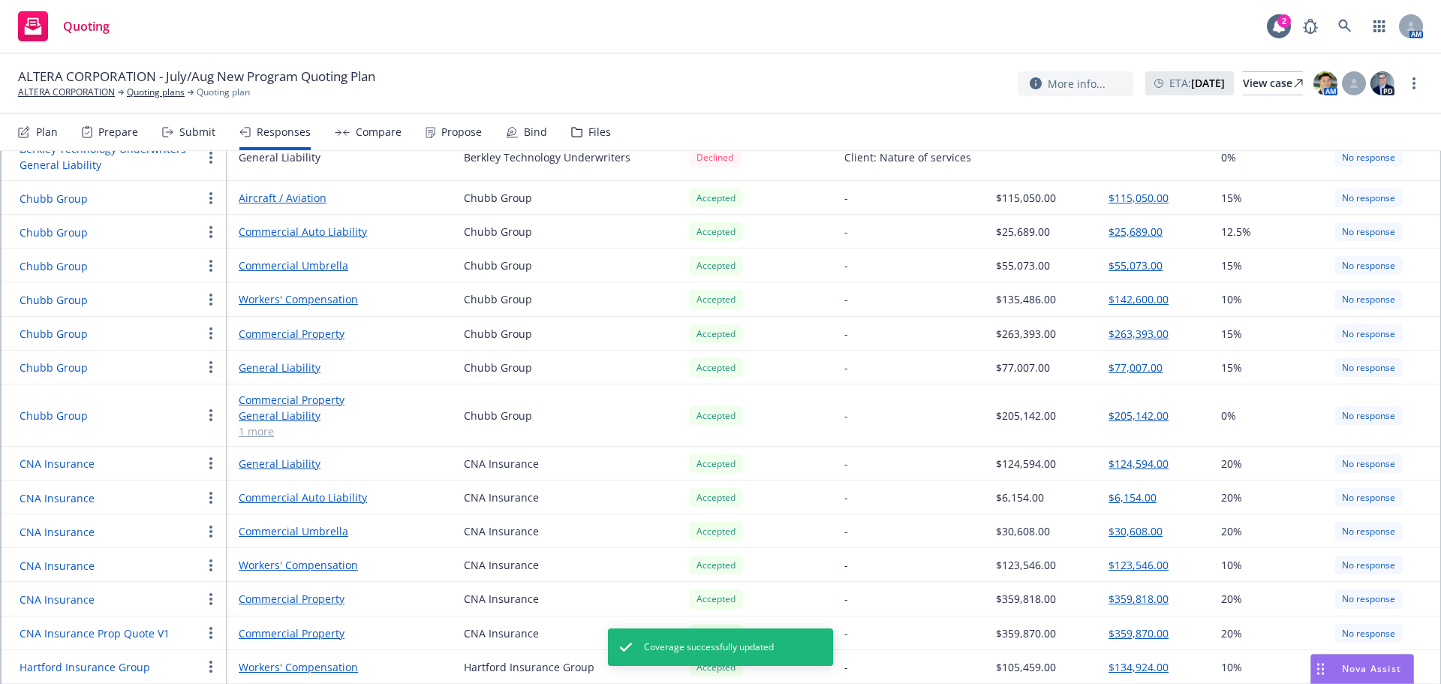
scroll to position [600, 0]
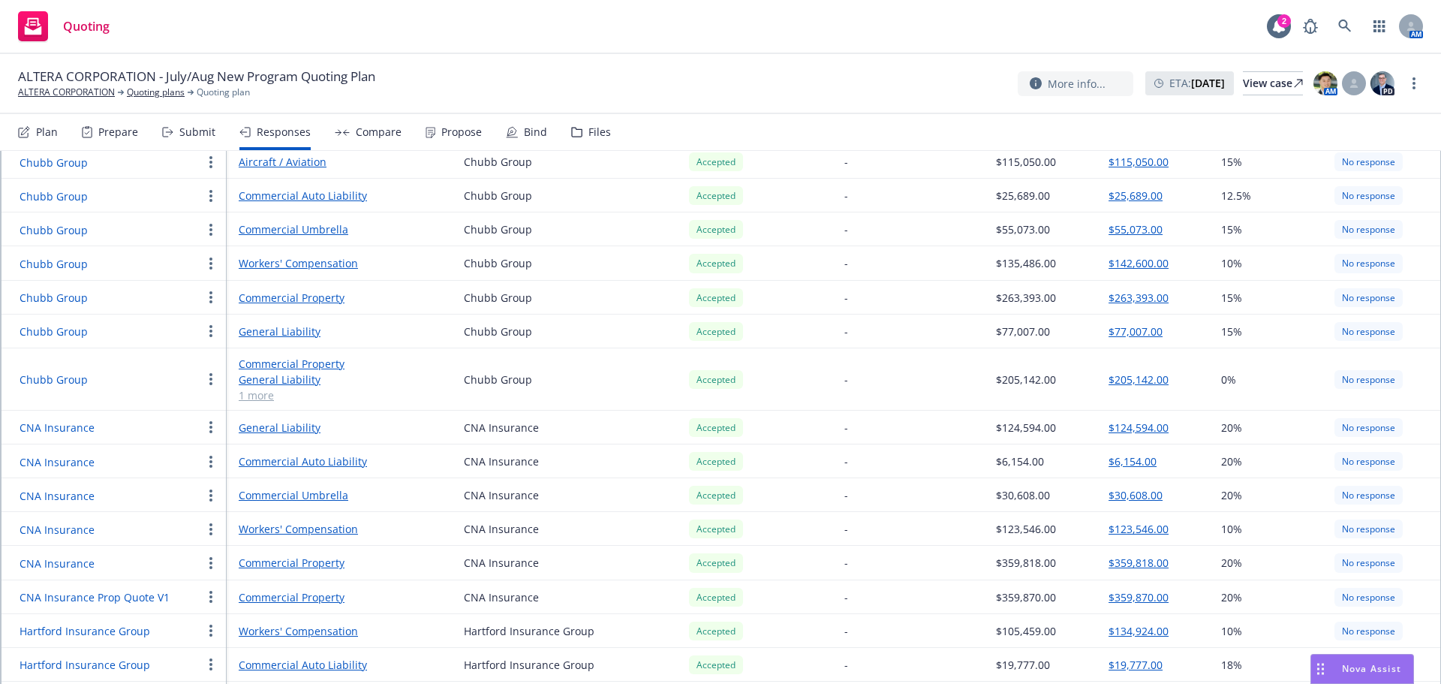
click at [77, 290] on button "Chubb Group" at bounding box center [54, 298] width 68 height 16
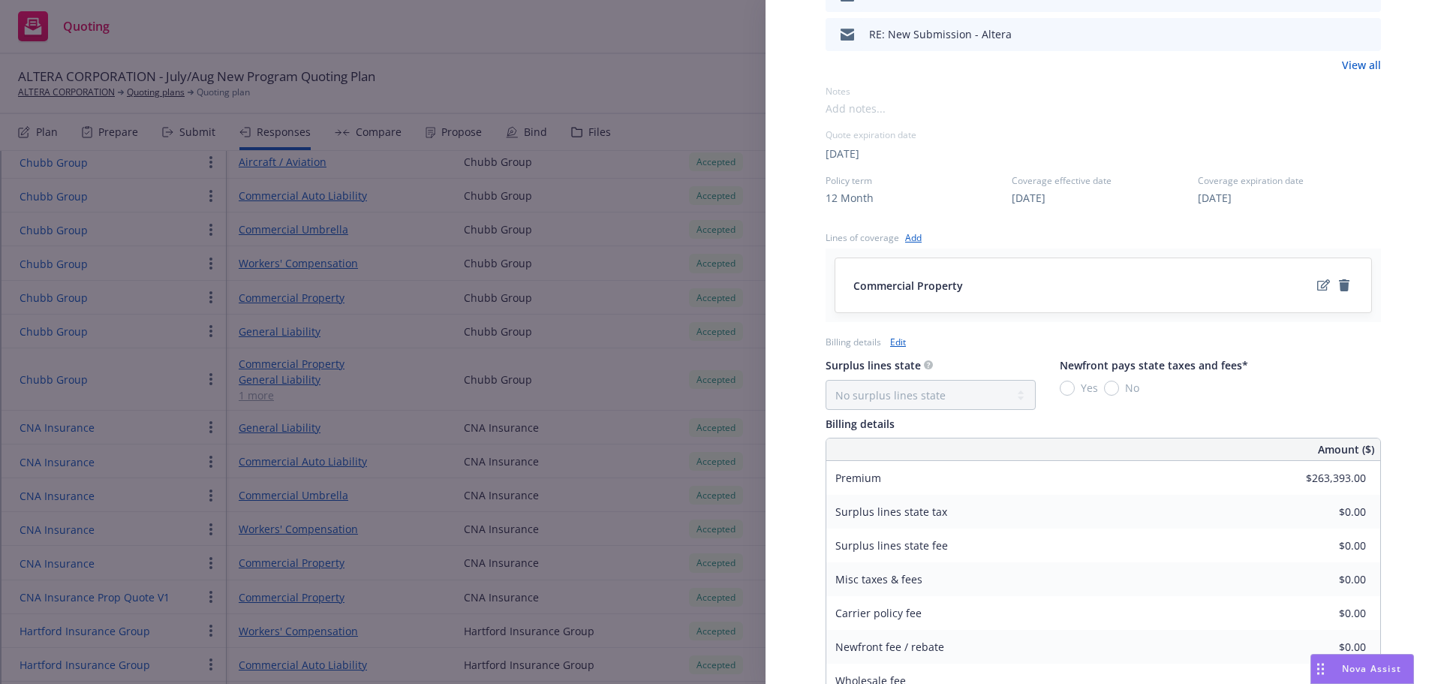
scroll to position [600, 0]
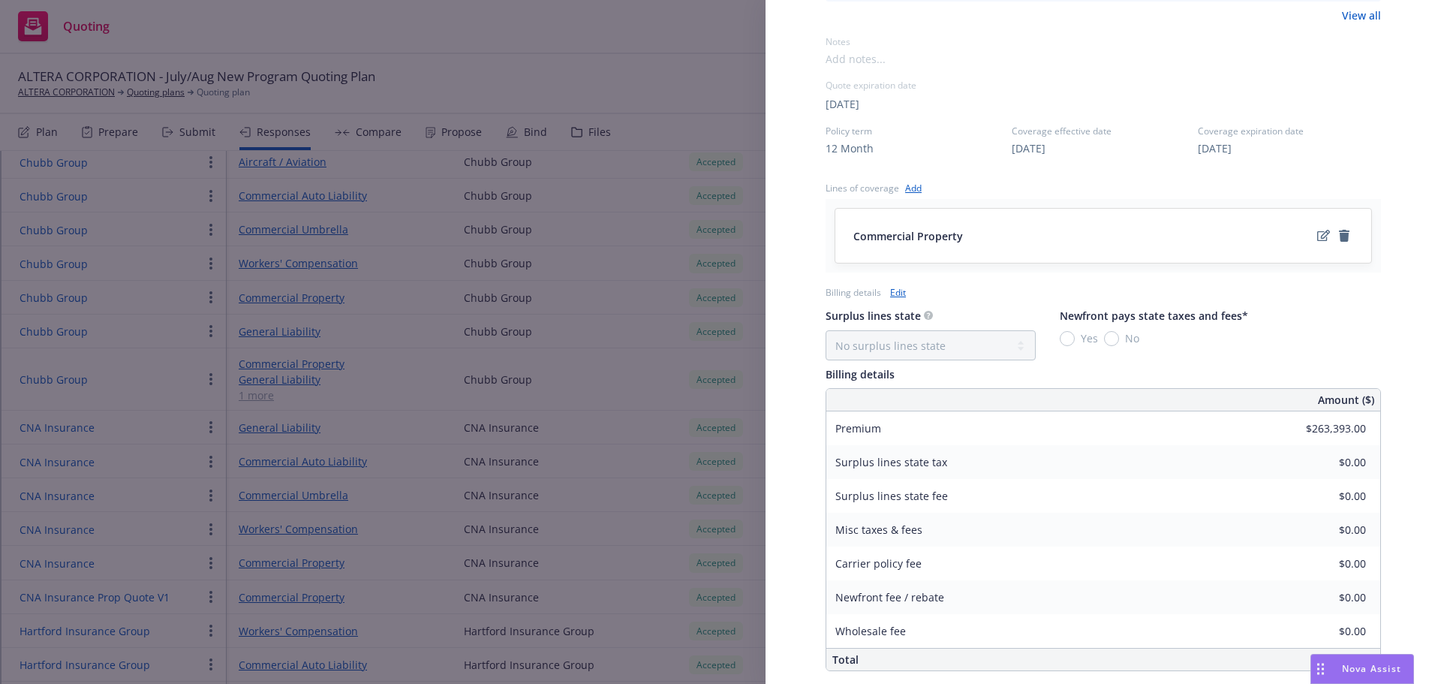
click at [1319, 347] on div "Surplus lines state No surplus lines state [US_STATE] [US_STATE] [US_STATE] [US…" at bounding box center [1102, 333] width 555 height 54
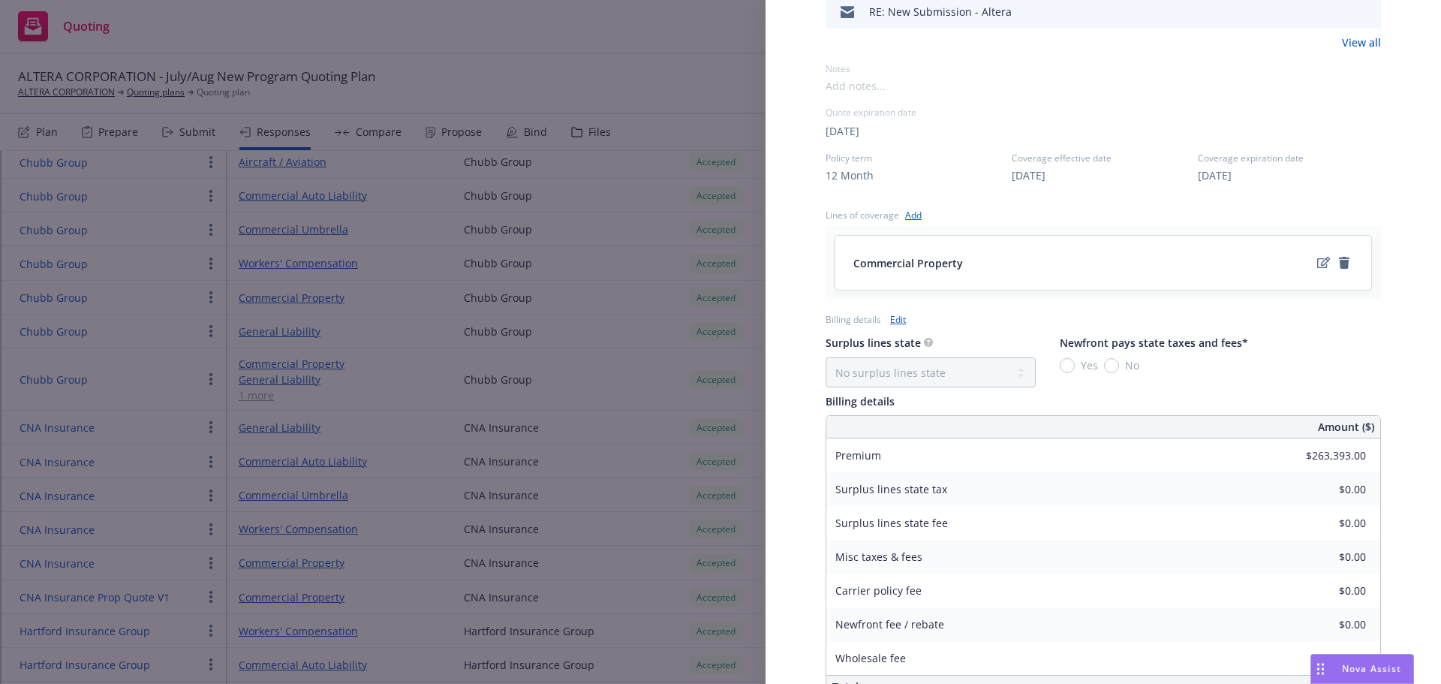
scroll to position [478, 0]
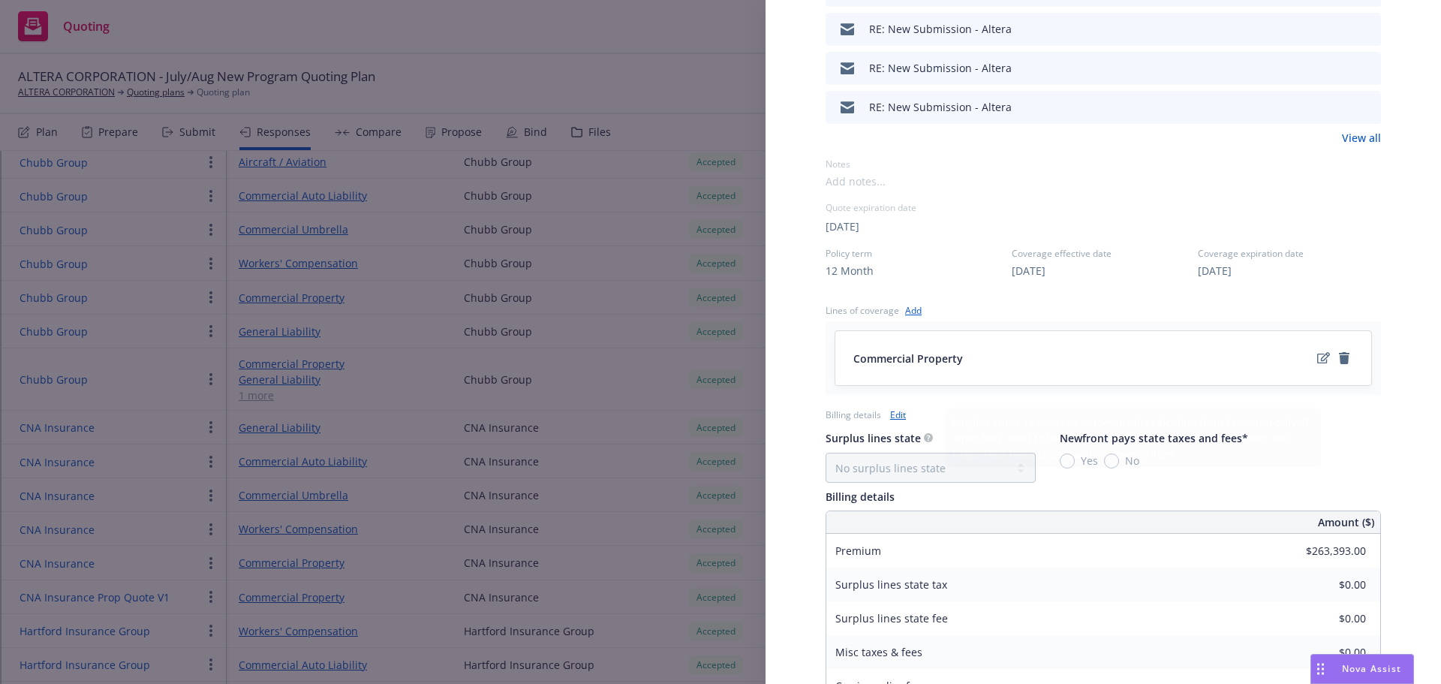
click at [901, 417] on link "Edit" at bounding box center [898, 415] width 16 height 16
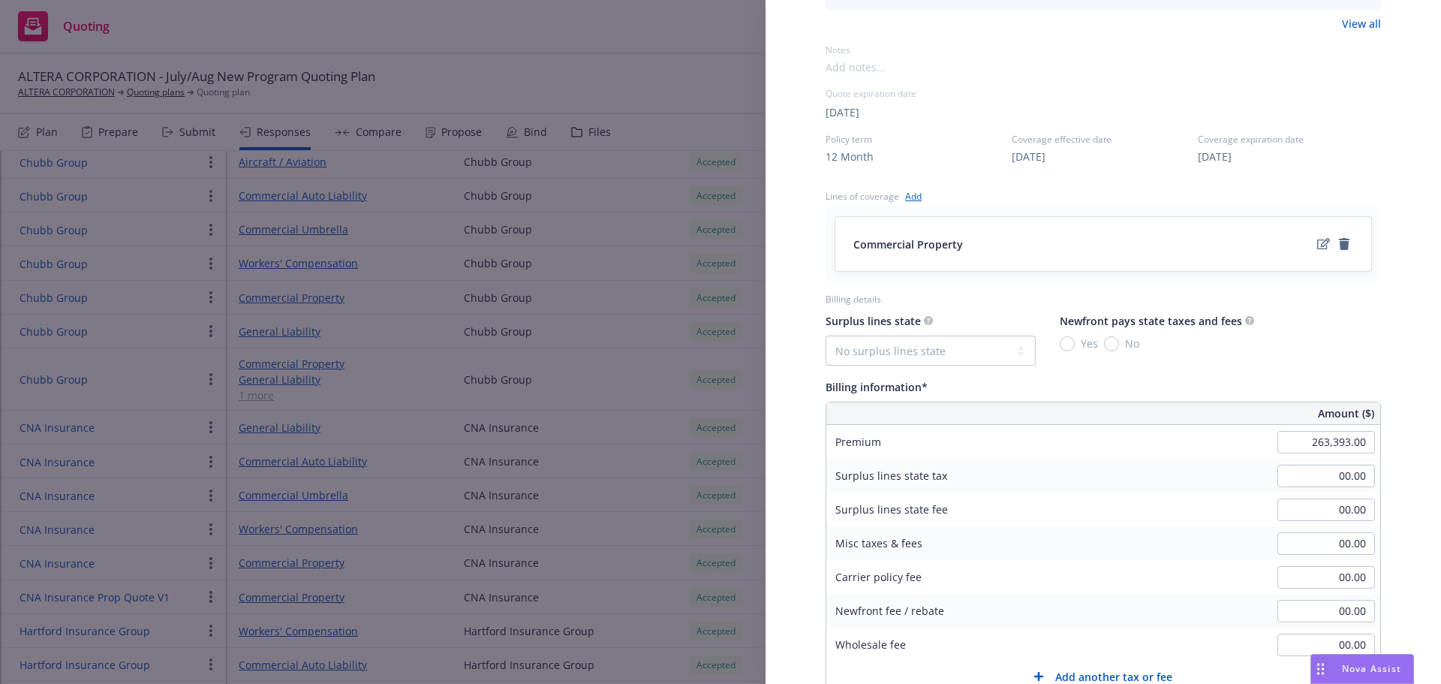
scroll to position [628, 0]
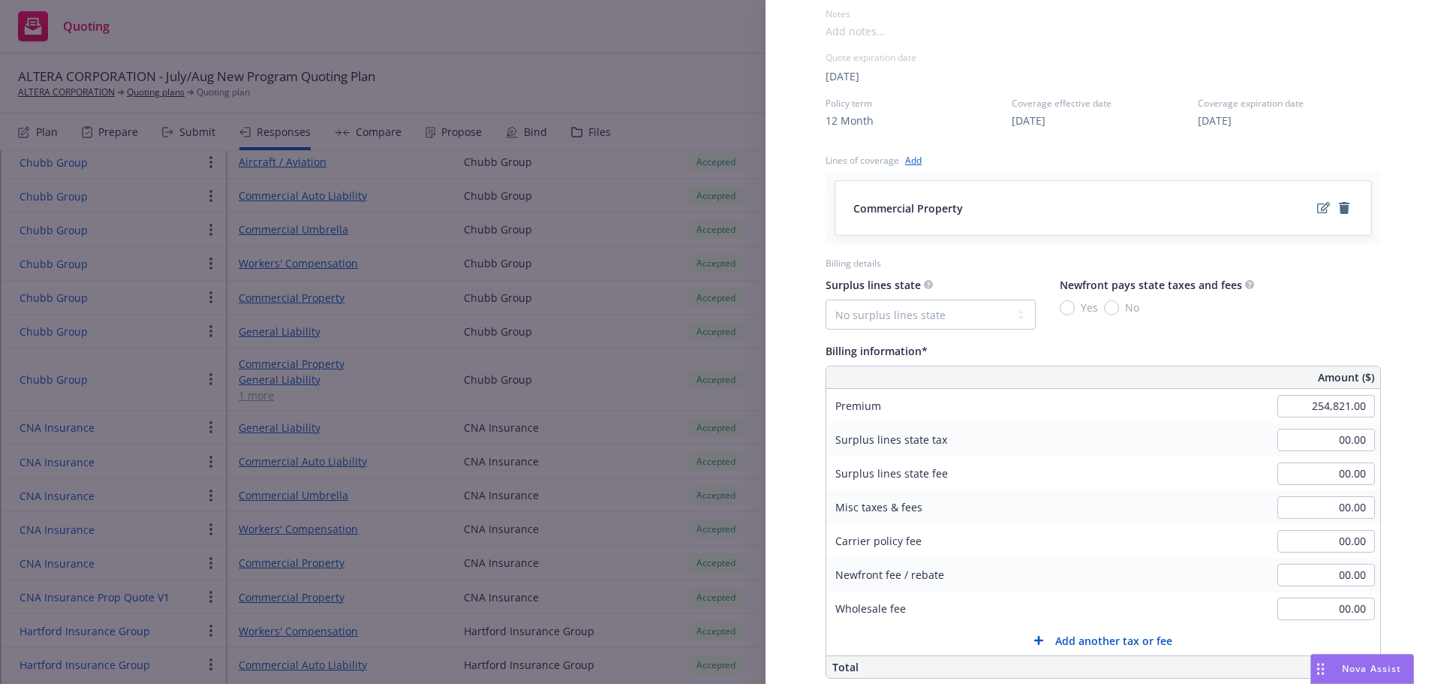
click at [1406, 251] on div "Display Name Chubb Group Carrier Chubb Group Writing company Federal Insurance …" at bounding box center [1102, 152] width 675 height 1476
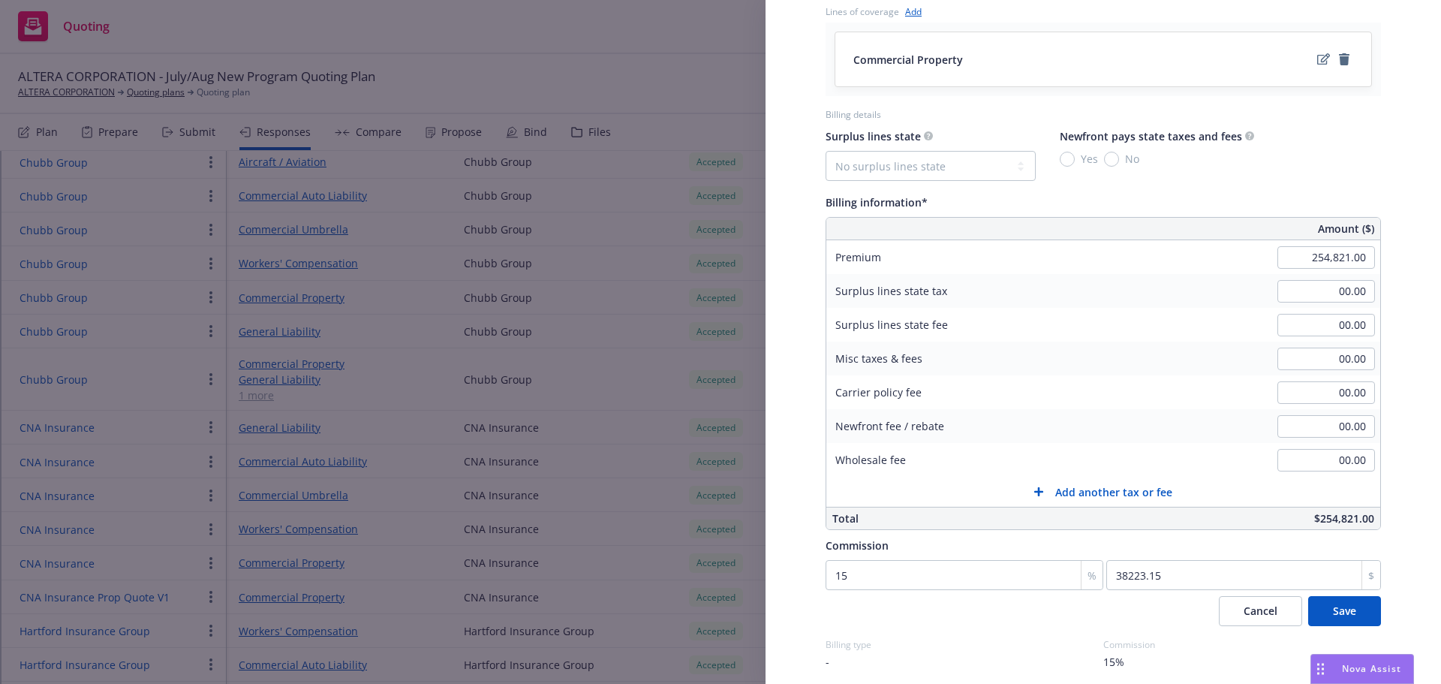
scroll to position [778, 0]
click at [1333, 608] on span "Save" at bounding box center [1344, 609] width 23 height 14
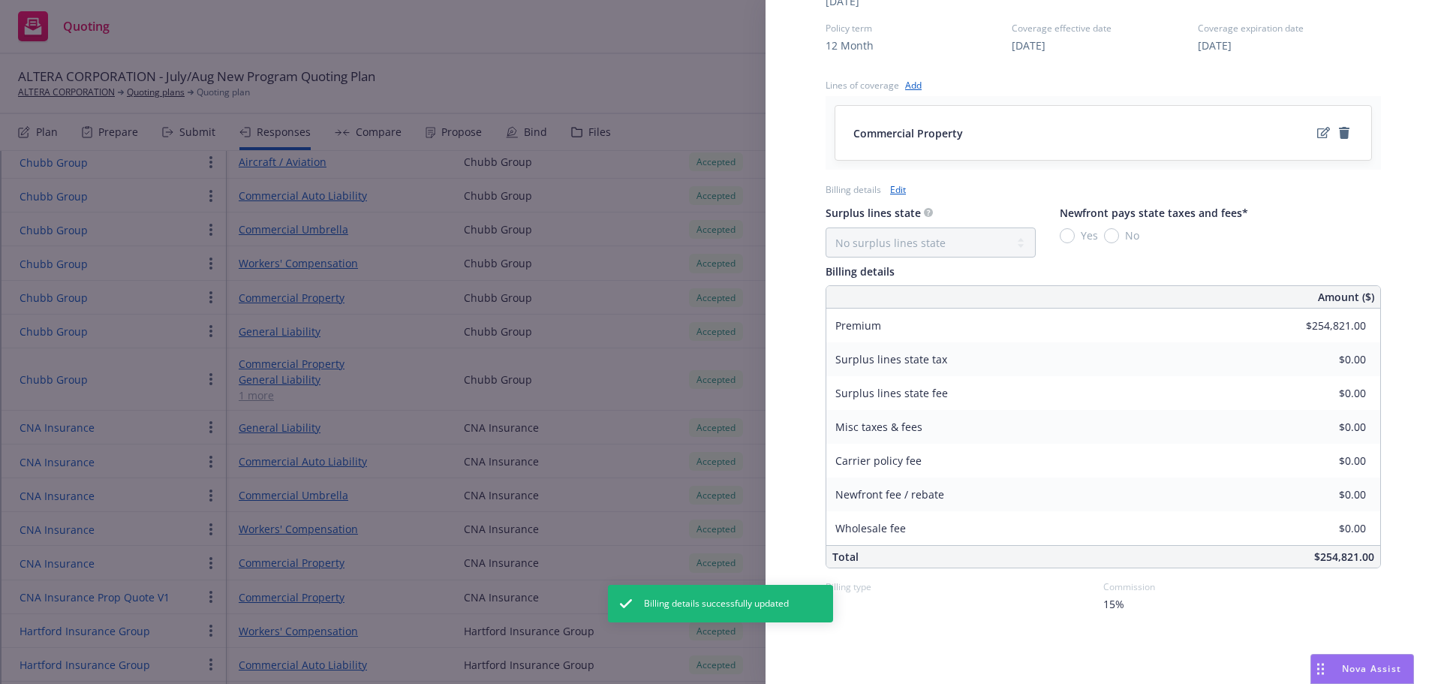
scroll to position [703, 0]
click at [1317, 134] on icon "edit" at bounding box center [1323, 132] width 13 height 11
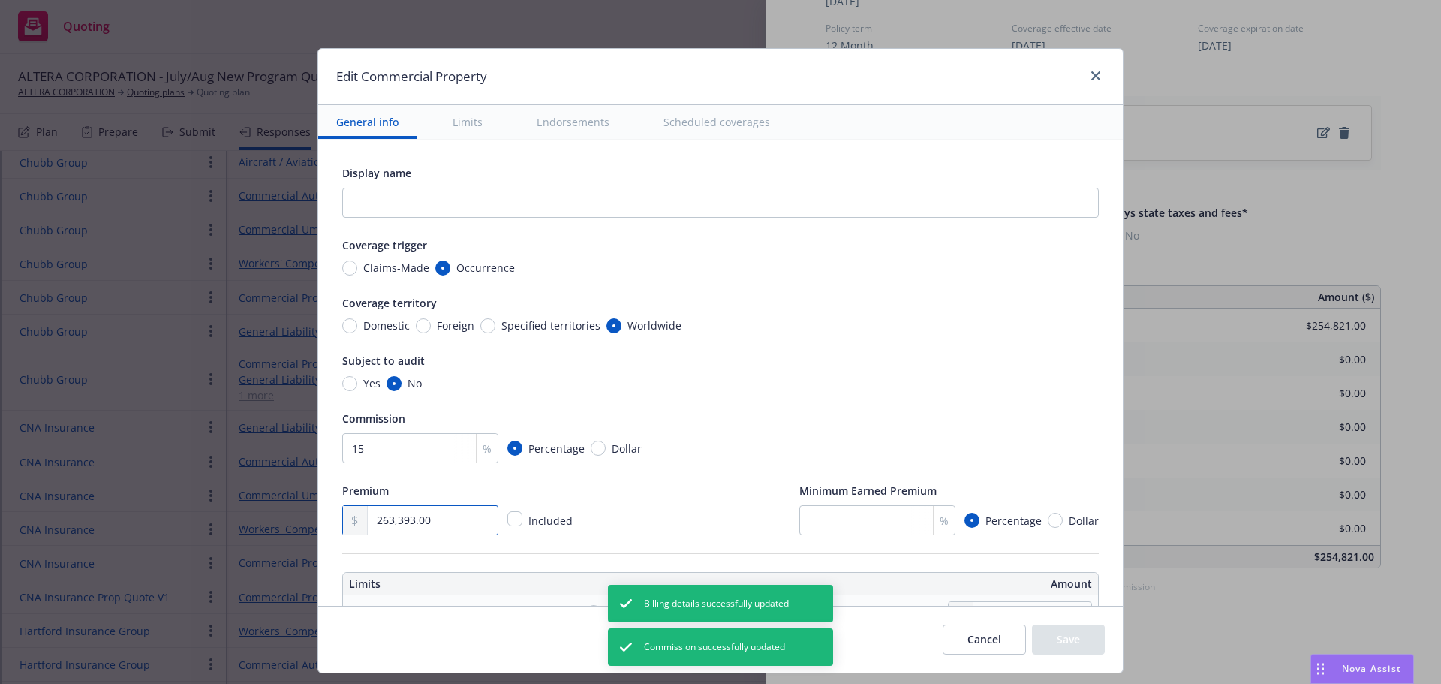
drag, startPoint x: 375, startPoint y: 521, endPoint x: 330, endPoint y: 519, distance: 45.1
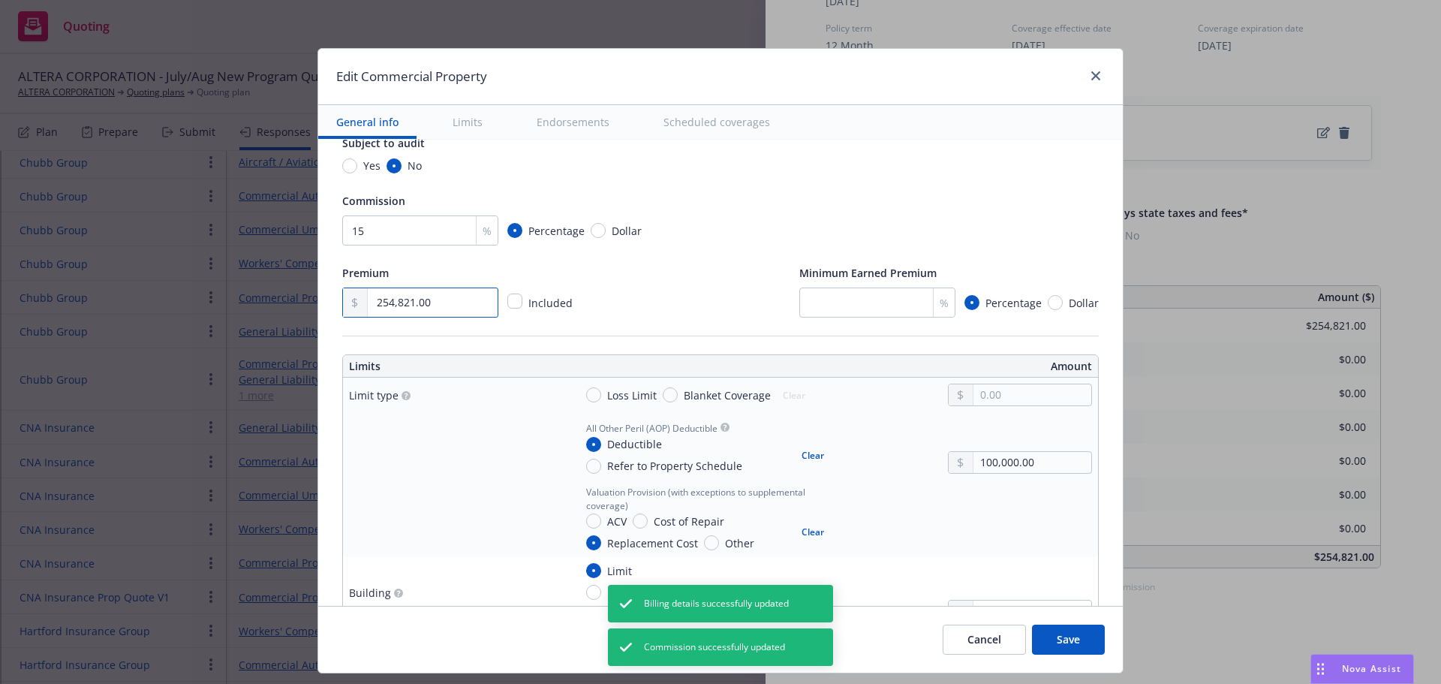
scroll to position [225, 0]
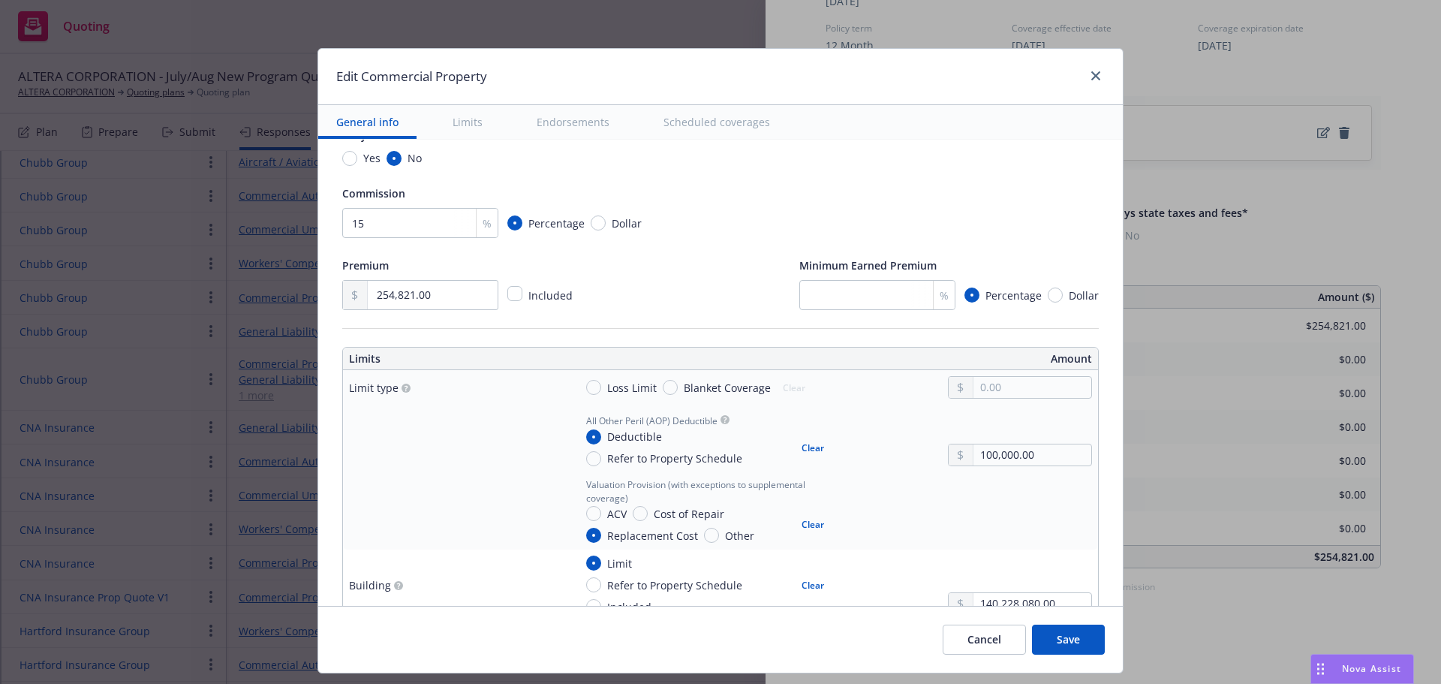
click at [1066, 638] on button "Save" at bounding box center [1068, 639] width 73 height 30
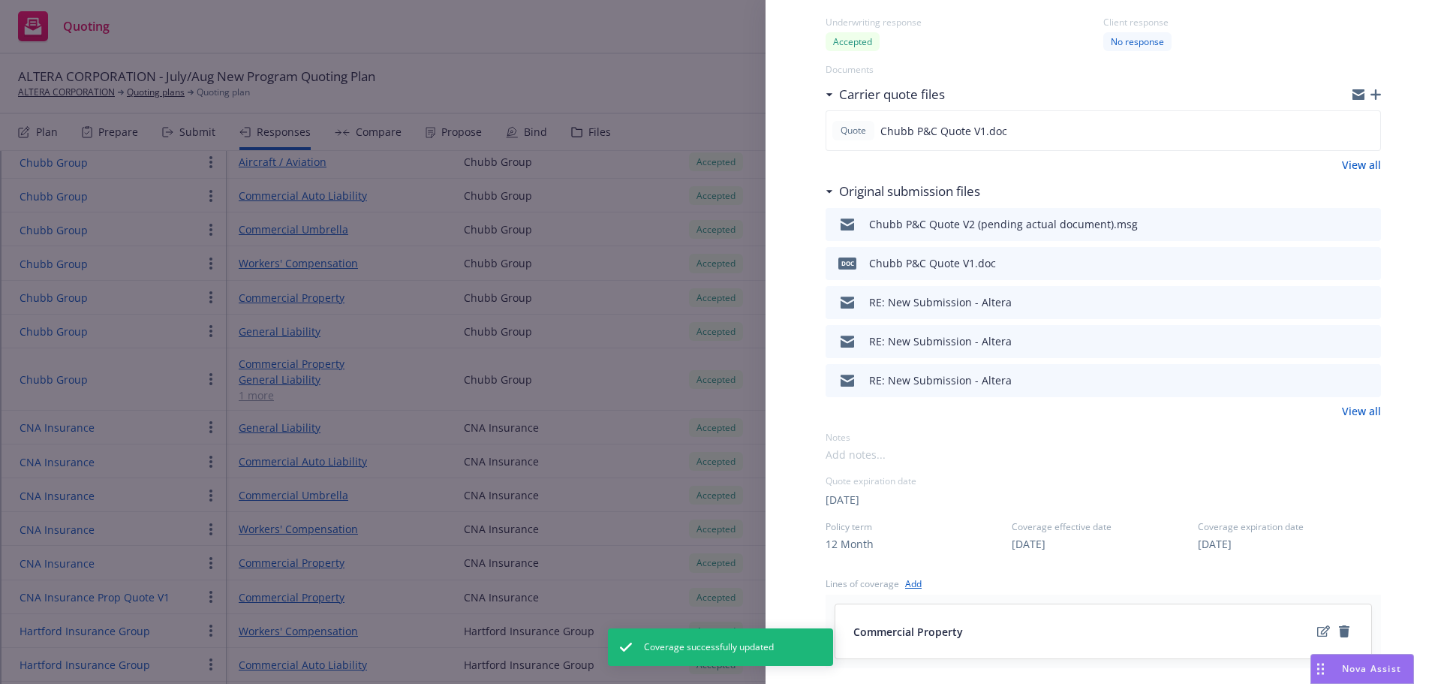
scroll to position [0, 0]
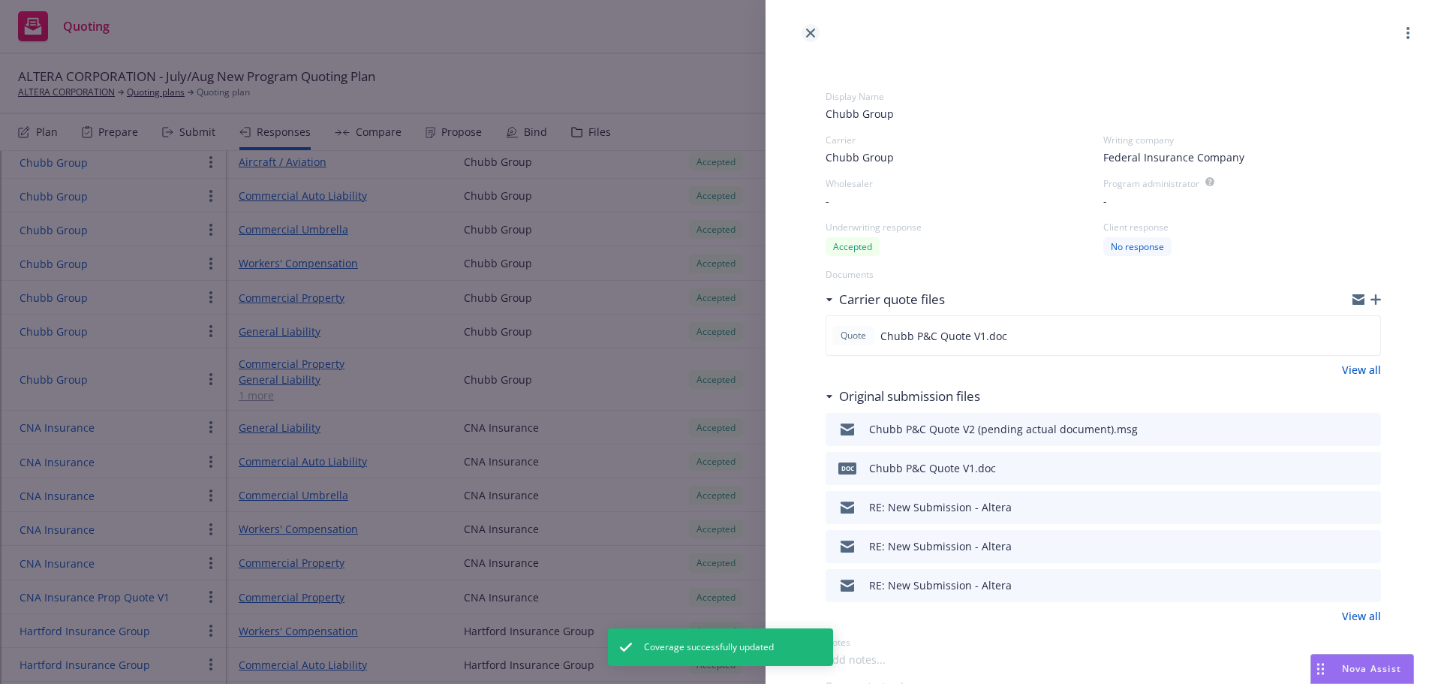
click at [813, 36] on icon "close" at bounding box center [810, 33] width 9 height 9
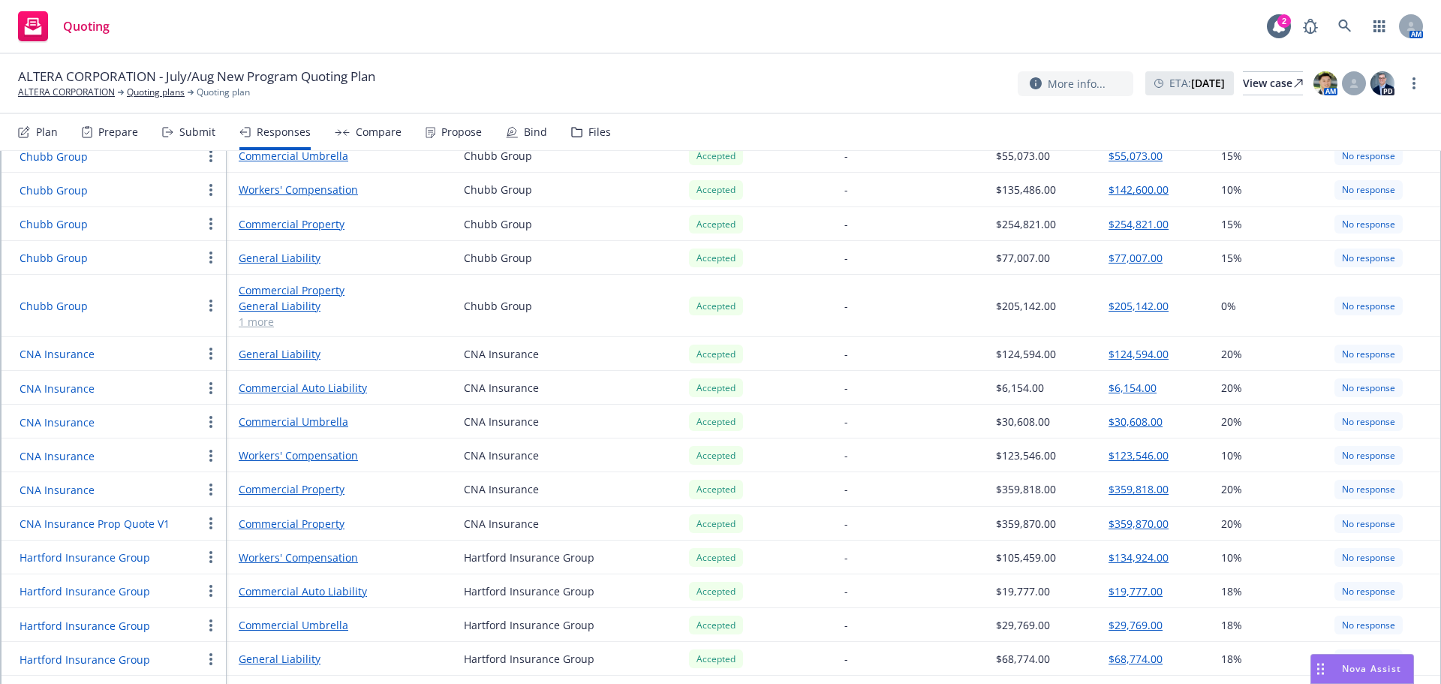
scroll to position [675, 0]
click at [207, 479] on button "button" at bounding box center [211, 488] width 18 height 18
click at [236, 523] on link "Edit display name" at bounding box center [289, 532] width 174 height 30
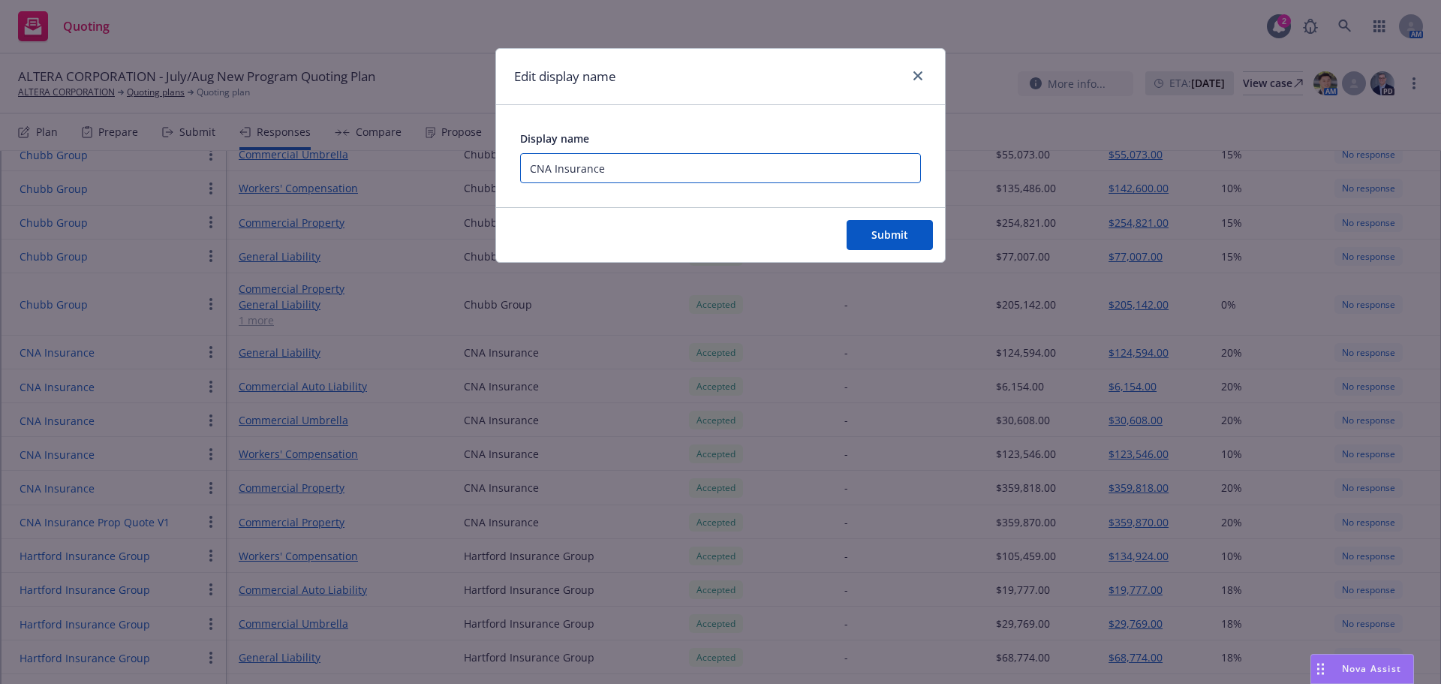
click at [651, 171] on input "CNA Insurance" at bounding box center [720, 168] width 401 height 30
click at [894, 236] on span "Submit" at bounding box center [889, 234] width 37 height 14
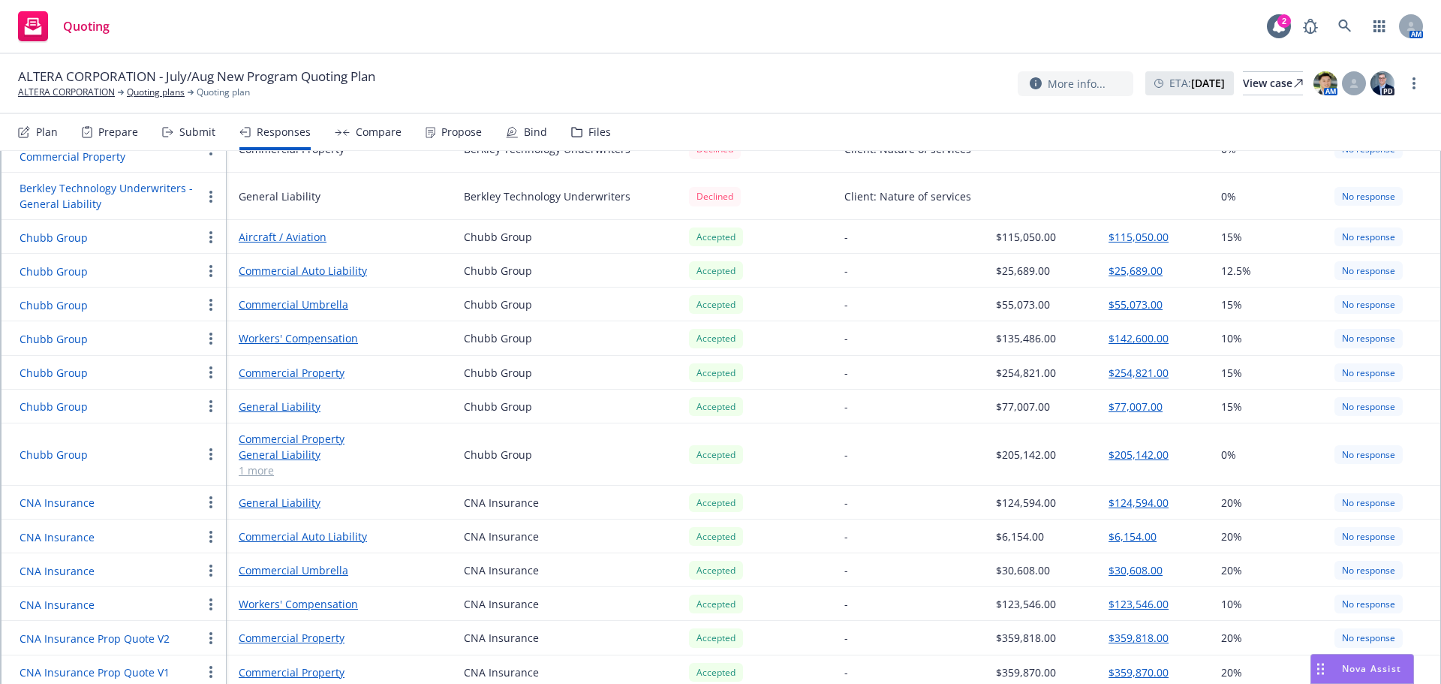
scroll to position [450, 0]
